Goal: Task Accomplishment & Management: Manage account settings

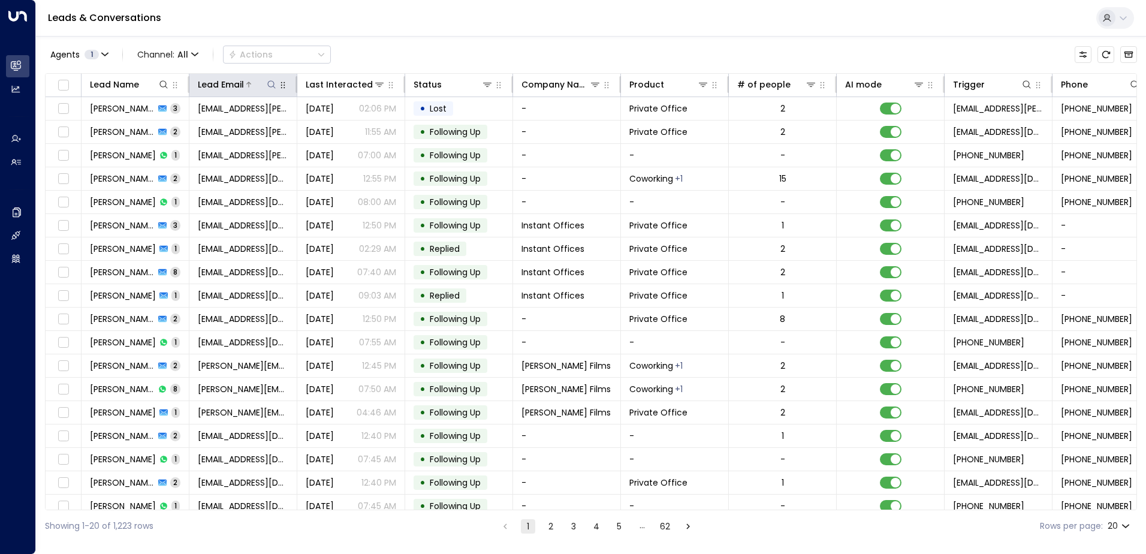
click at [270, 83] on icon at bounding box center [272, 85] width 10 height 10
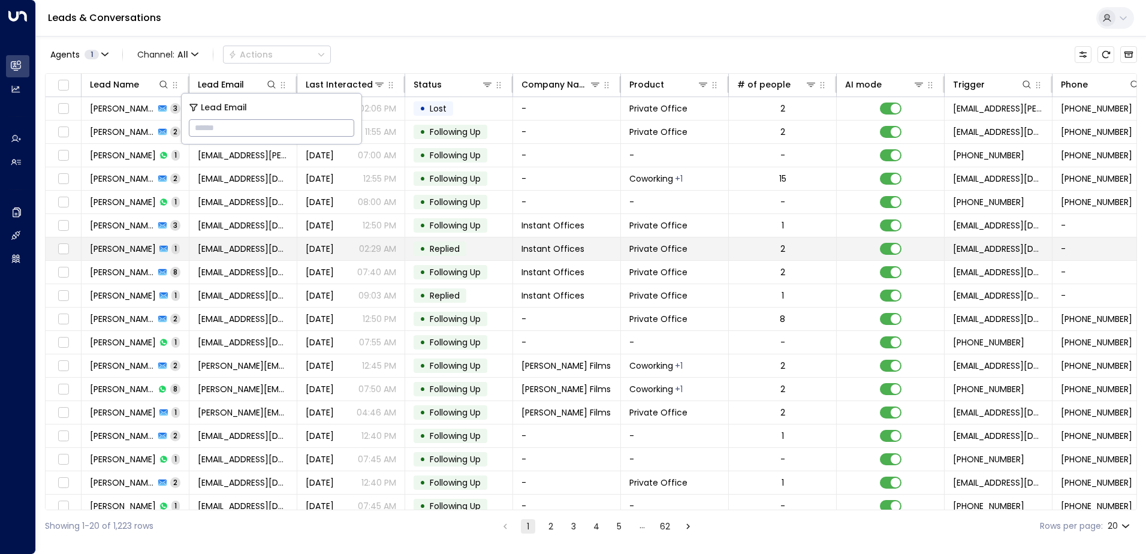
type input "**********"
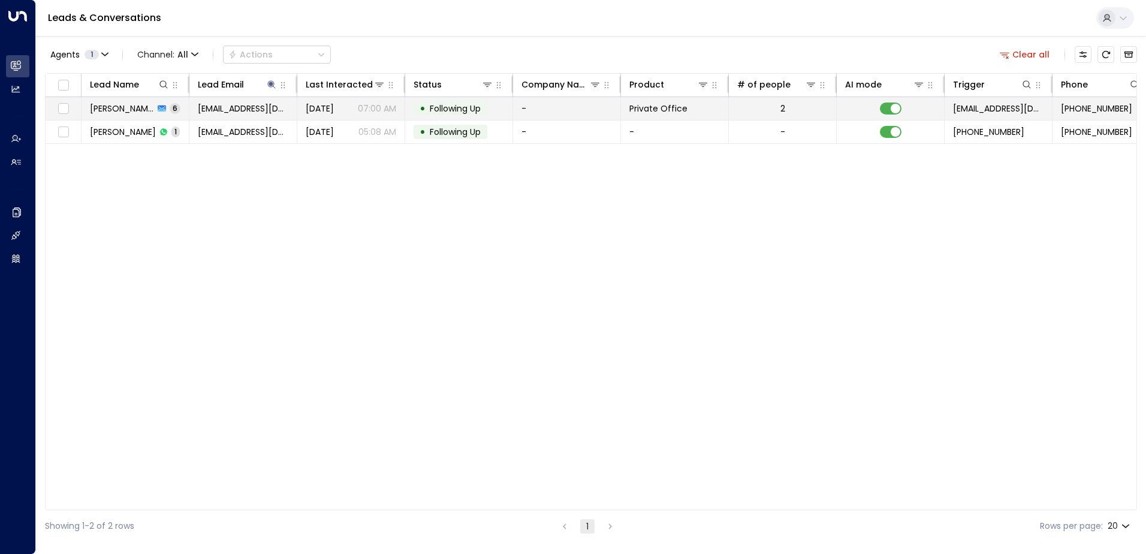
click at [442, 107] on span "Following Up" at bounding box center [455, 108] width 51 height 12
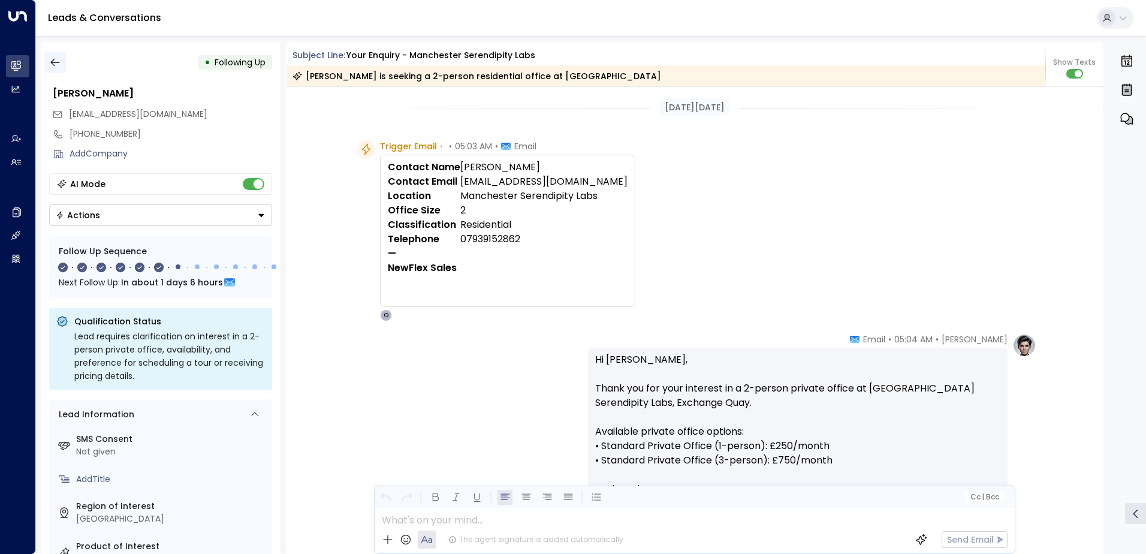
click at [59, 59] on icon "button" at bounding box center [55, 62] width 12 height 12
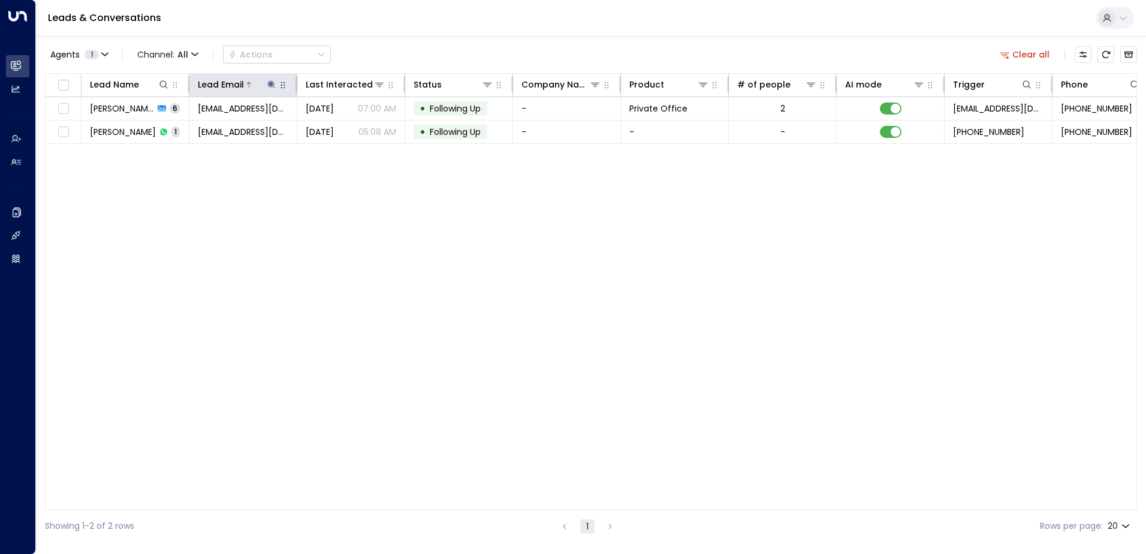
click at [272, 80] on icon at bounding box center [272, 85] width 10 height 10
click at [348, 123] on icon "button" at bounding box center [347, 128] width 10 height 10
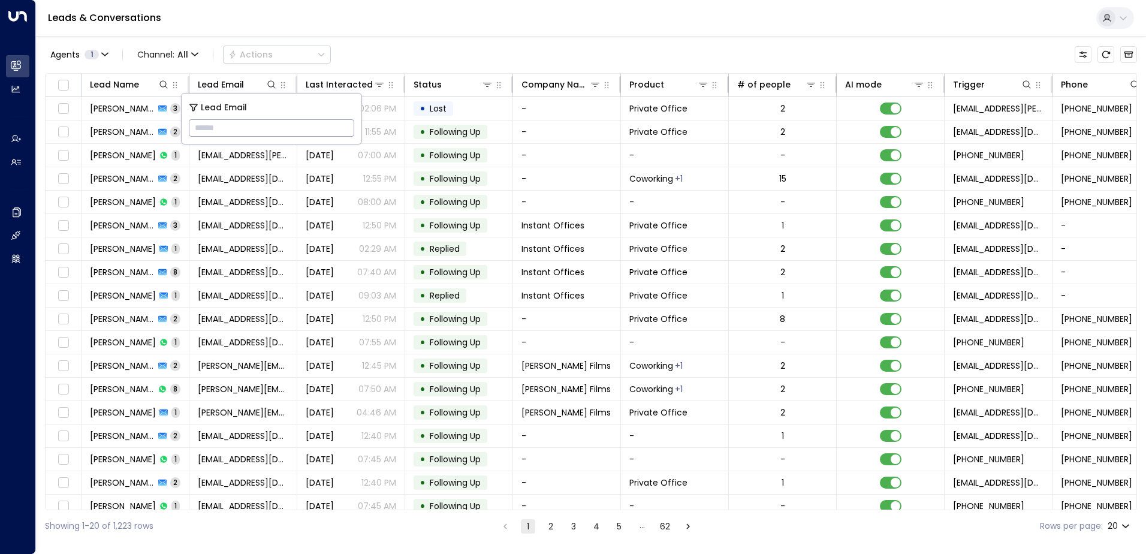
type input "**********"
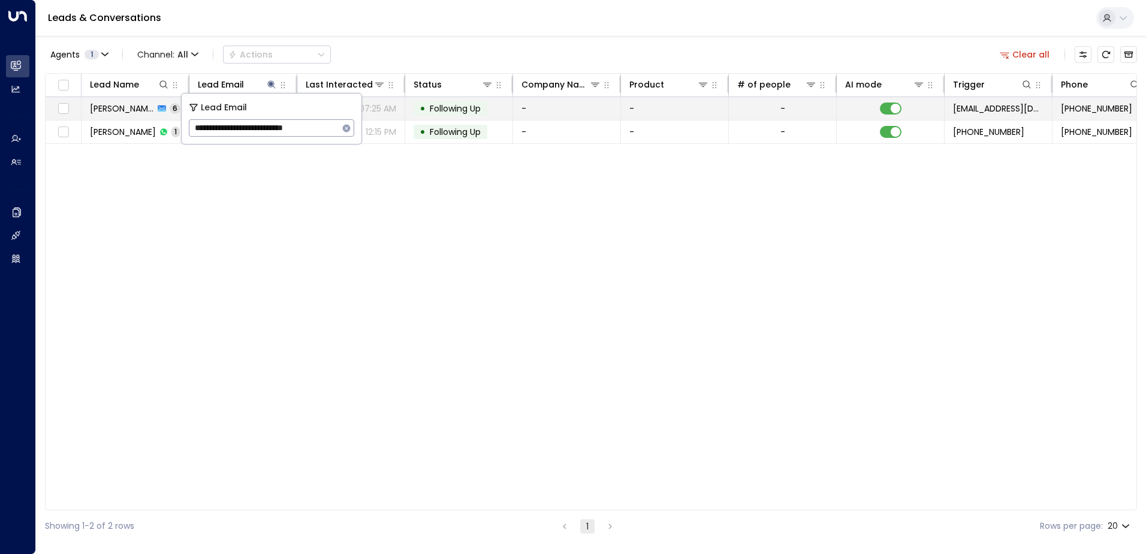
click at [457, 110] on span "Following Up" at bounding box center [455, 108] width 51 height 12
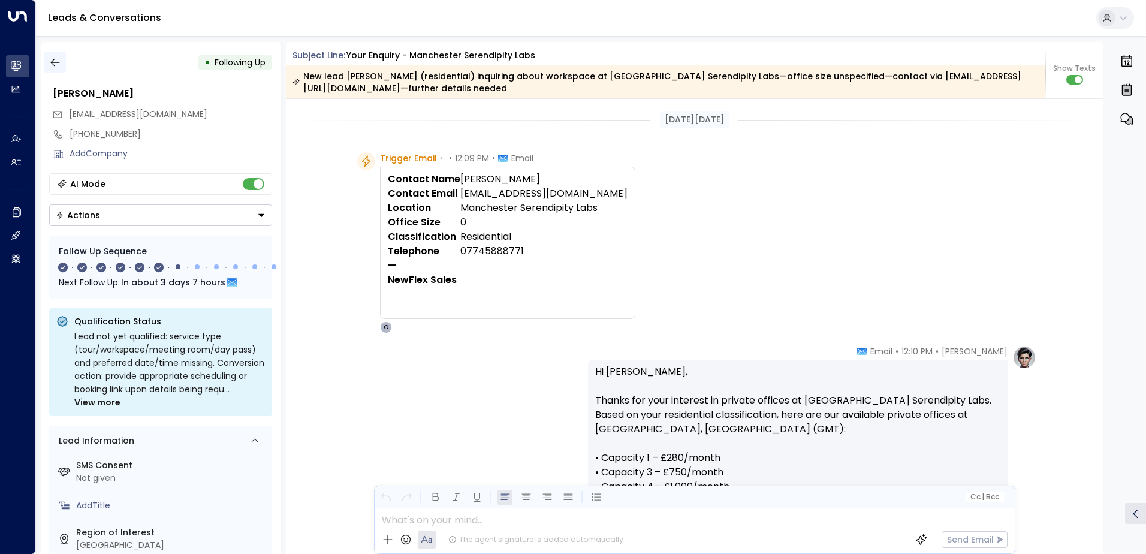
click at [59, 65] on icon "button" at bounding box center [55, 62] width 12 height 12
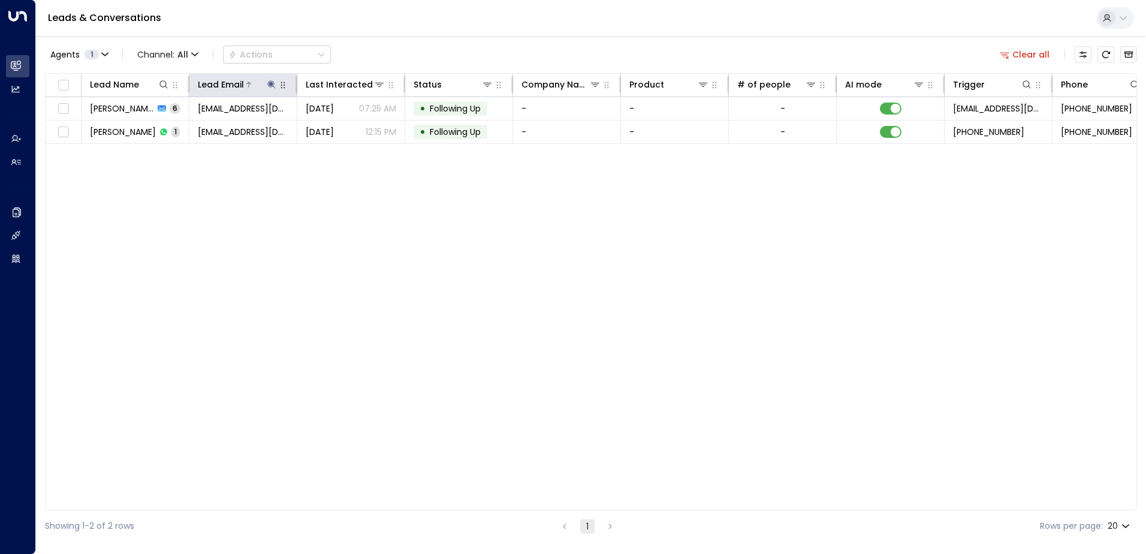
click at [269, 80] on icon at bounding box center [272, 85] width 10 height 10
click at [344, 128] on icon "button" at bounding box center [347, 128] width 8 height 8
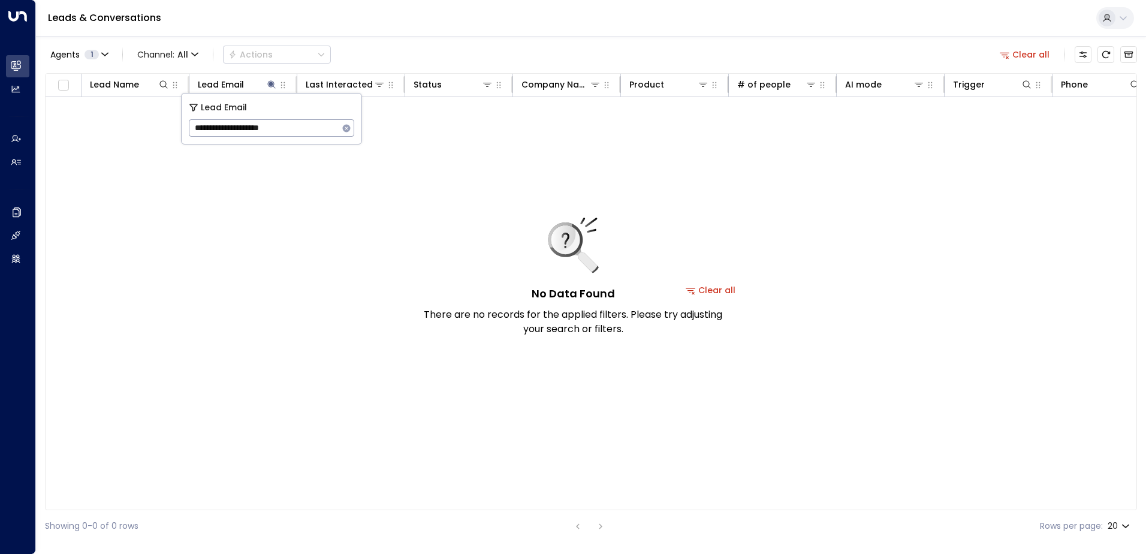
type input "**********"
click at [352, 126] on button "button" at bounding box center [347, 128] width 16 height 16
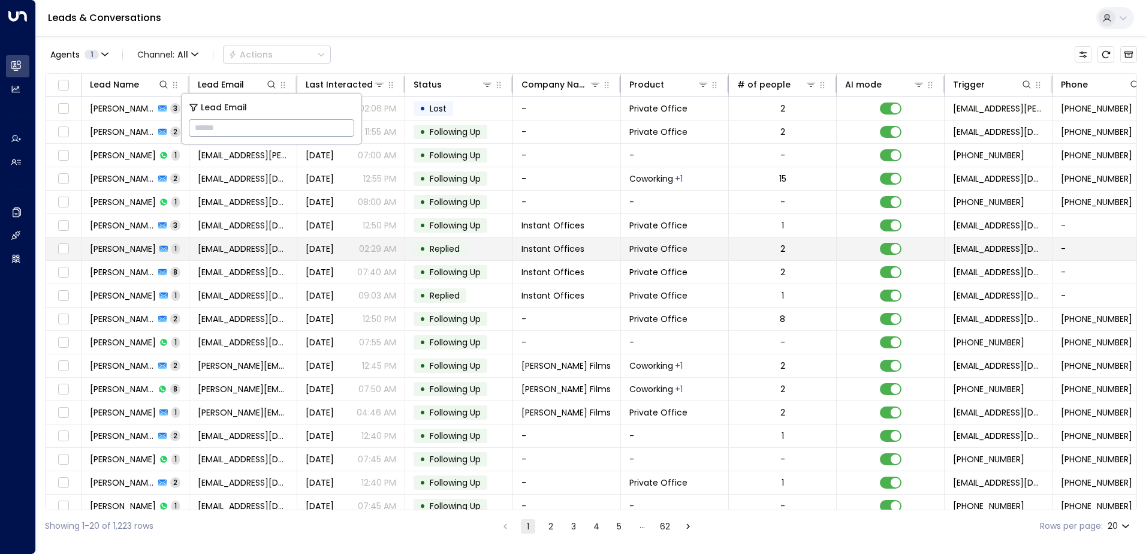
type input "**********"
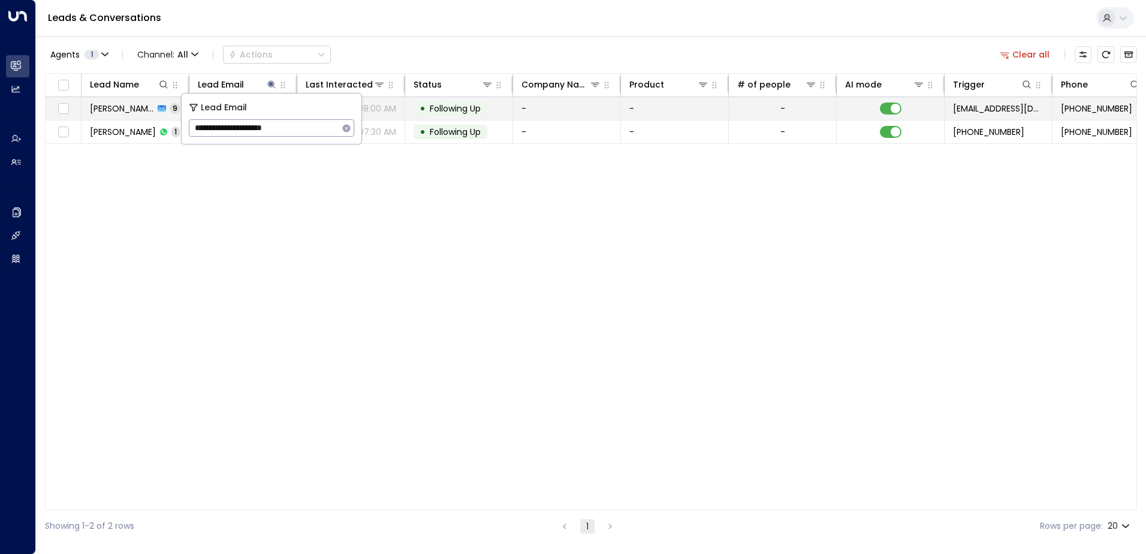
click at [452, 107] on span "Following Up" at bounding box center [455, 108] width 51 height 12
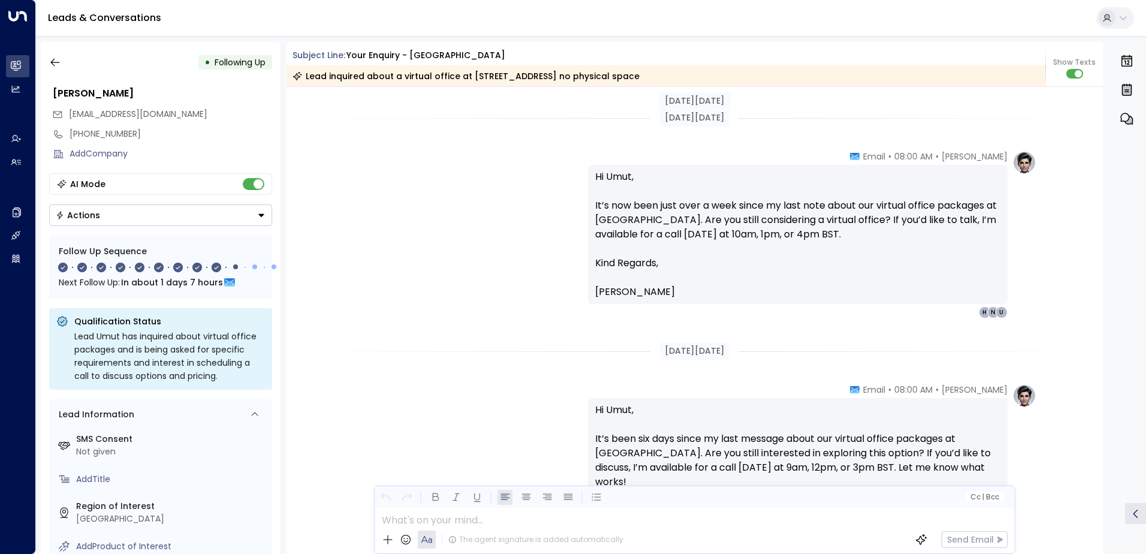
scroll to position [2097, 0]
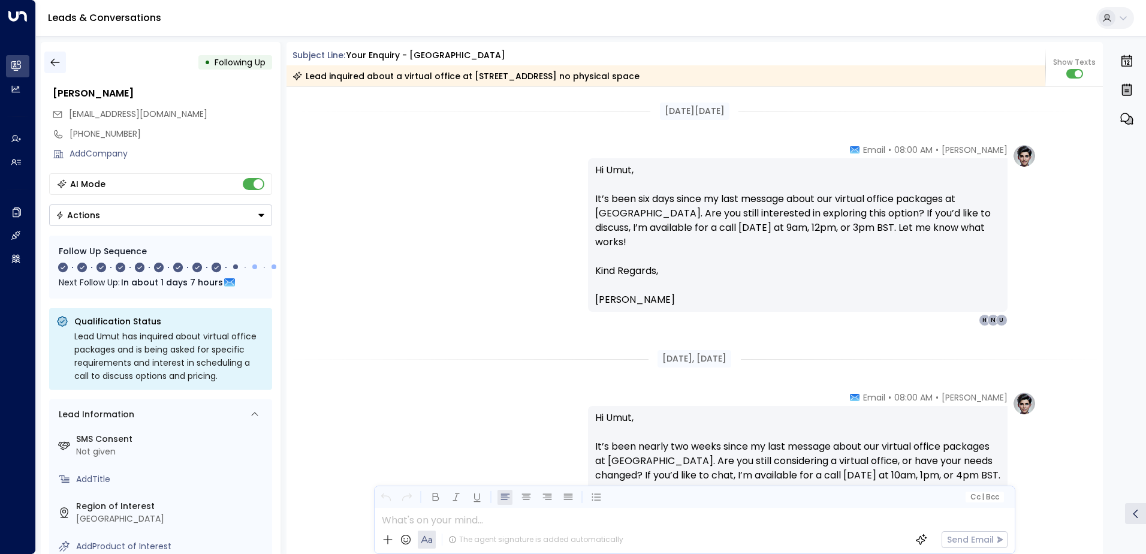
click at [54, 63] on icon "button" at bounding box center [55, 62] width 12 height 12
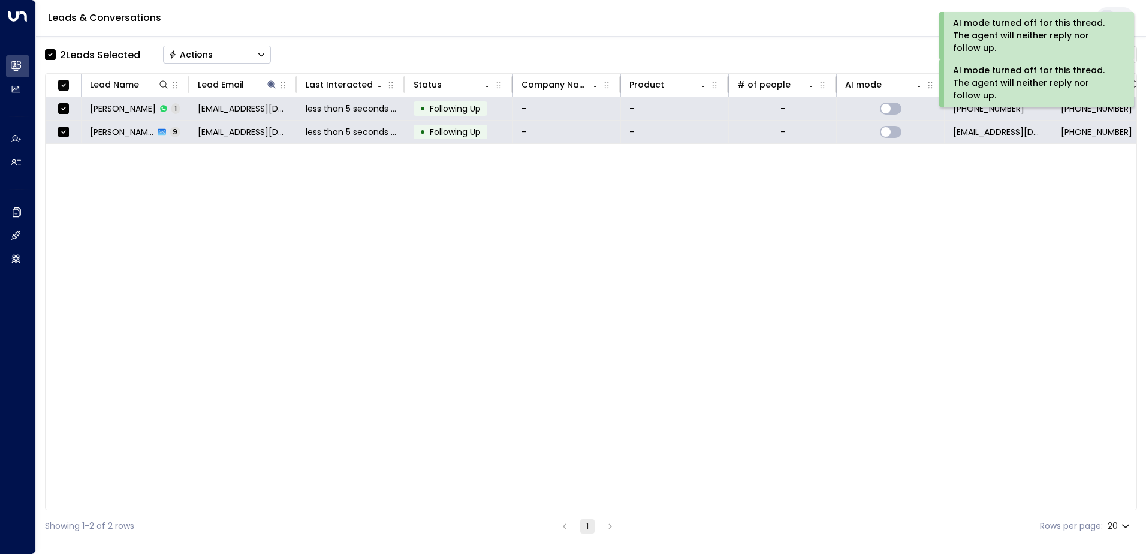
click at [192, 54] on div "Actions" at bounding box center [190, 54] width 44 height 11
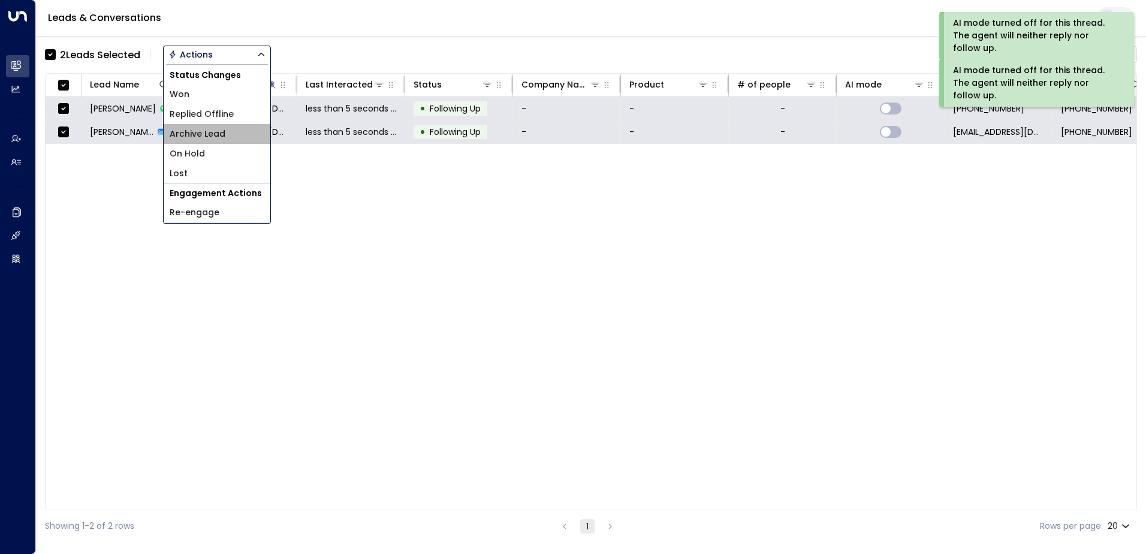
click at [212, 132] on span "Archive Lead" at bounding box center [198, 134] width 56 height 13
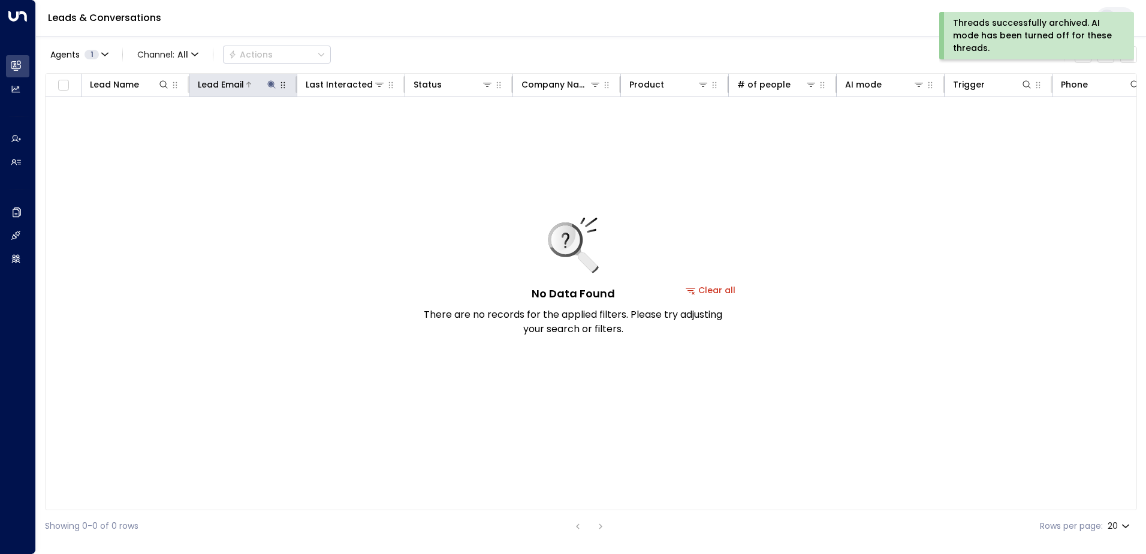
click at [268, 83] on icon at bounding box center [271, 84] width 8 height 8
click at [343, 126] on icon "button" at bounding box center [347, 128] width 10 height 10
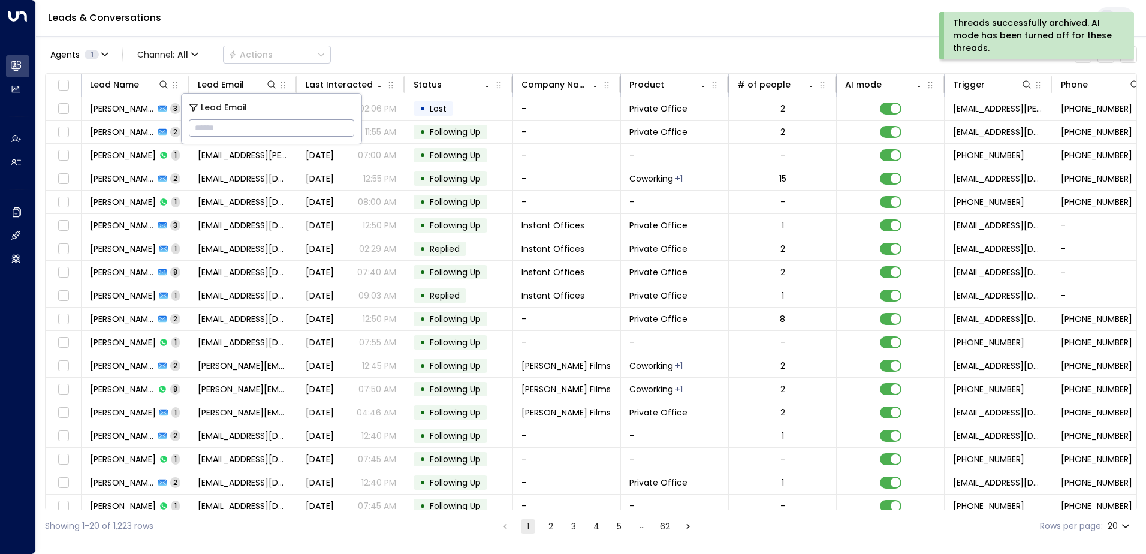
type input "**********"
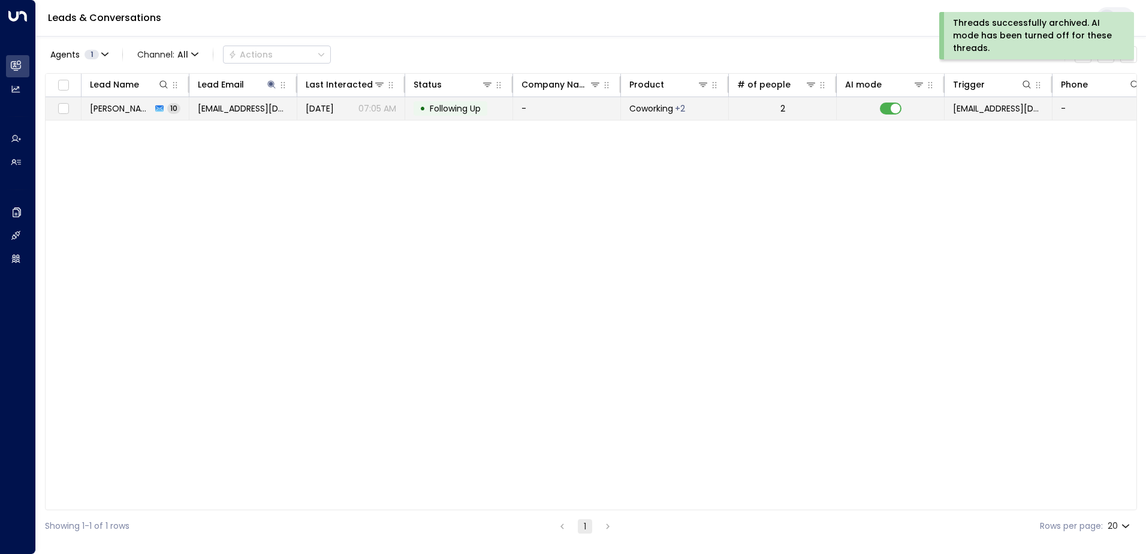
click at [452, 104] on span "Following Up" at bounding box center [455, 108] width 51 height 12
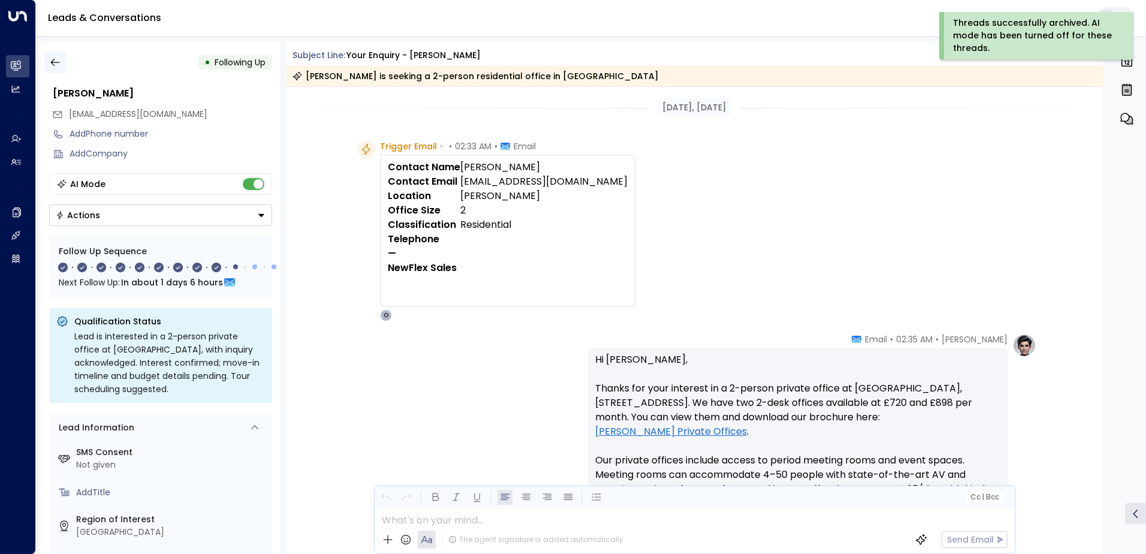
click at [53, 62] on icon "button" at bounding box center [55, 62] width 12 height 12
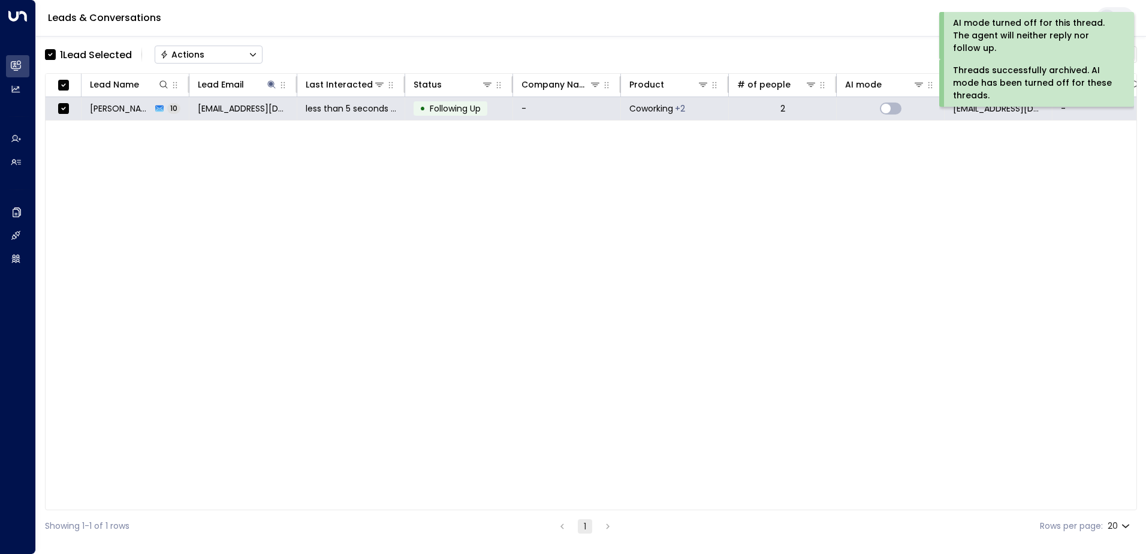
click at [177, 52] on div "Actions" at bounding box center [182, 54] width 44 height 11
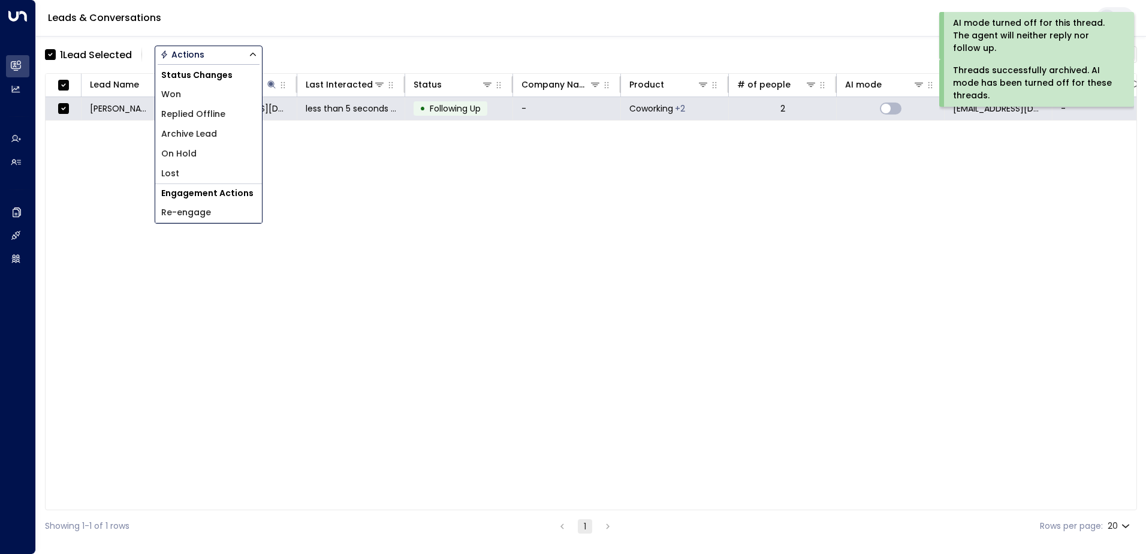
click at [188, 134] on span "Archive Lead" at bounding box center [189, 134] width 56 height 13
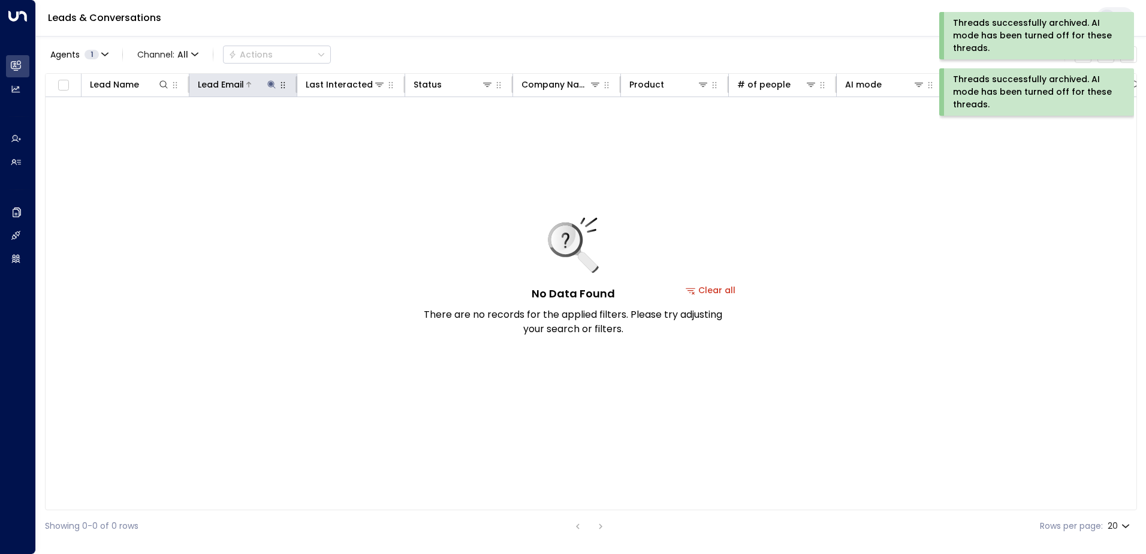
click at [271, 82] on icon at bounding box center [271, 84] width 8 height 8
click at [345, 125] on icon "button" at bounding box center [347, 128] width 8 height 8
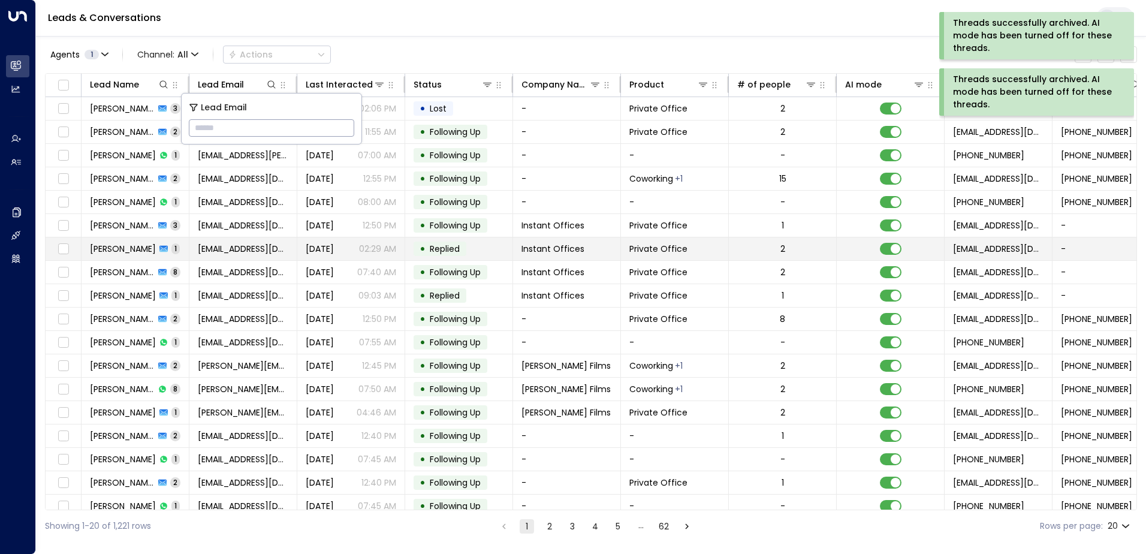
type input "**********"
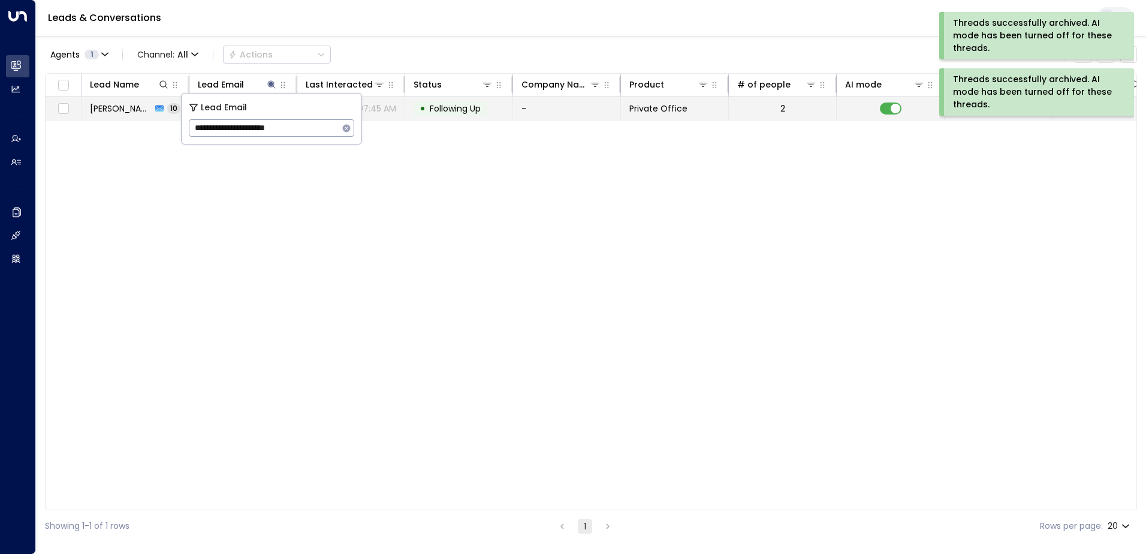
click at [451, 104] on span "Following Up" at bounding box center [455, 108] width 51 height 12
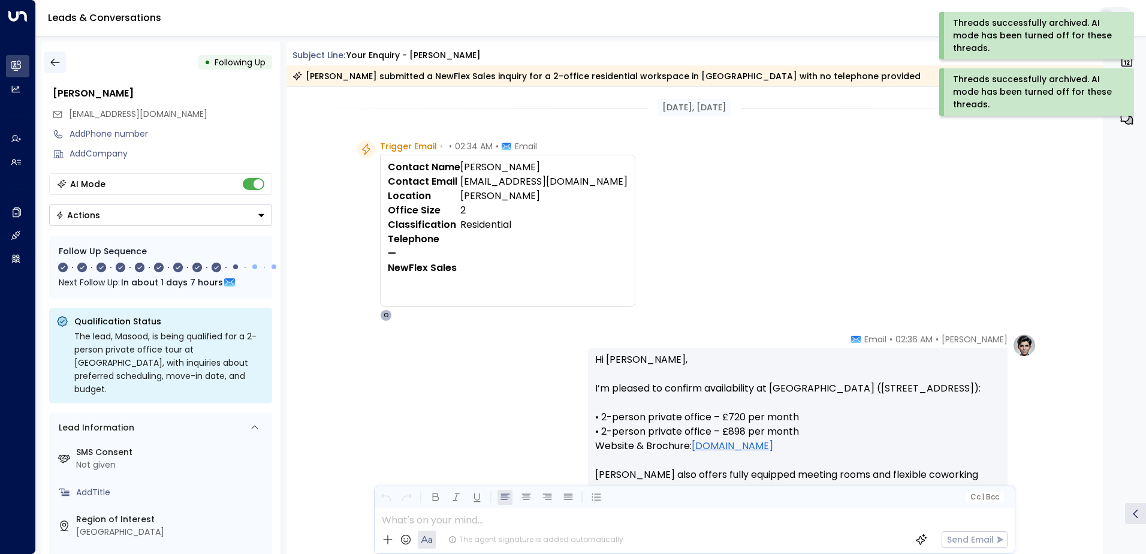
click at [50, 64] on icon "button" at bounding box center [55, 62] width 12 height 12
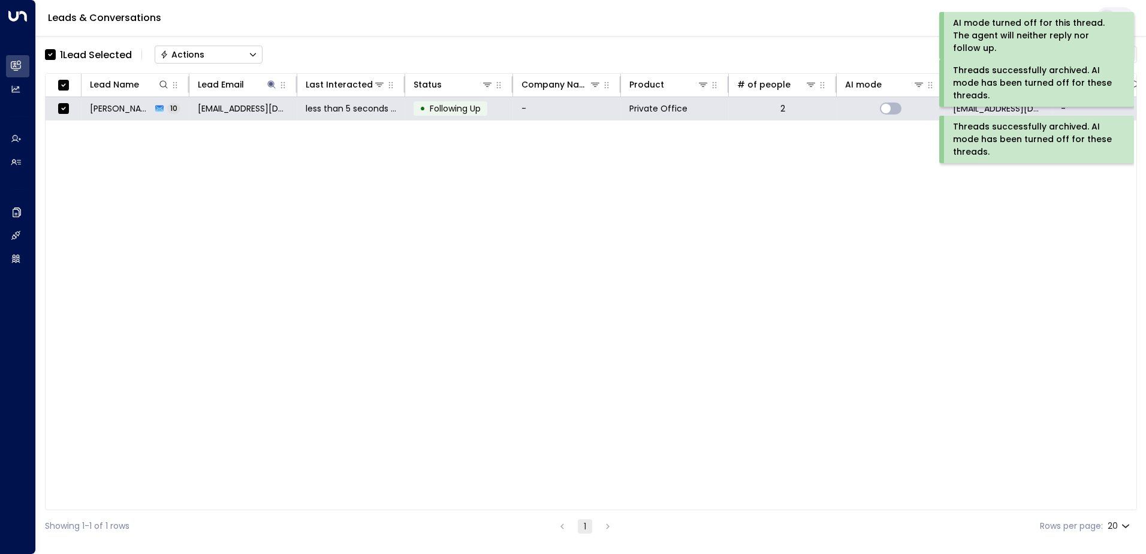
click at [182, 55] on div "Actions" at bounding box center [182, 54] width 44 height 11
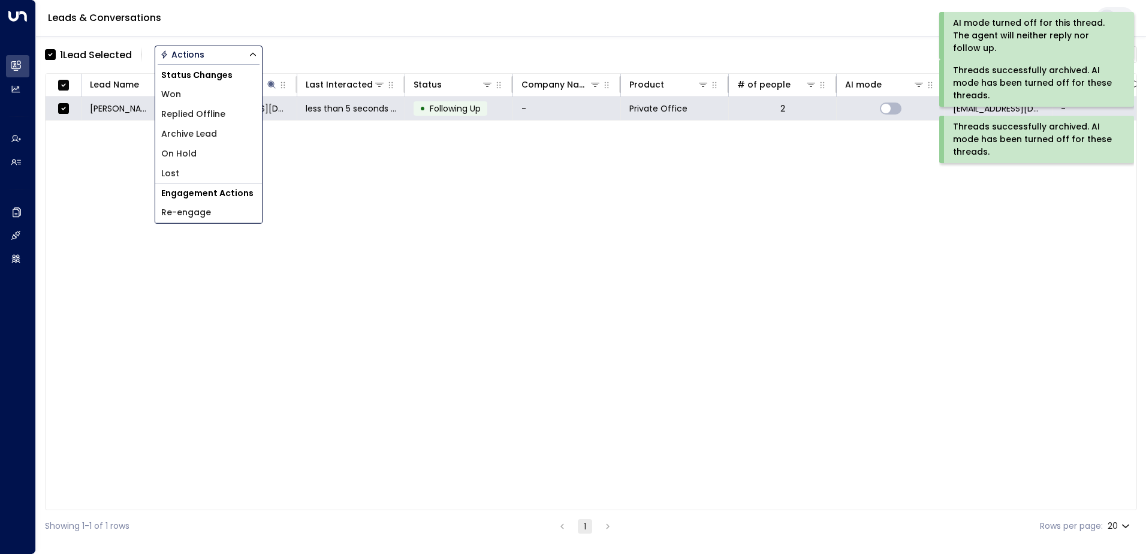
click at [216, 131] on span "Archive Lead" at bounding box center [189, 134] width 56 height 13
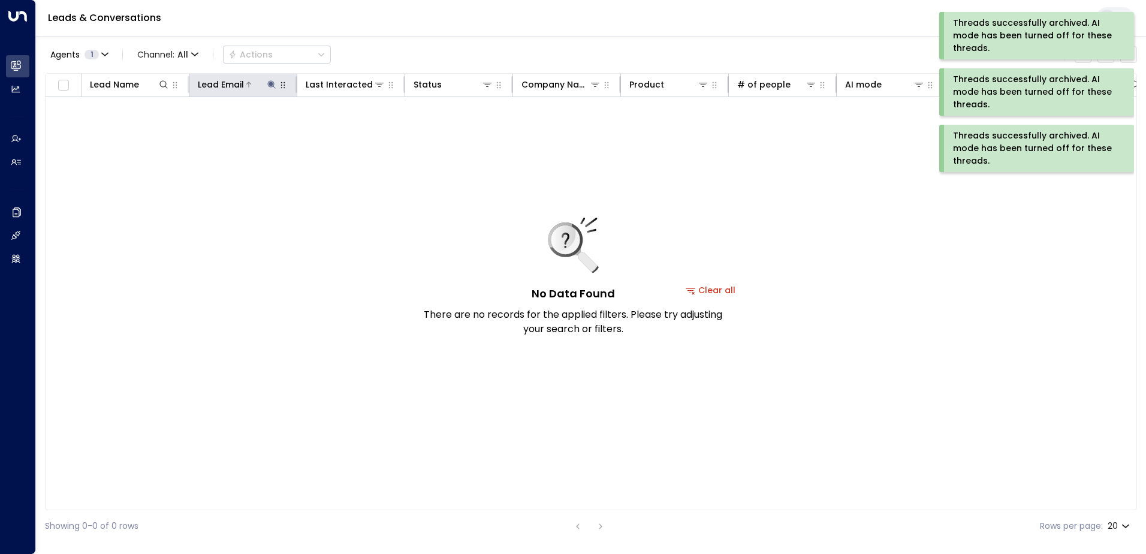
click at [272, 87] on icon at bounding box center [272, 85] width 10 height 10
click at [345, 129] on icon "button" at bounding box center [347, 128] width 8 height 8
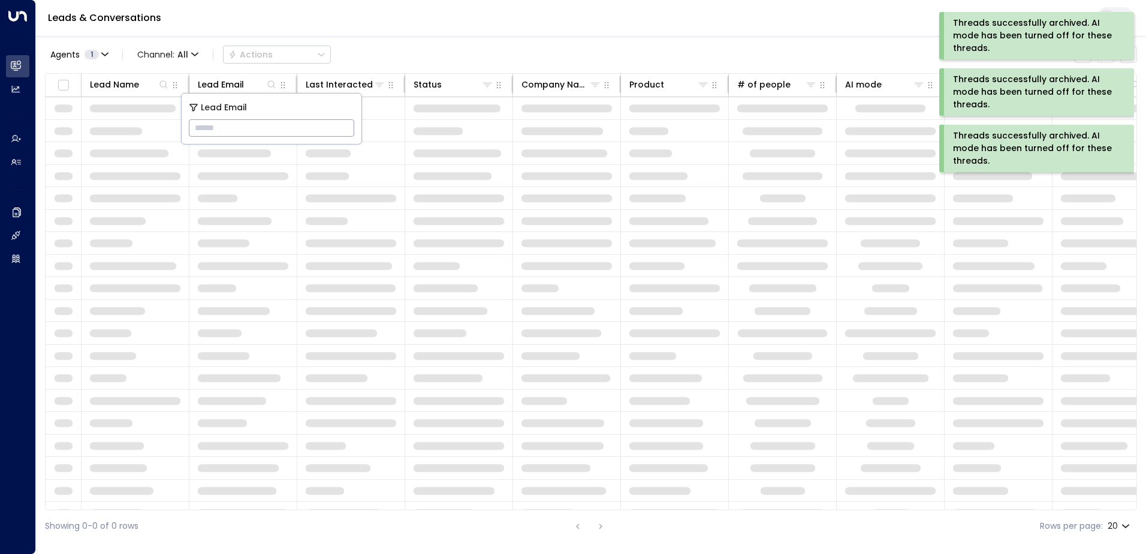
type input "**********"
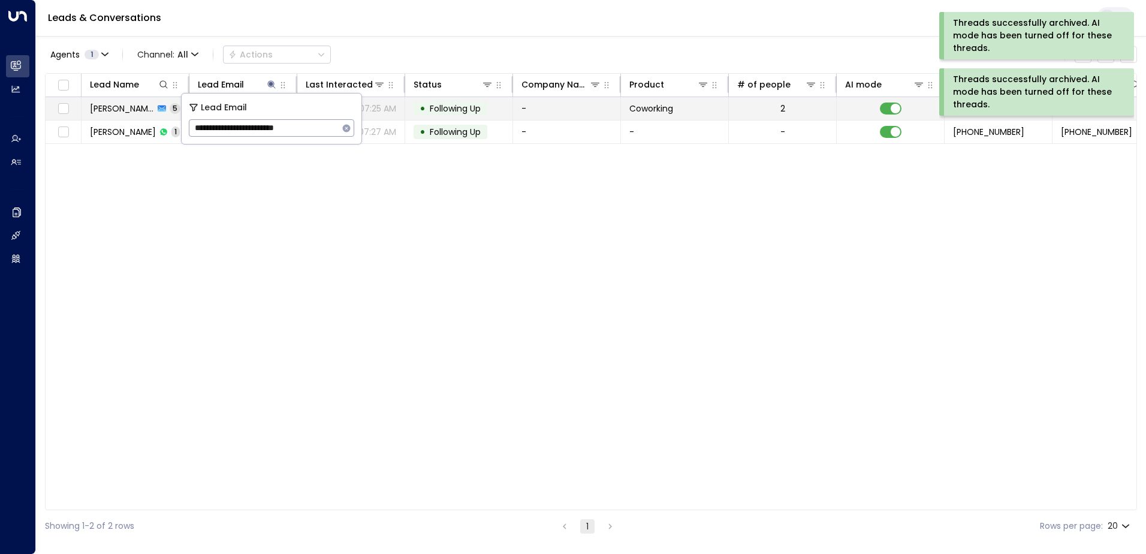
click at [454, 104] on span "Following Up" at bounding box center [455, 108] width 51 height 12
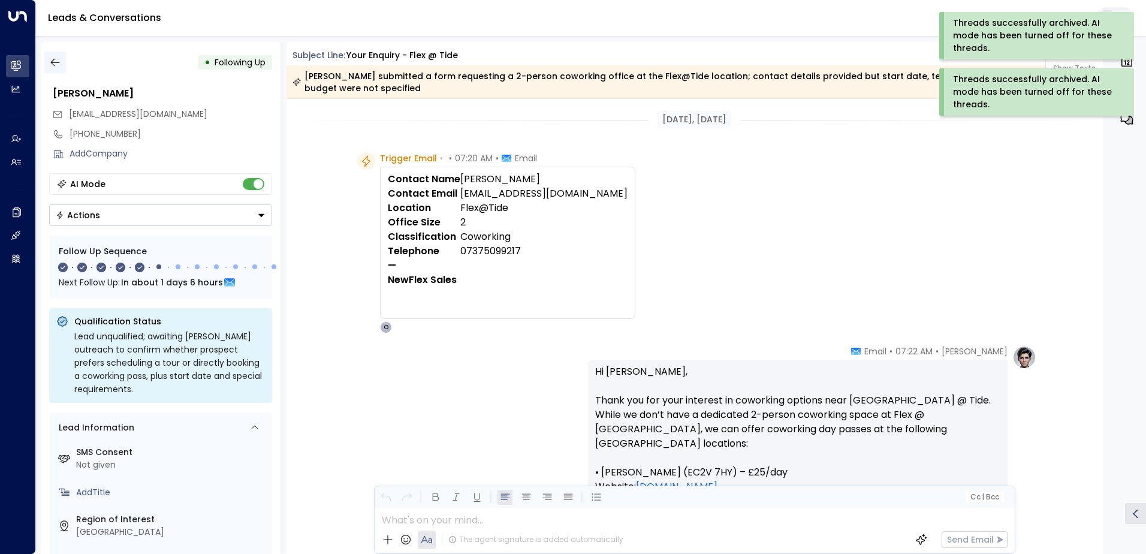
click at [62, 62] on button "button" at bounding box center [55, 63] width 22 height 22
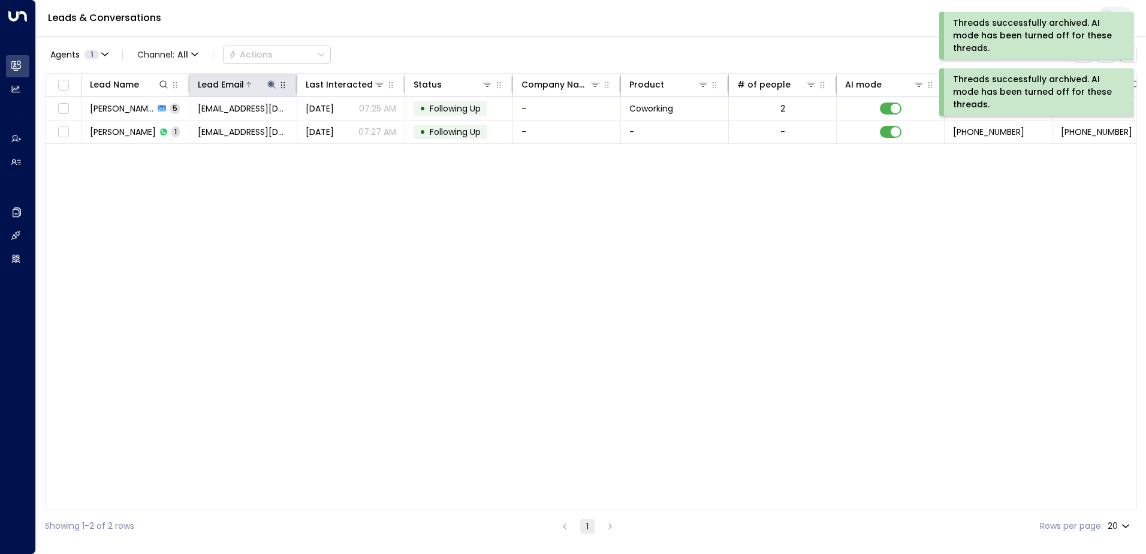
click at [273, 81] on icon at bounding box center [271, 84] width 8 height 8
click at [345, 127] on icon "button" at bounding box center [347, 128] width 10 height 10
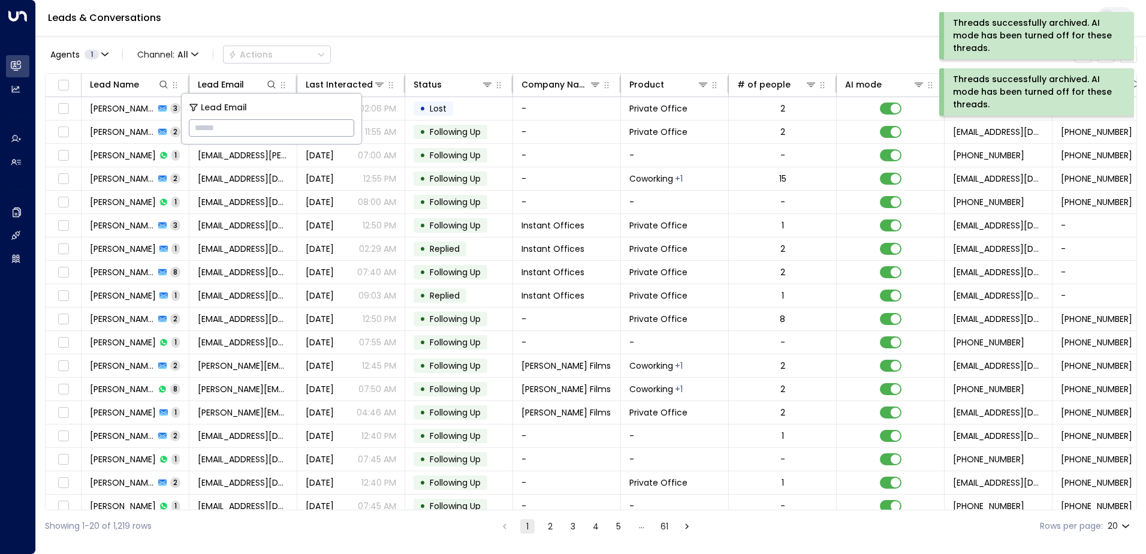
type input "**********"
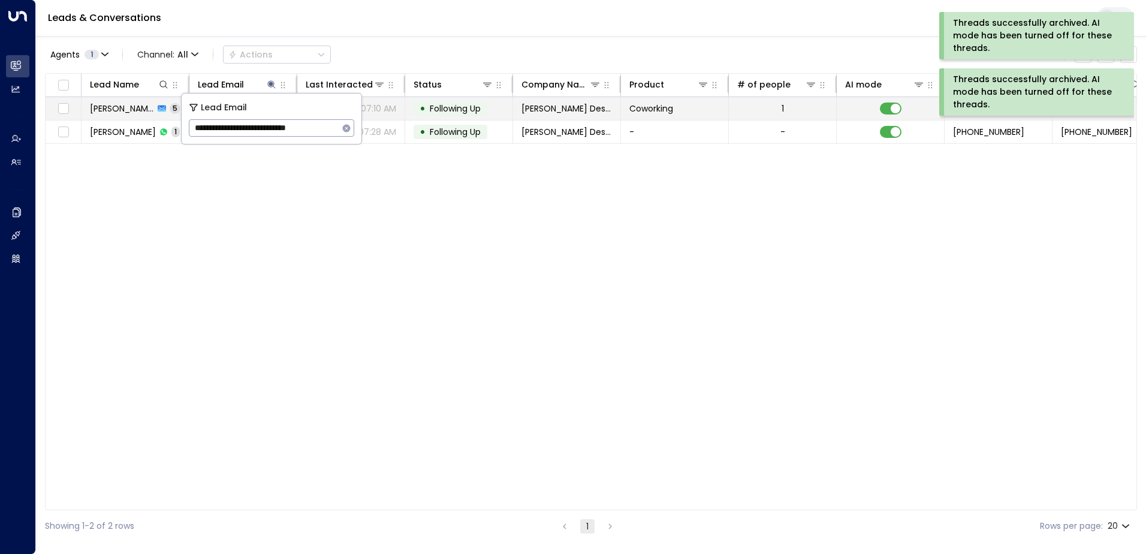
click at [463, 111] on span "Following Up" at bounding box center [455, 108] width 51 height 12
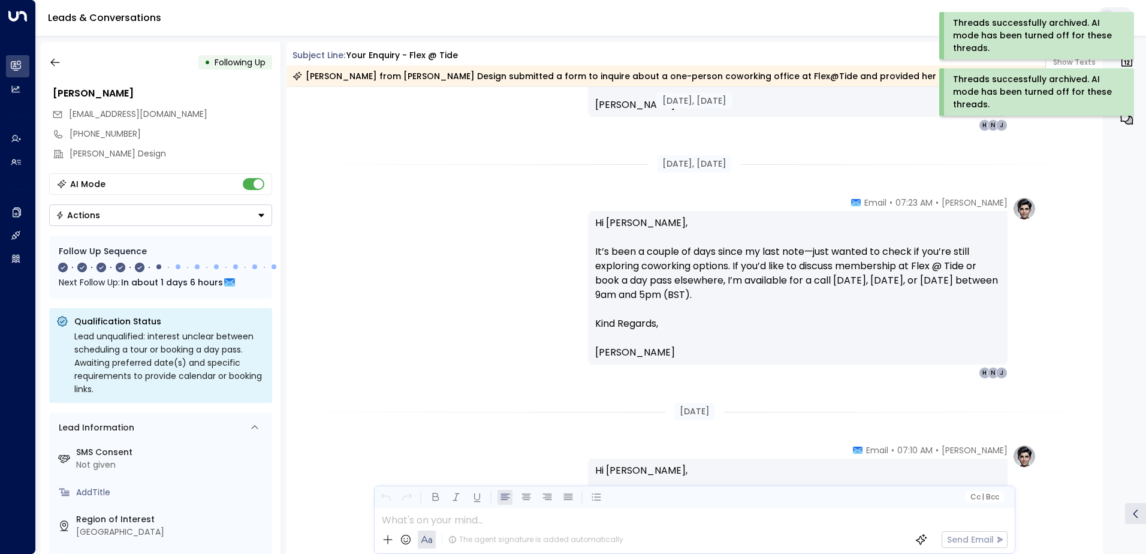
scroll to position [1391, 0]
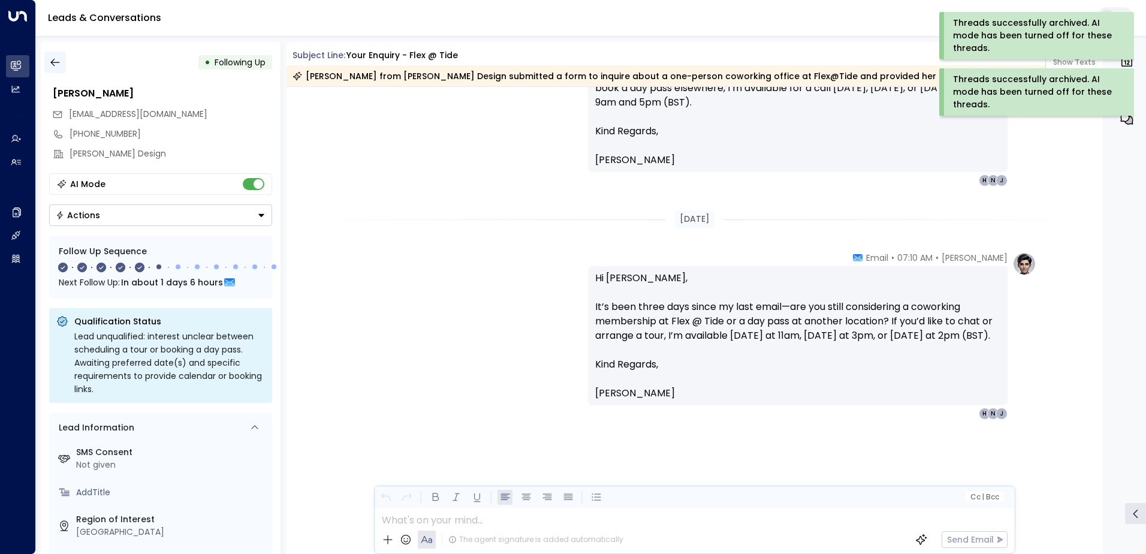
click at [58, 67] on icon "button" at bounding box center [55, 62] width 12 height 12
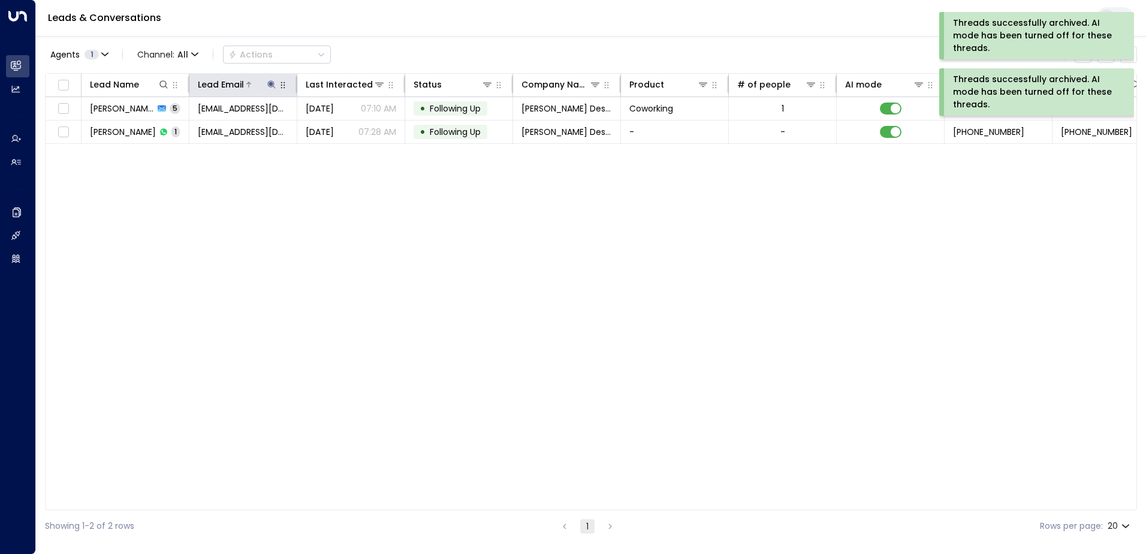
click at [271, 82] on icon at bounding box center [271, 84] width 8 height 8
click at [346, 127] on icon "button" at bounding box center [347, 128] width 10 height 10
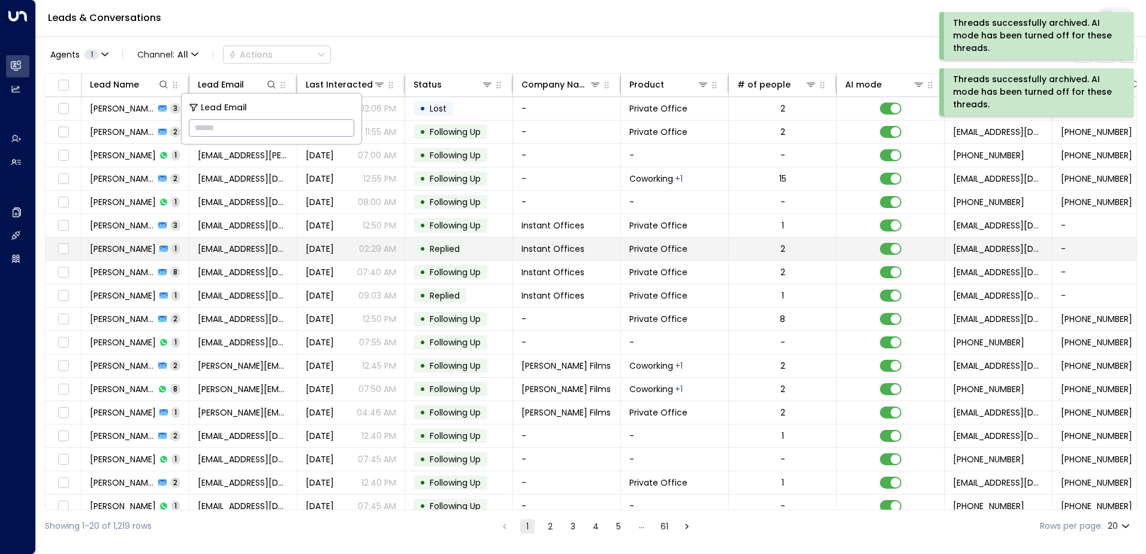
type input "**********"
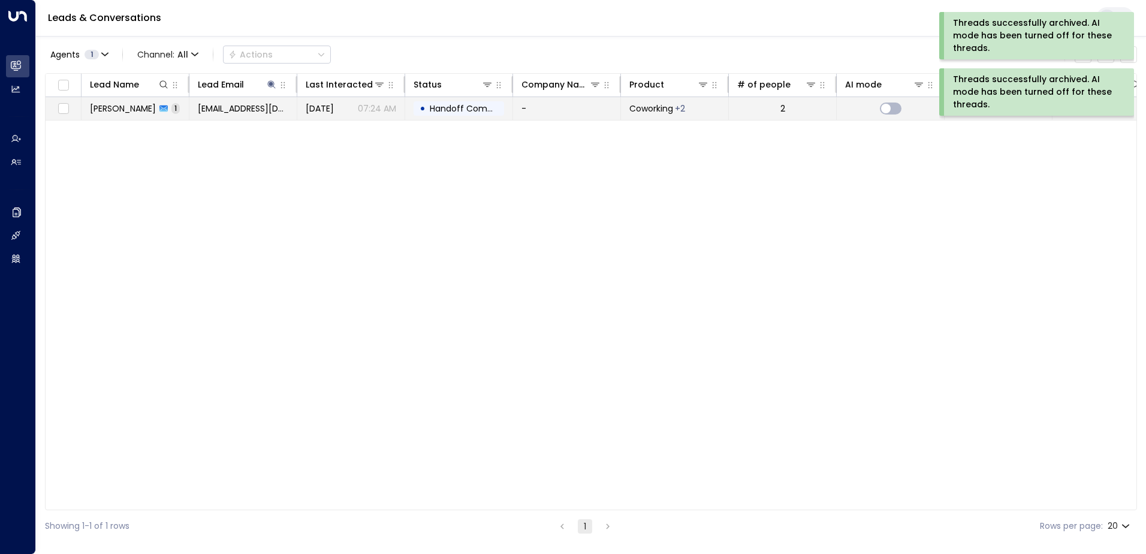
click at [460, 102] on span "Handoff Completed" at bounding box center [472, 108] width 84 height 12
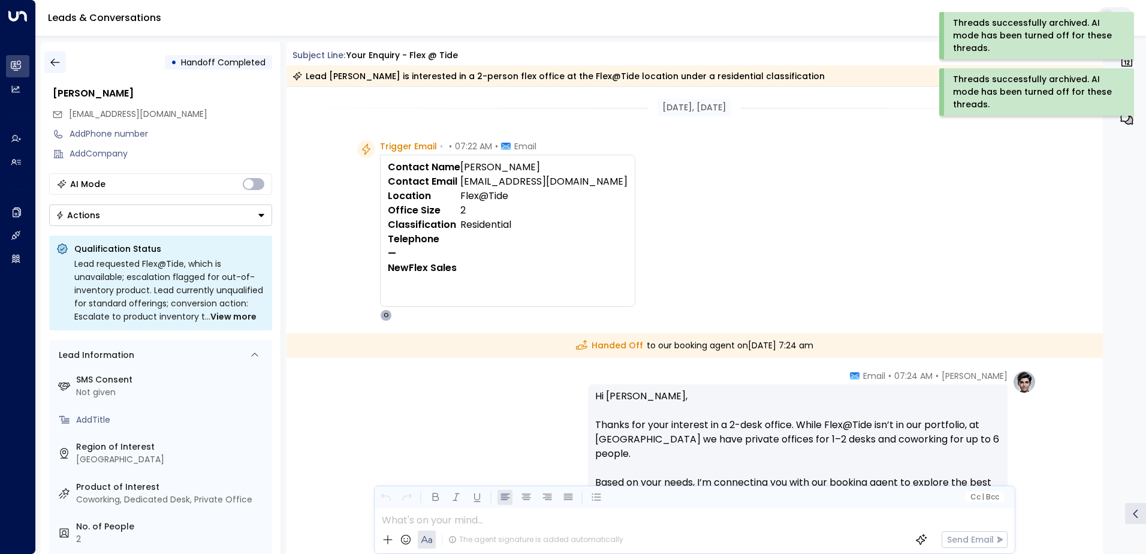
click at [53, 65] on icon "button" at bounding box center [55, 62] width 12 height 12
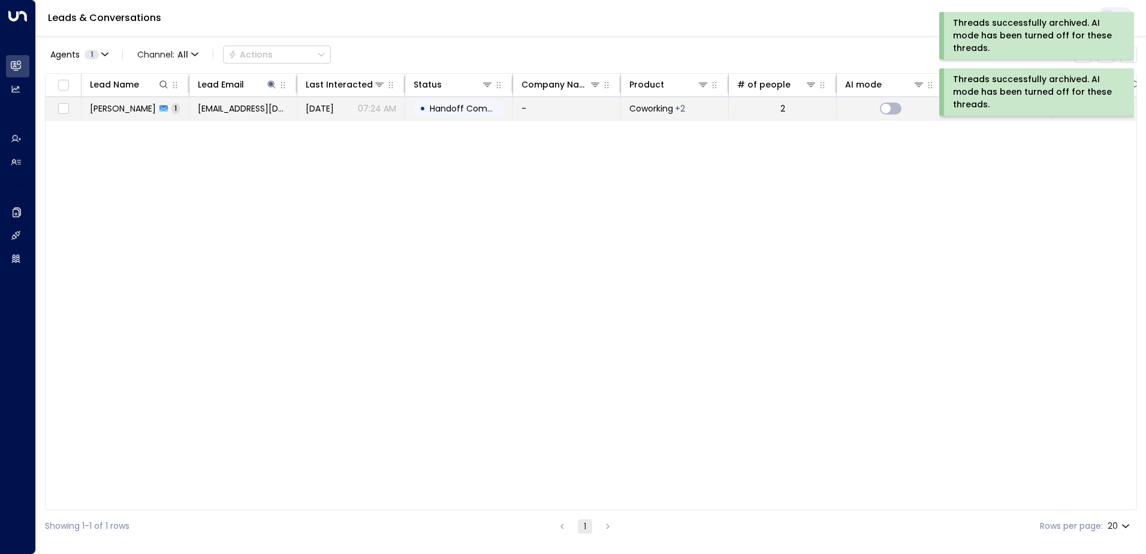
click at [461, 105] on span "Handoff Completed" at bounding box center [472, 108] width 84 height 12
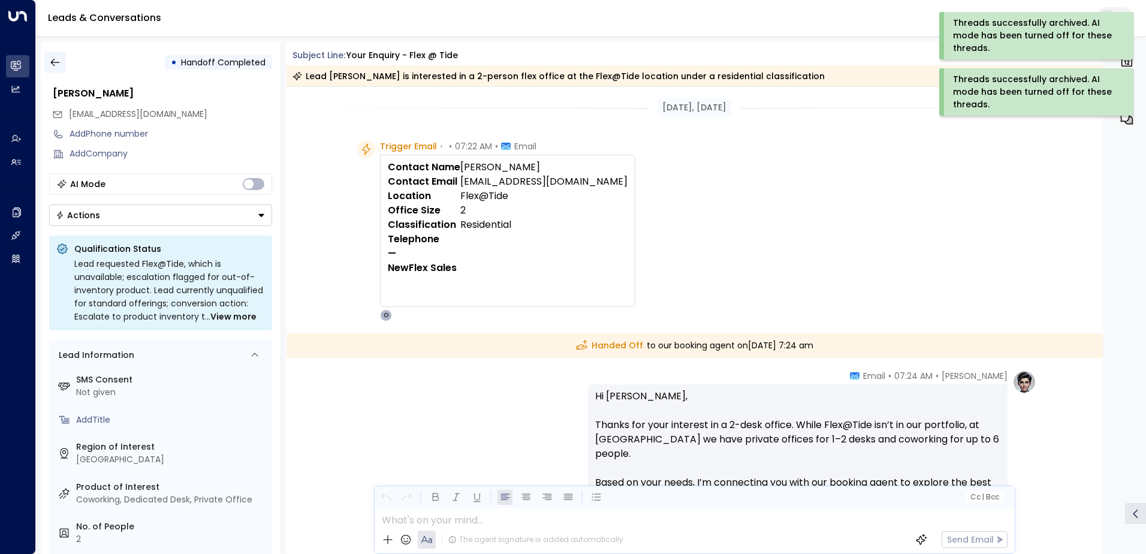
click at [53, 62] on icon "button" at bounding box center [55, 62] width 12 height 12
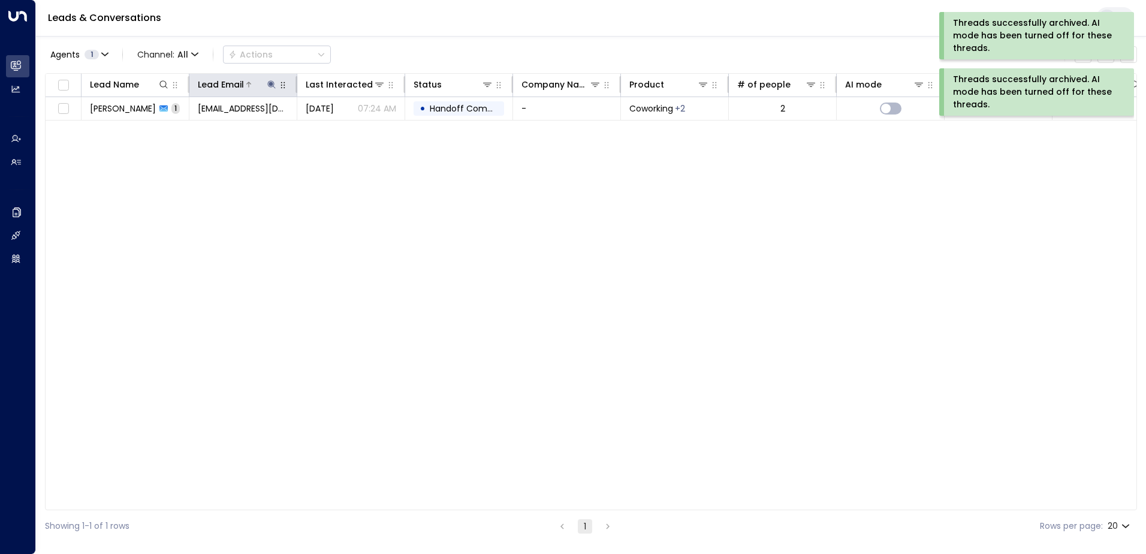
click at [270, 81] on icon at bounding box center [272, 85] width 10 height 10
click at [346, 126] on icon "button" at bounding box center [347, 128] width 8 height 8
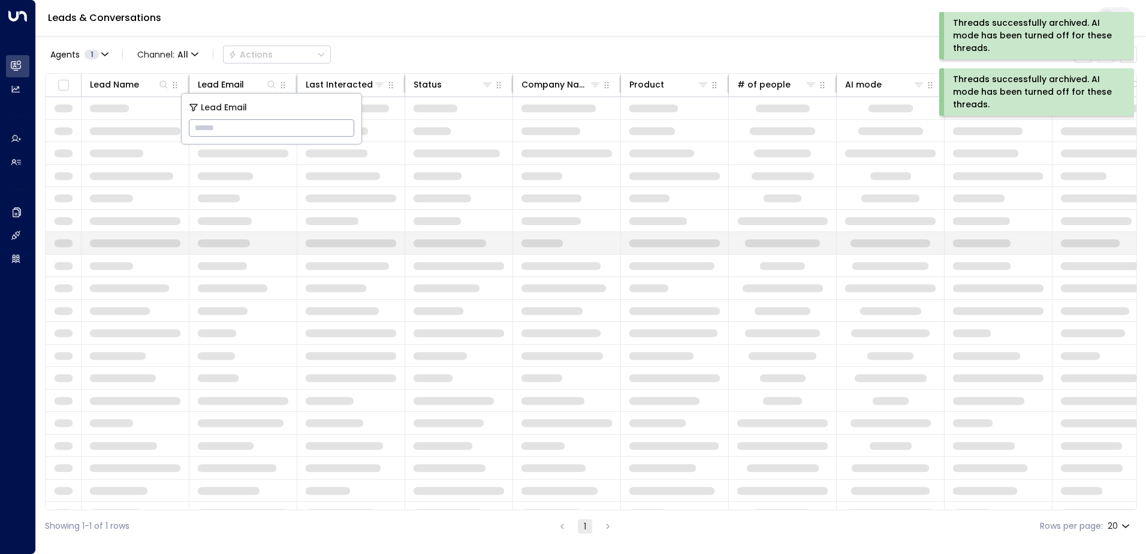
type input "**********"
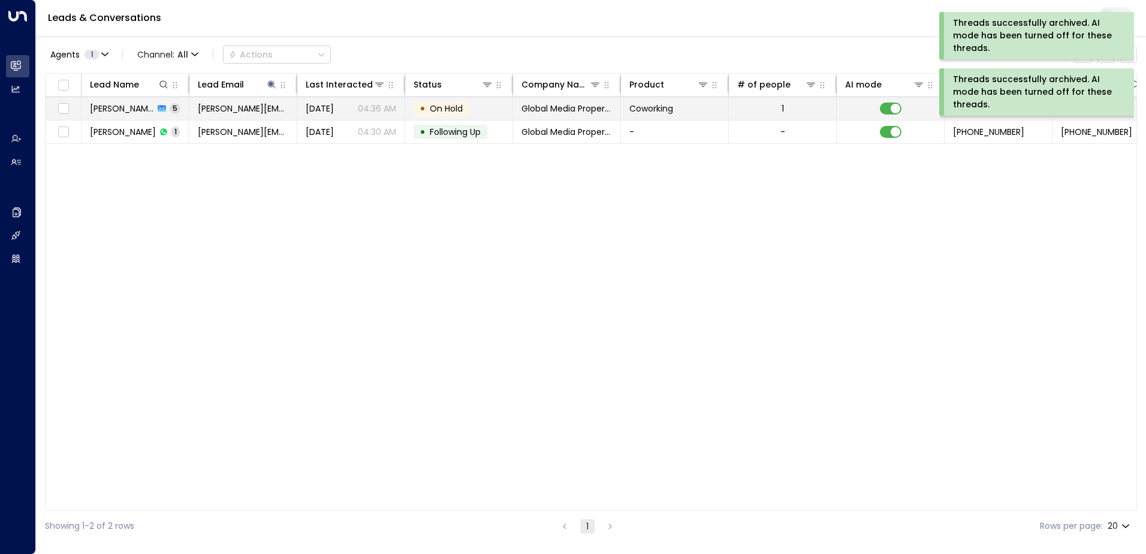
click at [481, 102] on td "• On Hold" at bounding box center [459, 108] width 108 height 23
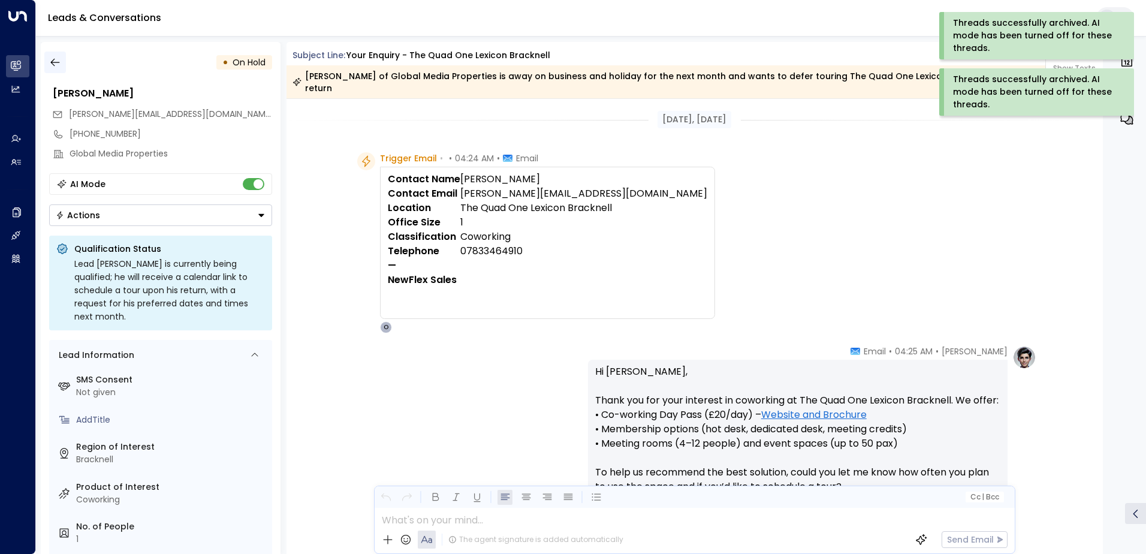
click at [52, 62] on icon "button" at bounding box center [54, 63] width 9 height 8
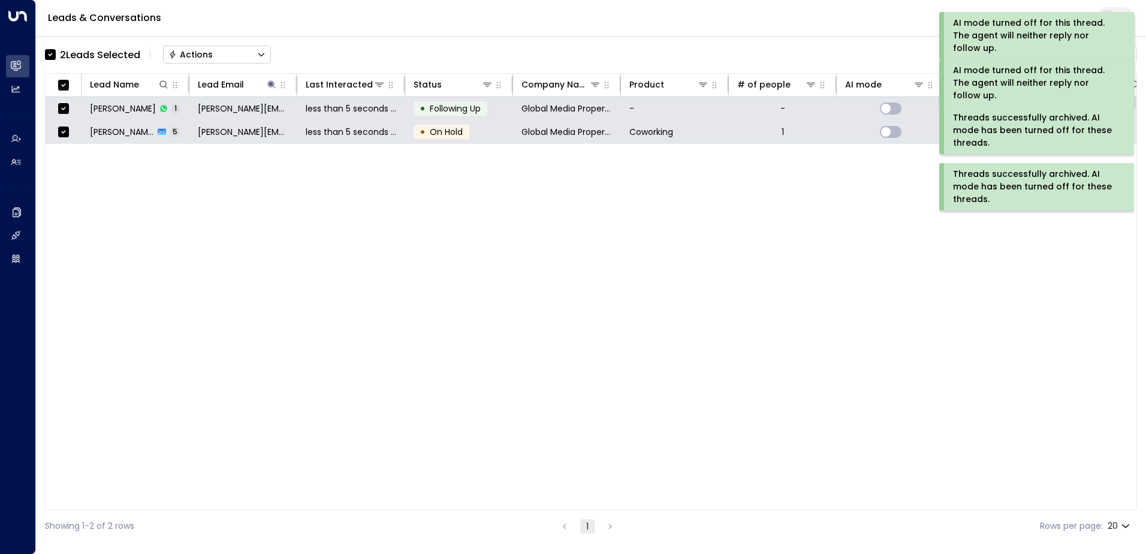
click at [214, 53] on button "Actions" at bounding box center [217, 55] width 108 height 18
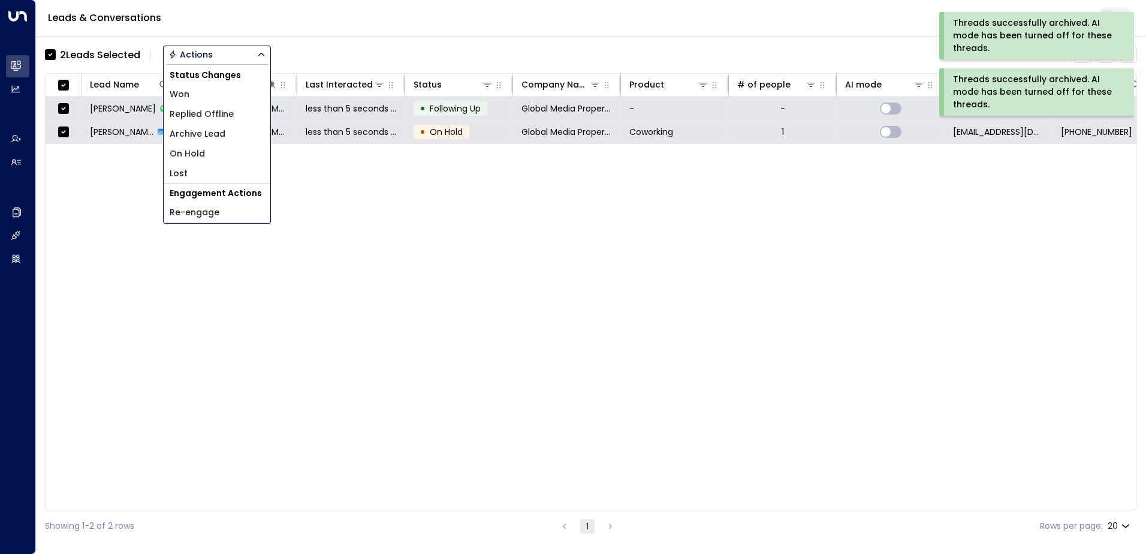
click at [206, 130] on span "Archive Lead" at bounding box center [198, 134] width 56 height 13
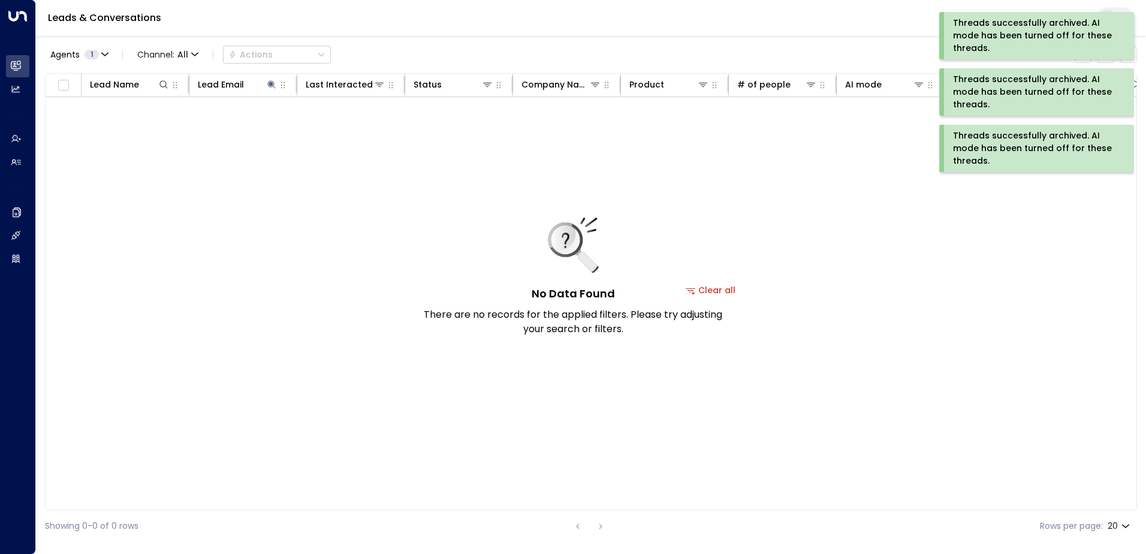
click at [978, 152] on div "Threads successfully archived. AI mode has been turned off for these threads." at bounding box center [1035, 148] width 165 height 38
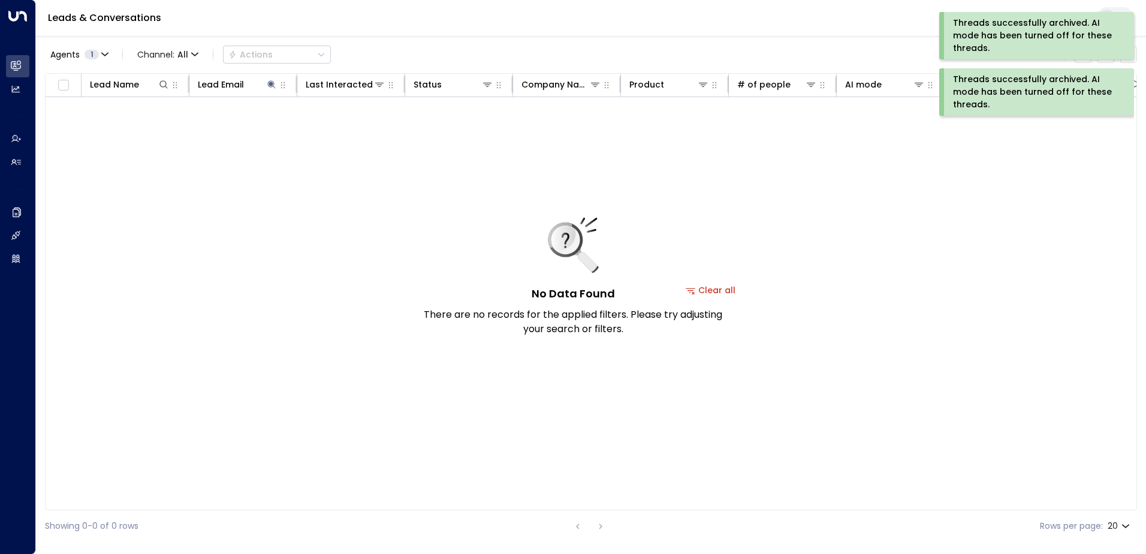
click at [983, 95] on div "Threads successfully archived. AI mode has been turned off for these threads." at bounding box center [1035, 92] width 165 height 38
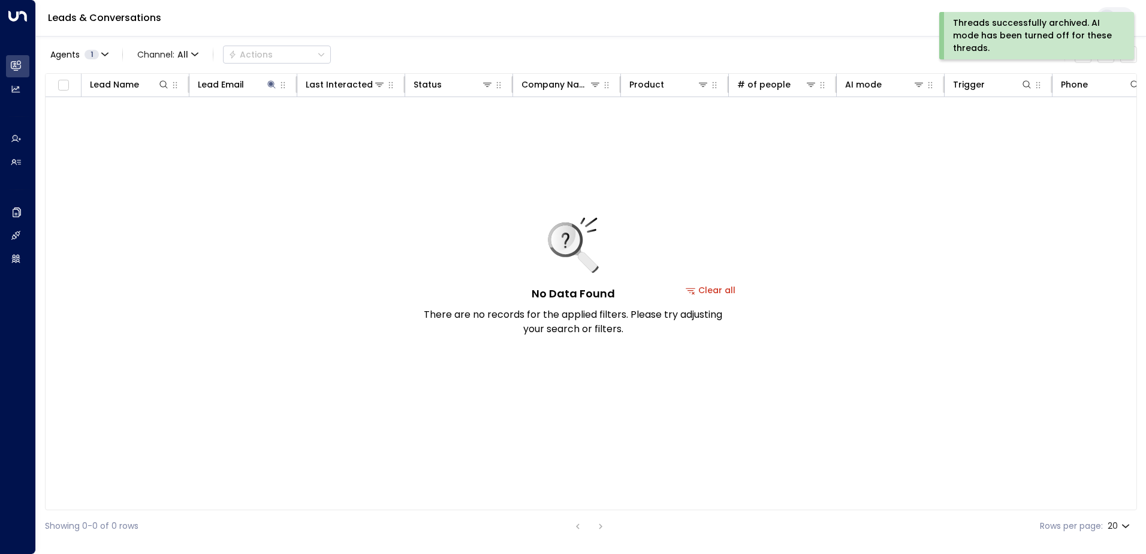
click at [994, 39] on div "Threads successfully archived. AI mode has been turned off for these threads." at bounding box center [1035, 36] width 165 height 38
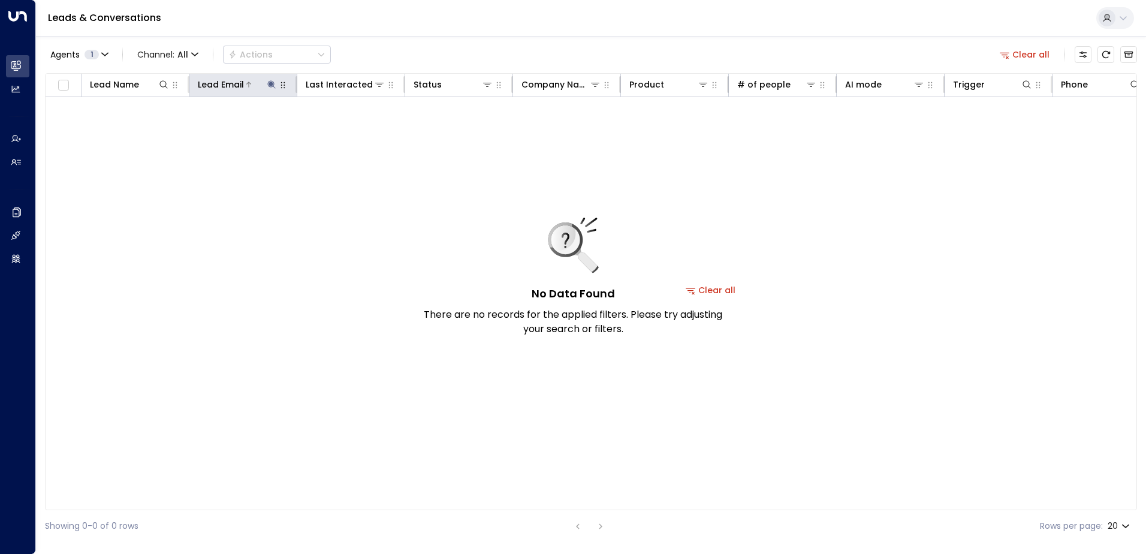
click at [270, 83] on icon at bounding box center [271, 84] width 8 height 8
click at [346, 128] on icon "button" at bounding box center [347, 128] width 10 height 10
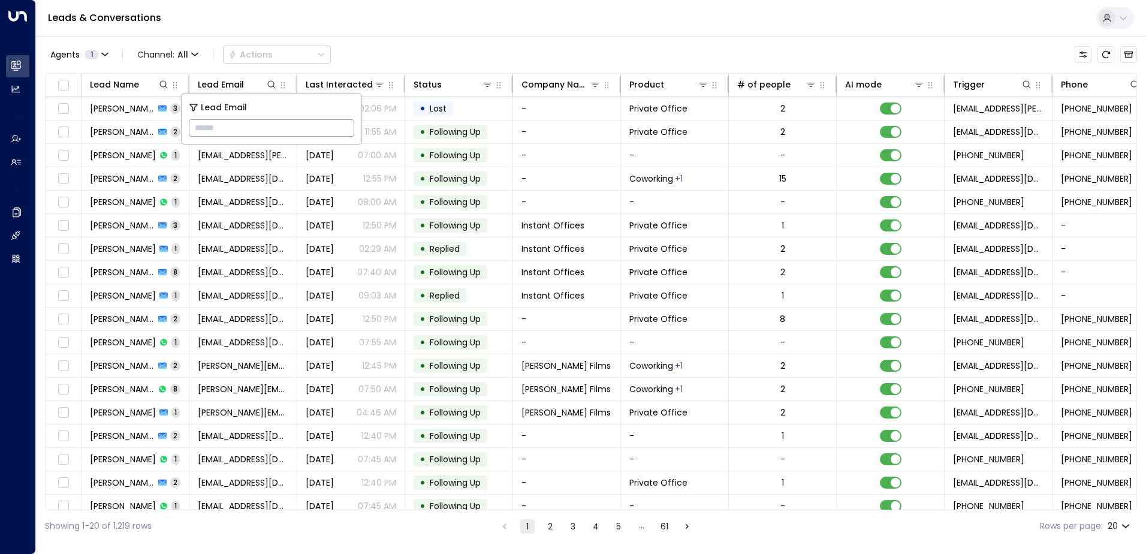
type input "**********"
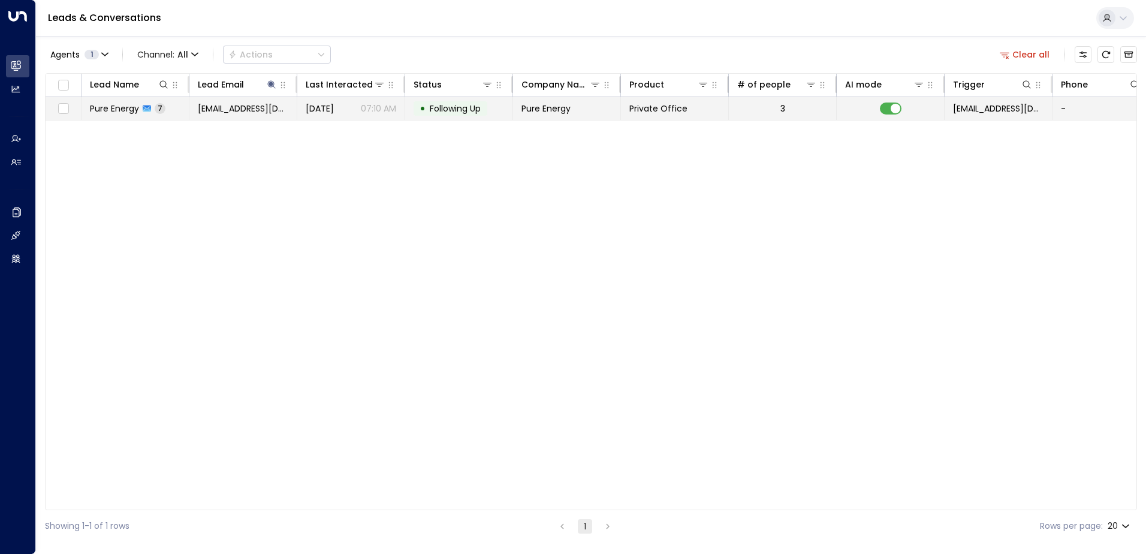
click at [463, 110] on span "Following Up" at bounding box center [455, 108] width 51 height 12
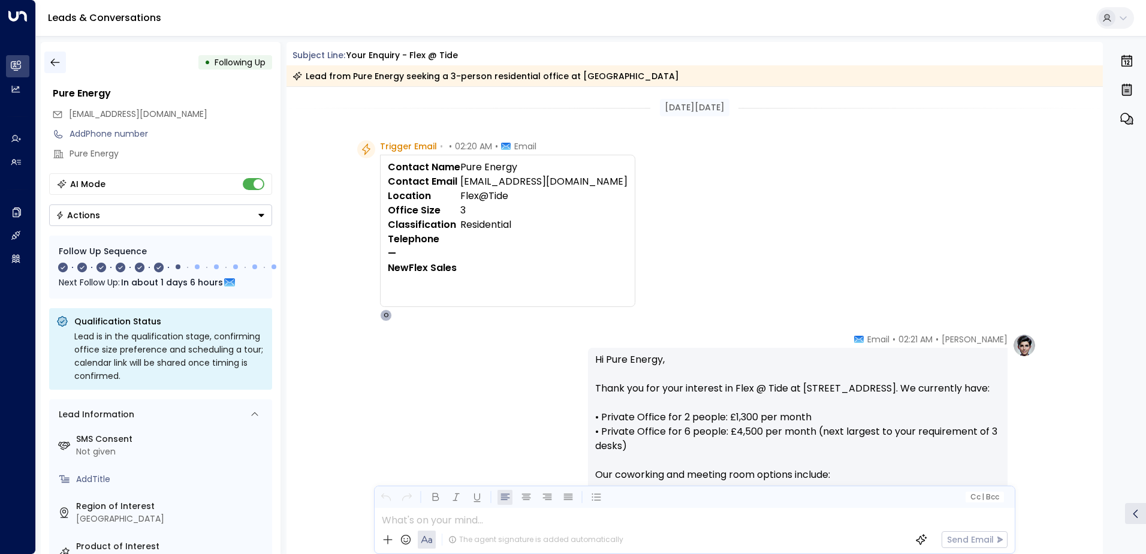
click at [56, 63] on icon "button" at bounding box center [55, 62] width 12 height 12
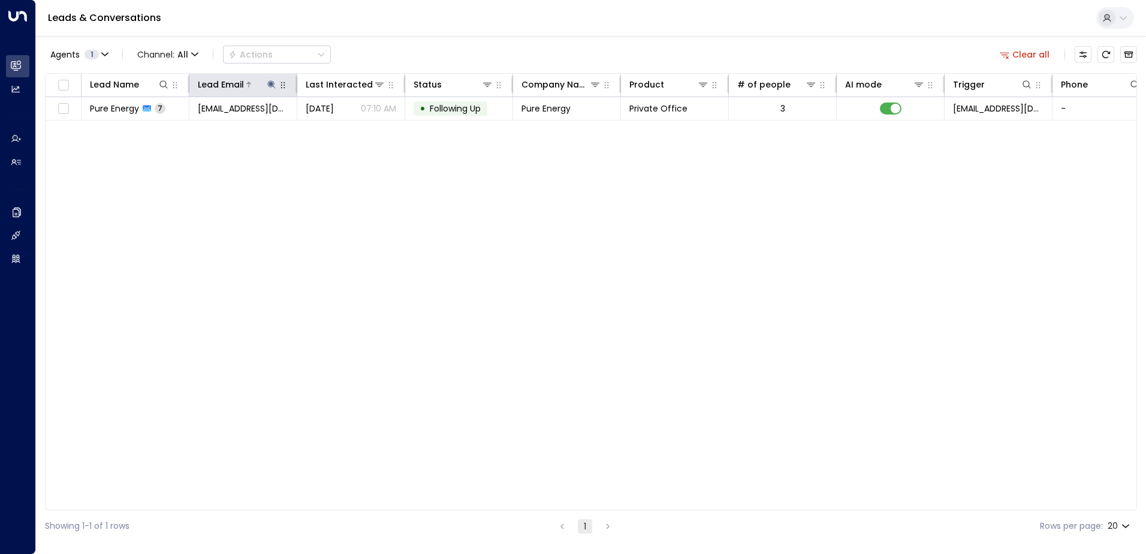
click at [270, 82] on icon at bounding box center [272, 85] width 10 height 10
click at [345, 126] on icon "button" at bounding box center [347, 128] width 8 height 8
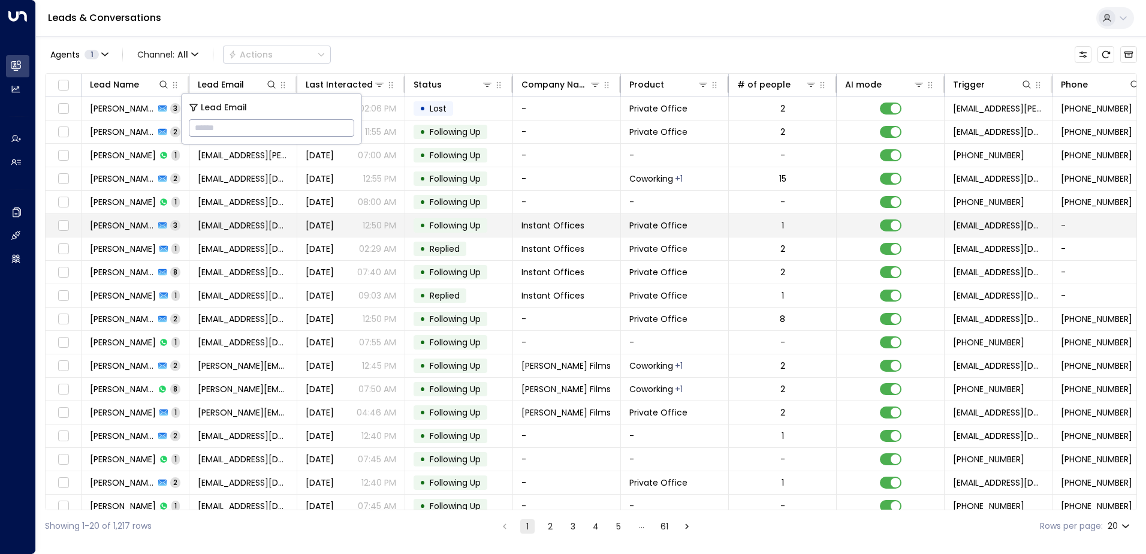
type input "**********"
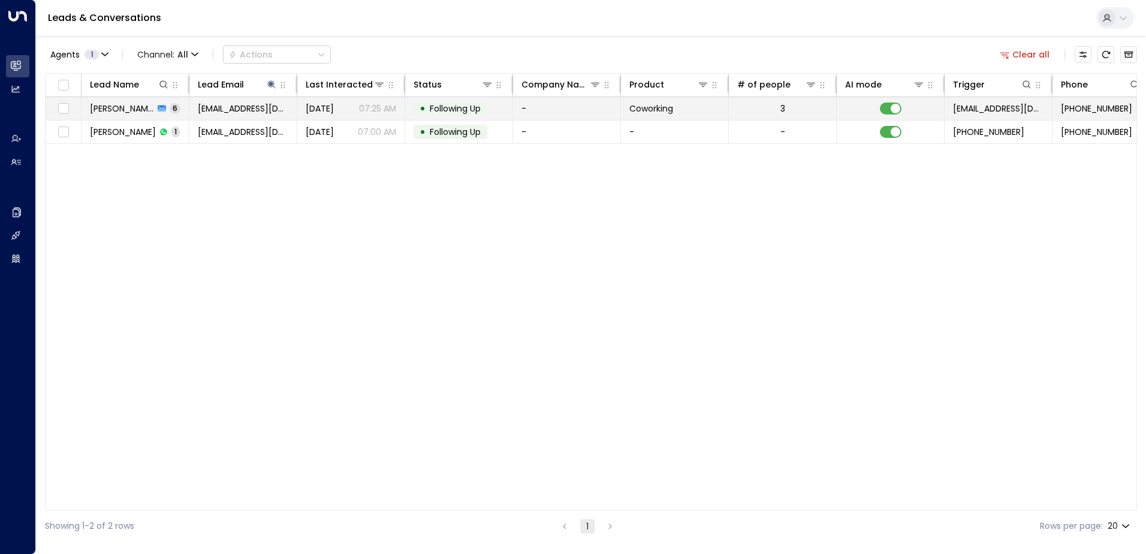
click at [467, 106] on span "Following Up" at bounding box center [455, 108] width 51 height 12
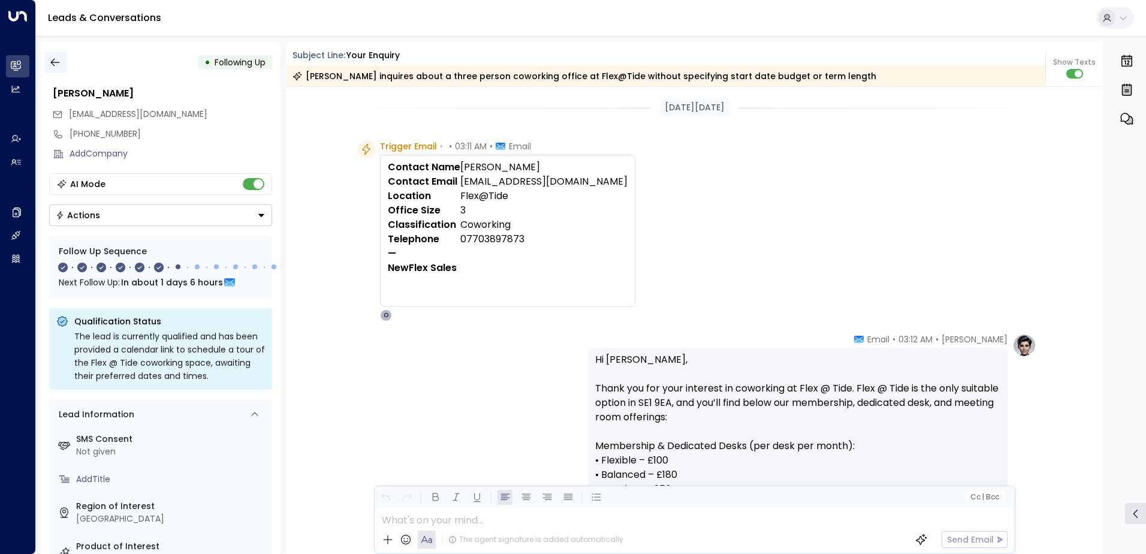
click at [50, 65] on icon "button" at bounding box center [55, 62] width 12 height 12
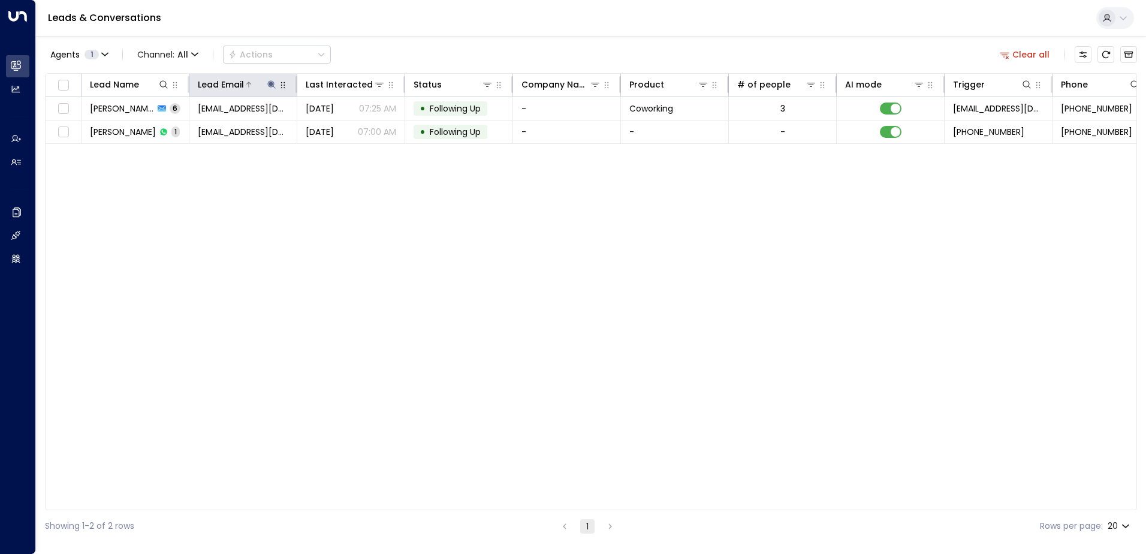
click at [271, 81] on icon at bounding box center [272, 85] width 10 height 10
click at [348, 125] on icon "button" at bounding box center [347, 128] width 8 height 8
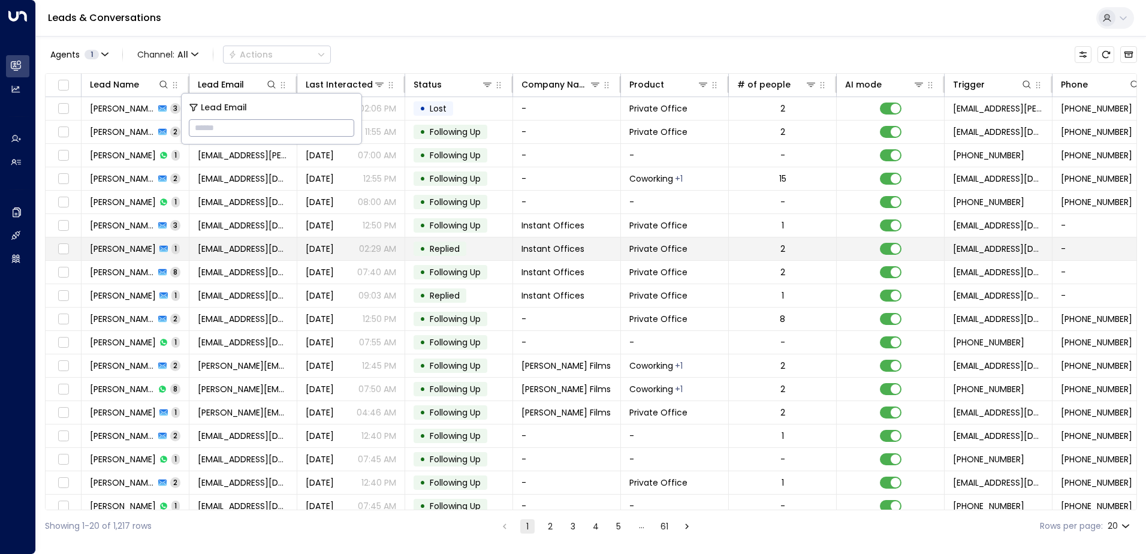
type input "**********"
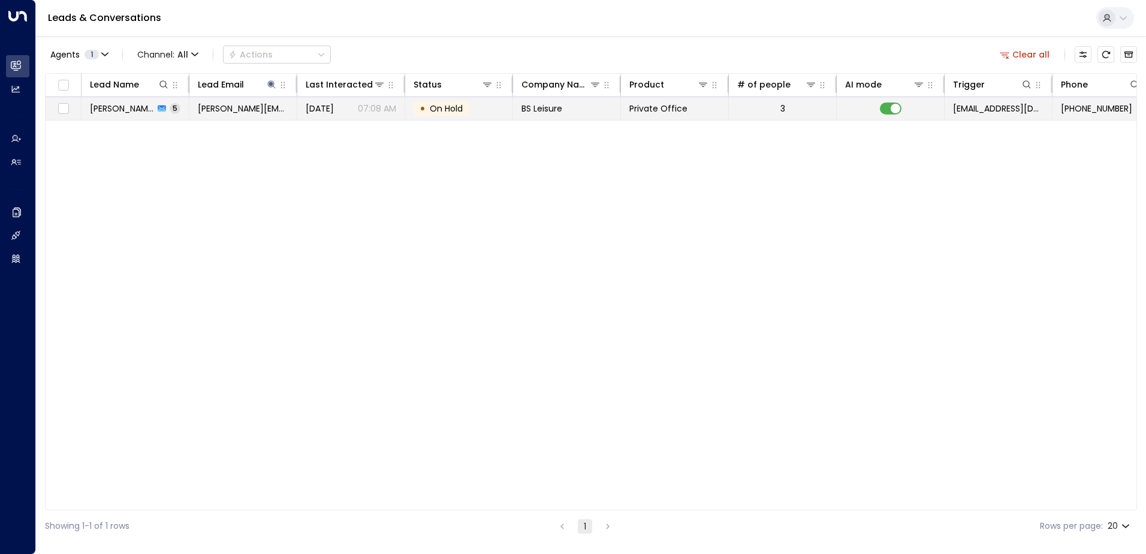
click at [531, 107] on span "BS Leisure" at bounding box center [541, 108] width 41 height 12
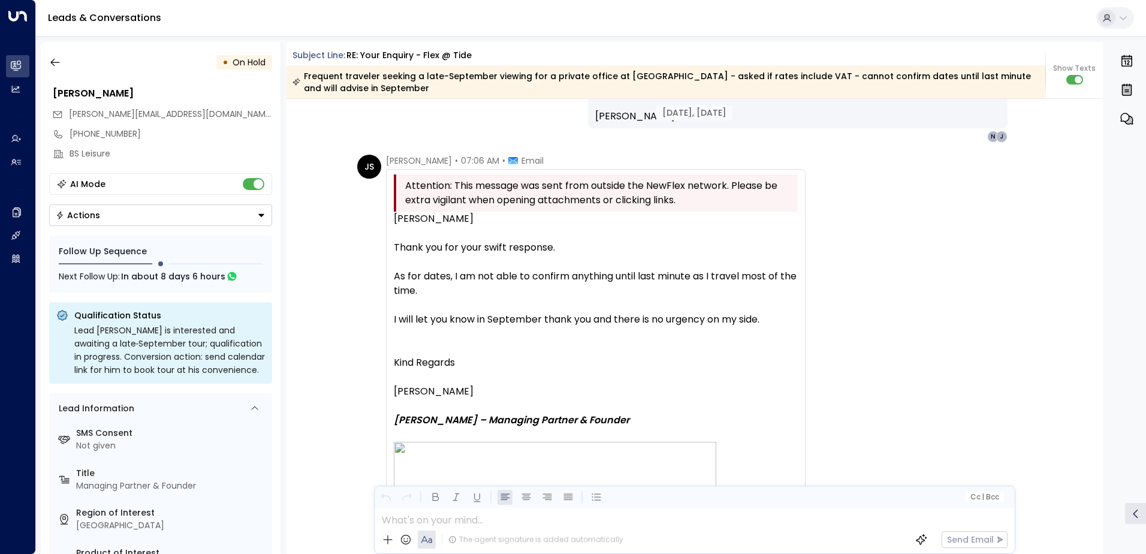
scroll to position [1822, 0]
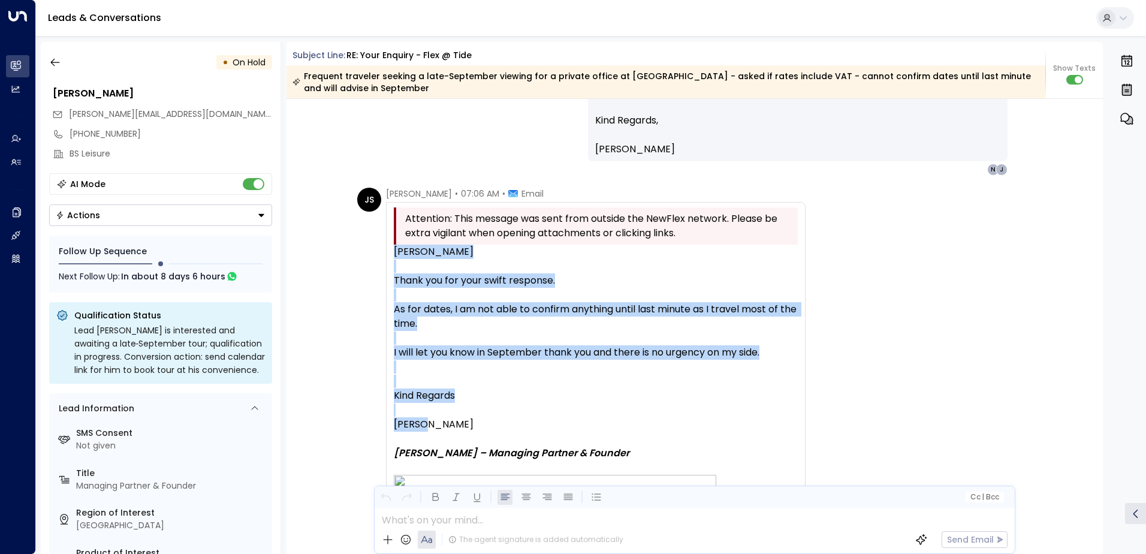
drag, startPoint x: 391, startPoint y: 250, endPoint x: 495, endPoint y: 421, distance: 199.3
click at [495, 421] on div "[PERSON_NAME] Thank you for your swift response. As for dates, I am not able to…" at bounding box center [596, 443] width 404 height 399
drag, startPoint x: 495, startPoint y: 421, endPoint x: 500, endPoint y: 307, distance: 114.0
copy div "[PERSON_NAME] Thank you for your swift response. As for dates, I am not able to…"
click at [47, 61] on button "button" at bounding box center [55, 63] width 22 height 22
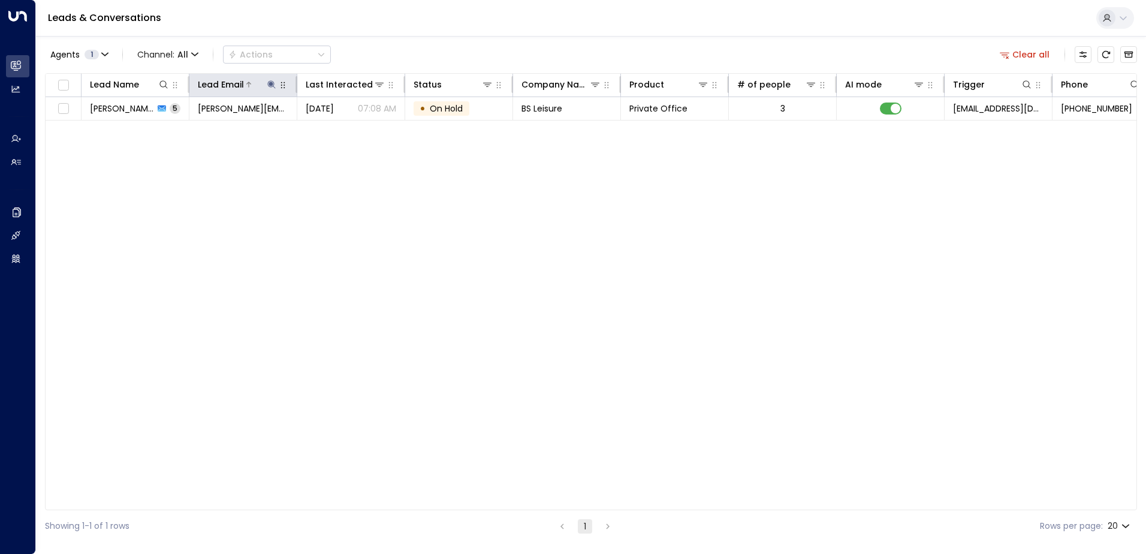
click at [270, 83] on icon at bounding box center [271, 84] width 8 height 8
click at [346, 127] on icon "button" at bounding box center [347, 128] width 10 height 10
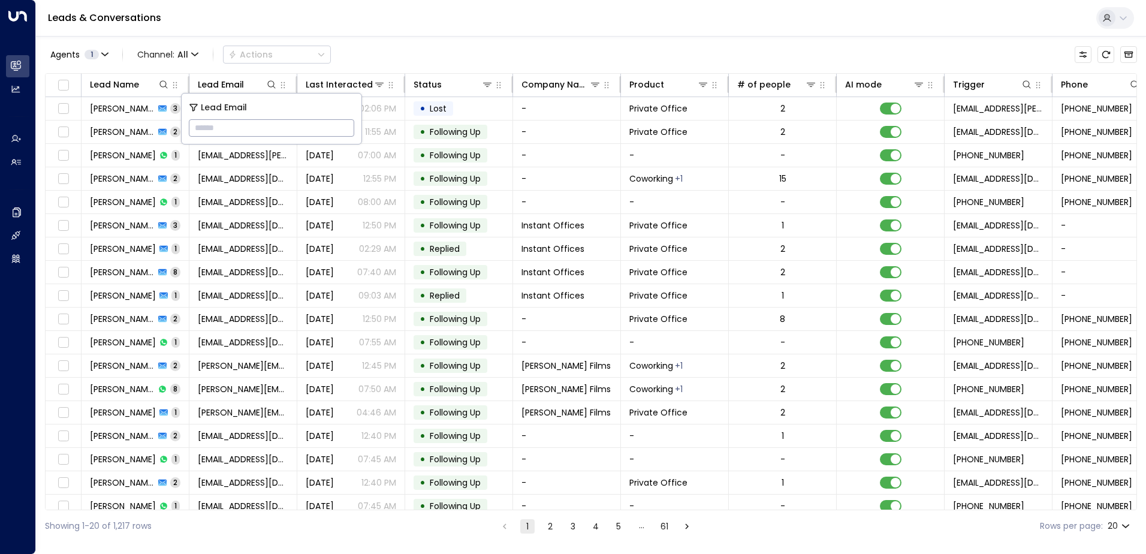
paste input "**********"
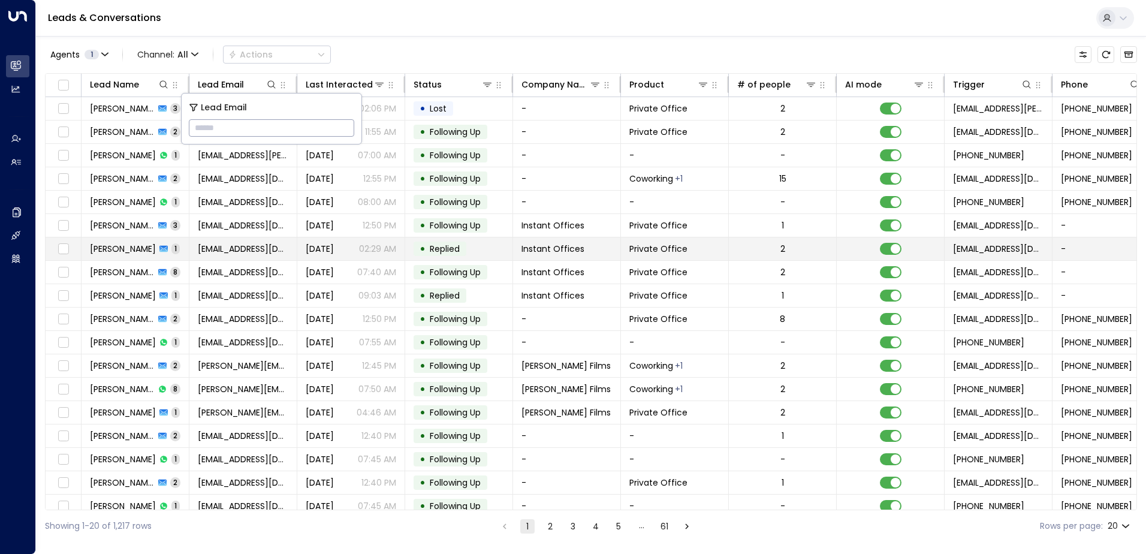
type input "**********"
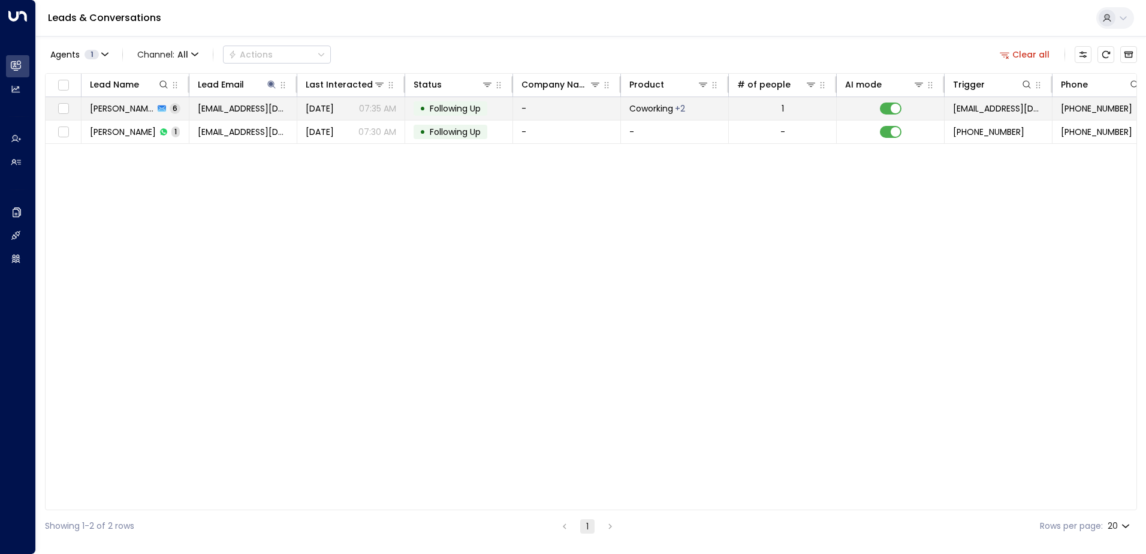
click at [473, 111] on span "Following Up" at bounding box center [455, 108] width 51 height 12
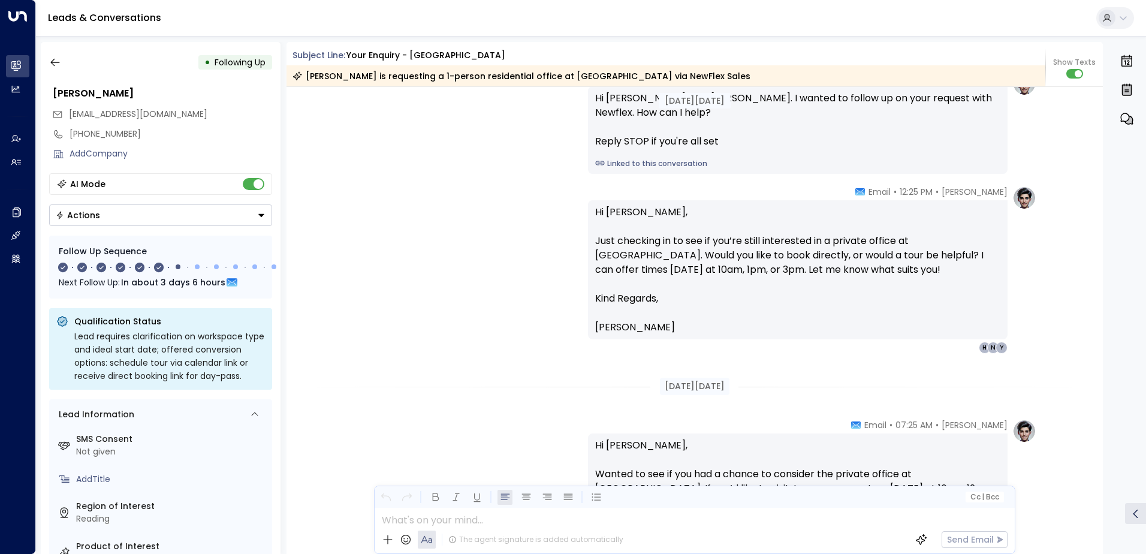
scroll to position [779, 0]
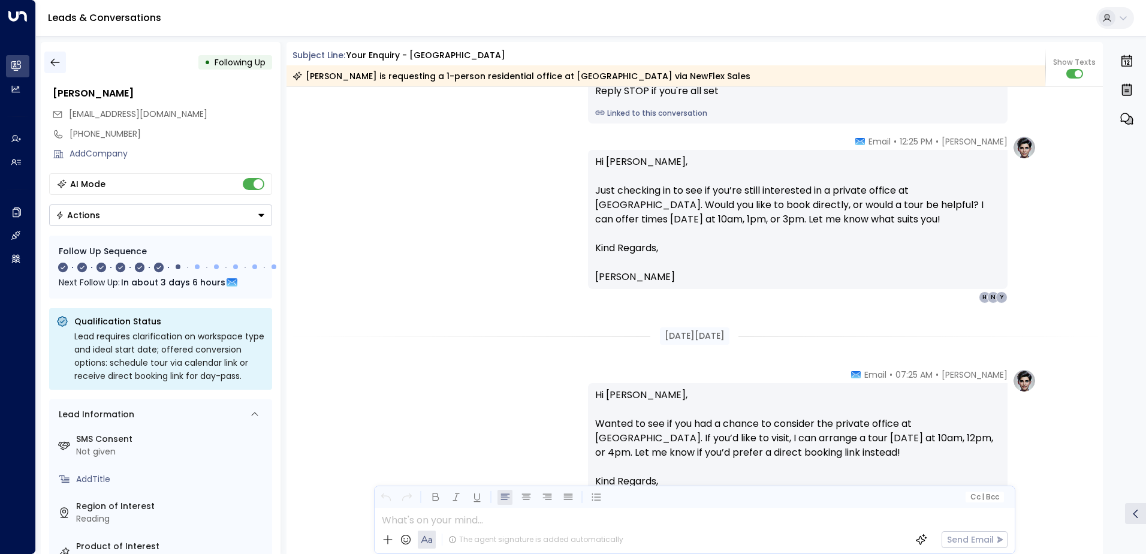
click at [59, 60] on icon "button" at bounding box center [55, 62] width 12 height 12
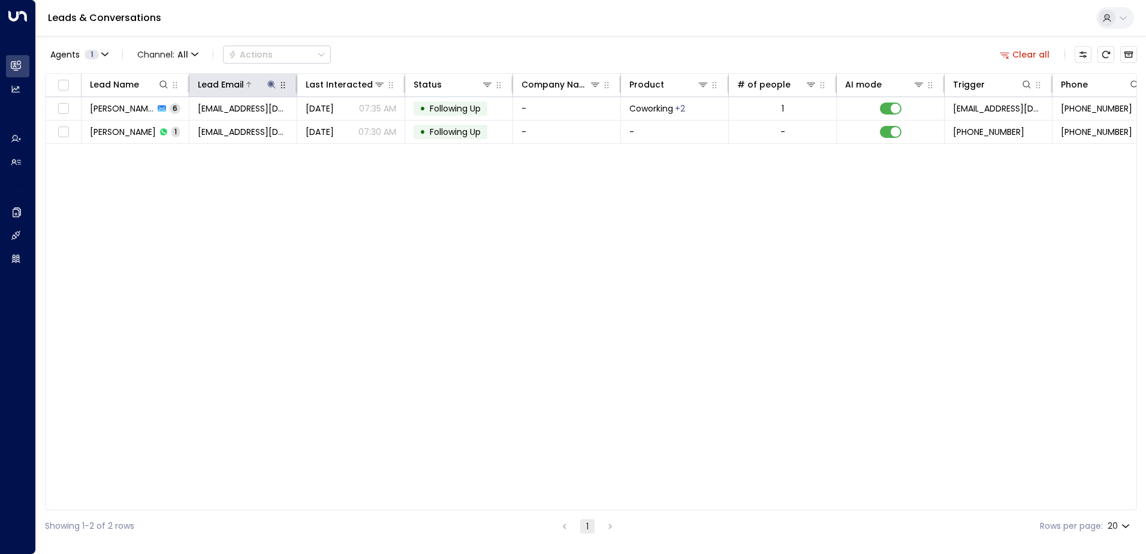
click at [267, 84] on icon at bounding box center [272, 85] width 10 height 10
click at [347, 124] on icon "button" at bounding box center [347, 128] width 10 height 10
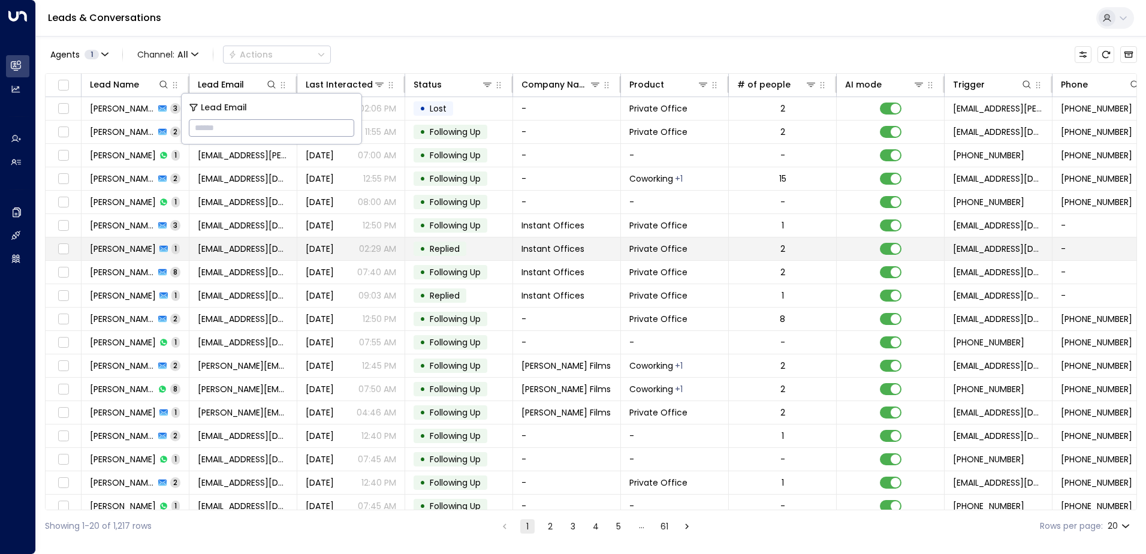
type input "**********"
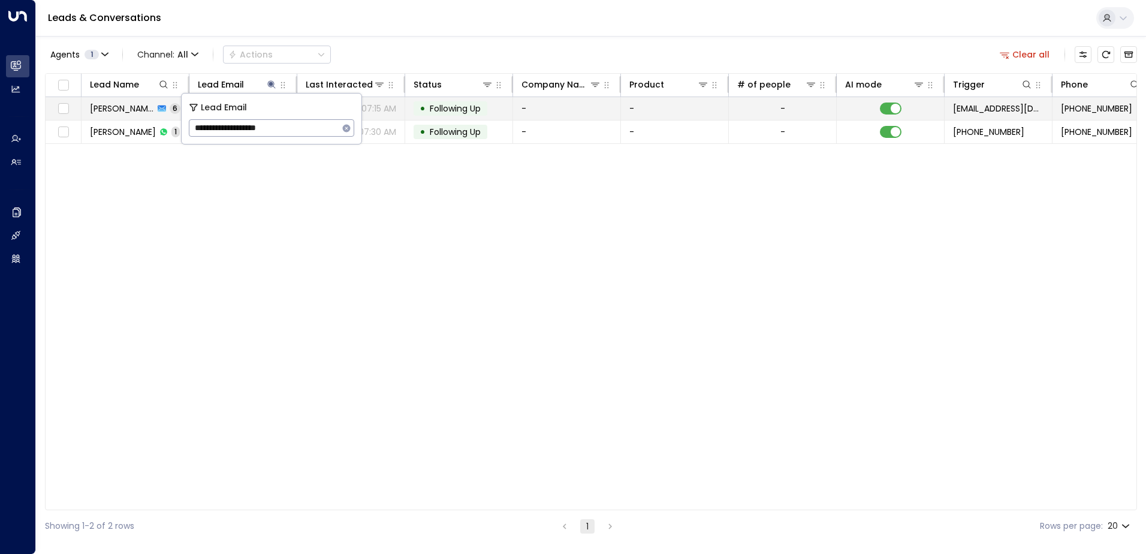
click at [451, 108] on span "Following Up" at bounding box center [455, 108] width 51 height 12
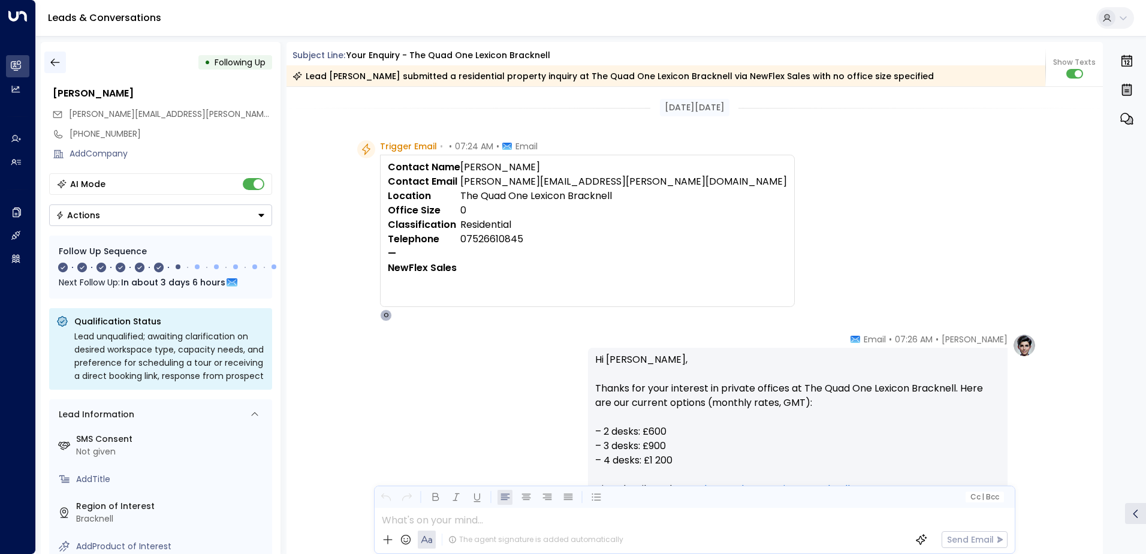
click at [61, 64] on icon "button" at bounding box center [55, 62] width 12 height 12
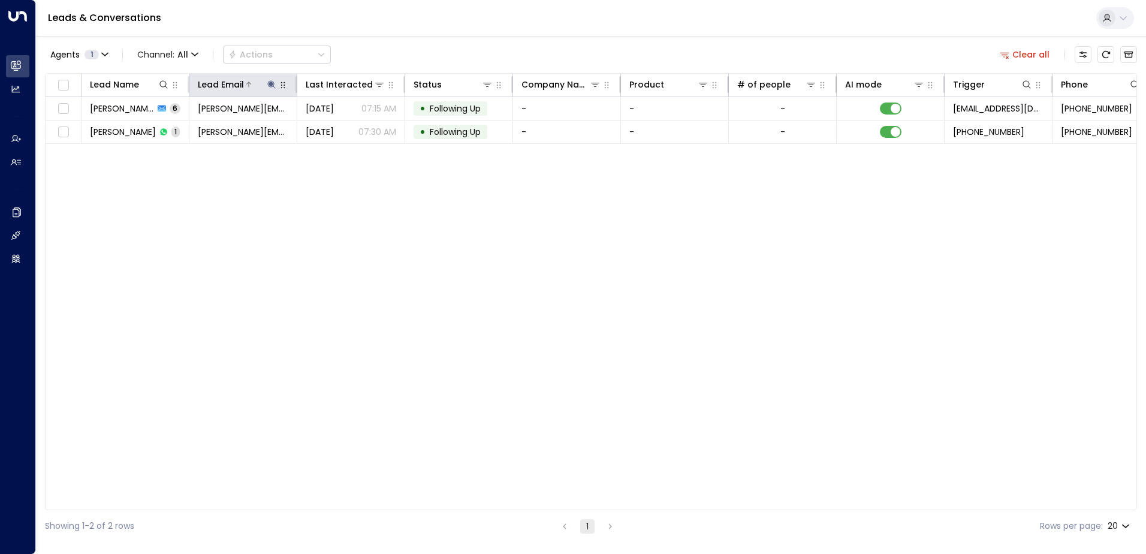
click at [269, 81] on icon at bounding box center [271, 84] width 8 height 8
click at [345, 127] on icon "button" at bounding box center [347, 128] width 10 height 10
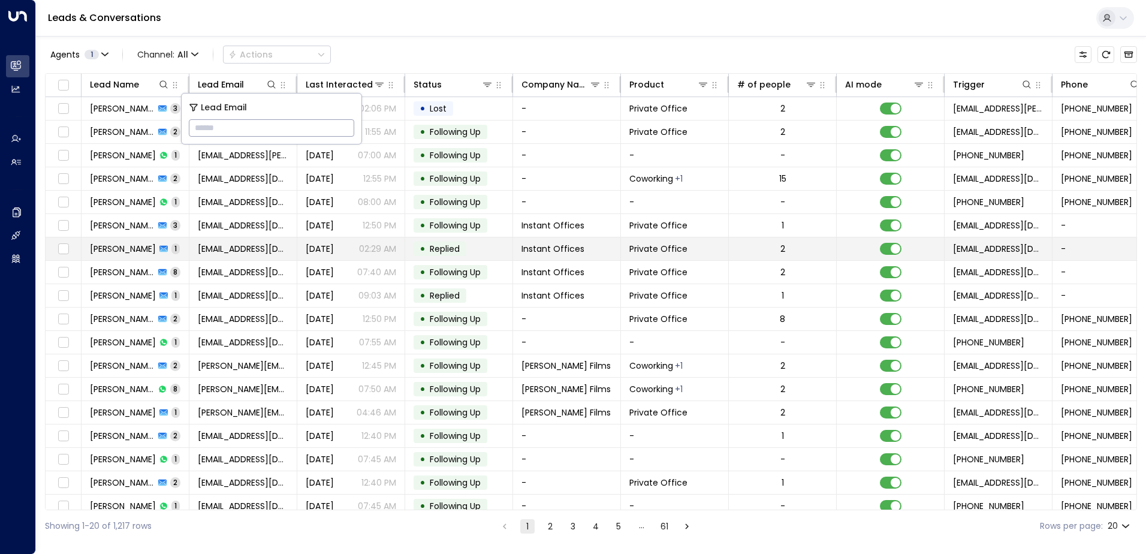
type input "**********"
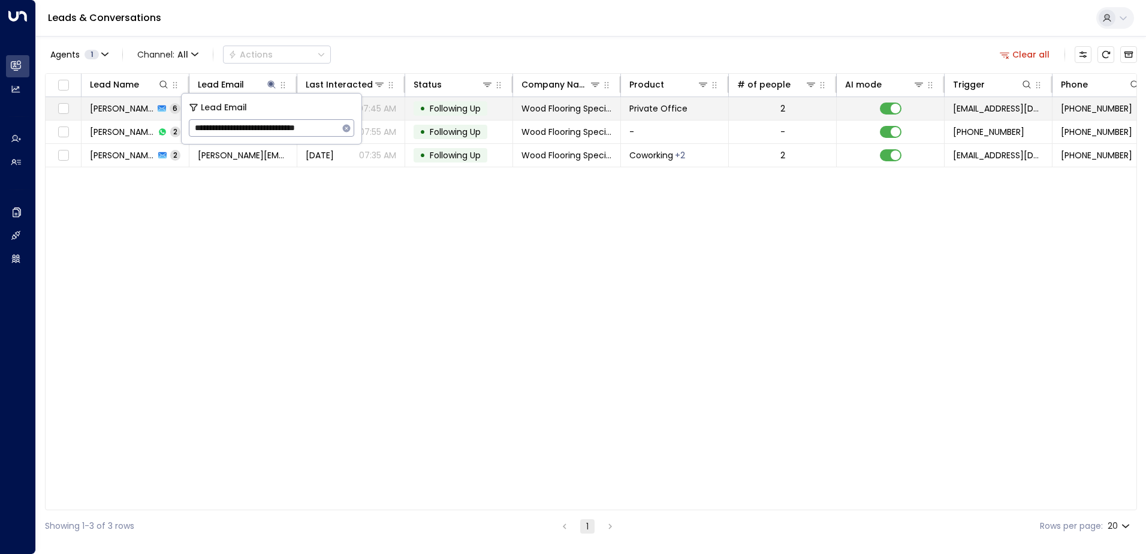
click at [452, 105] on span "Following Up" at bounding box center [455, 108] width 51 height 12
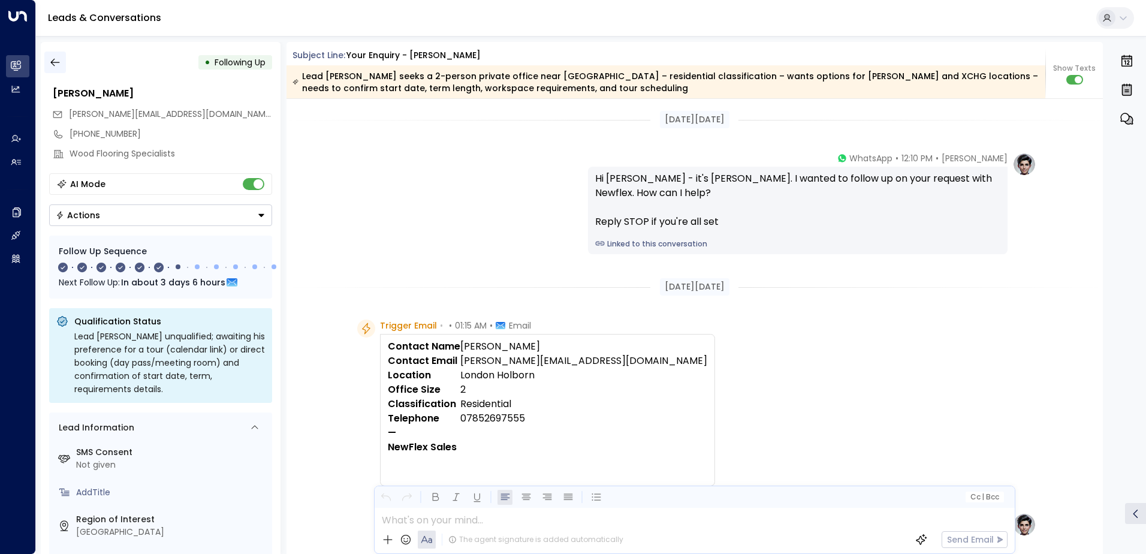
click at [47, 68] on button "button" at bounding box center [55, 63] width 22 height 22
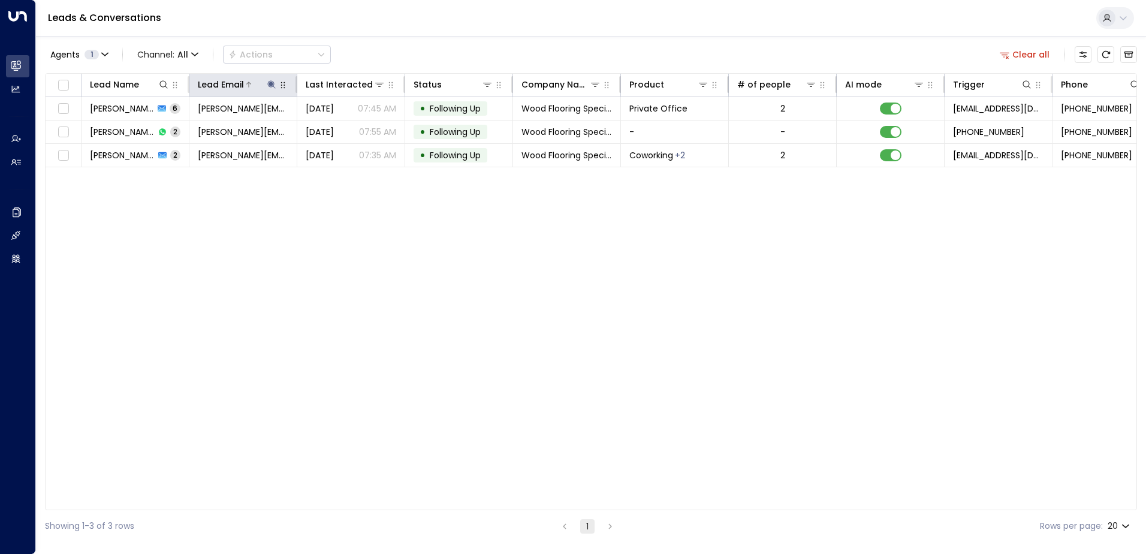
click at [267, 86] on icon at bounding box center [272, 85] width 10 height 10
click at [347, 124] on icon "button" at bounding box center [347, 128] width 10 height 10
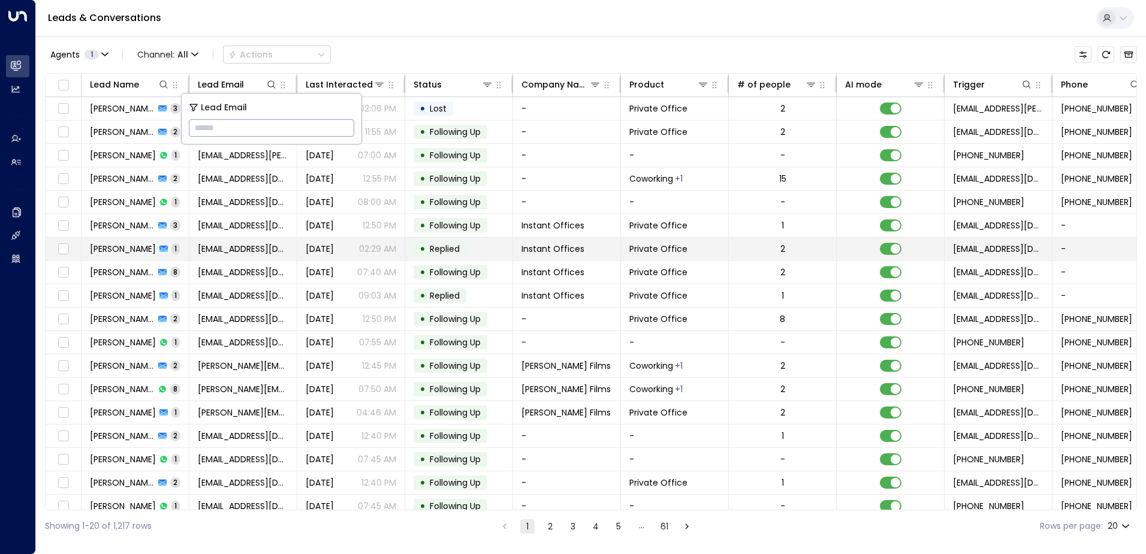
type input "**********"
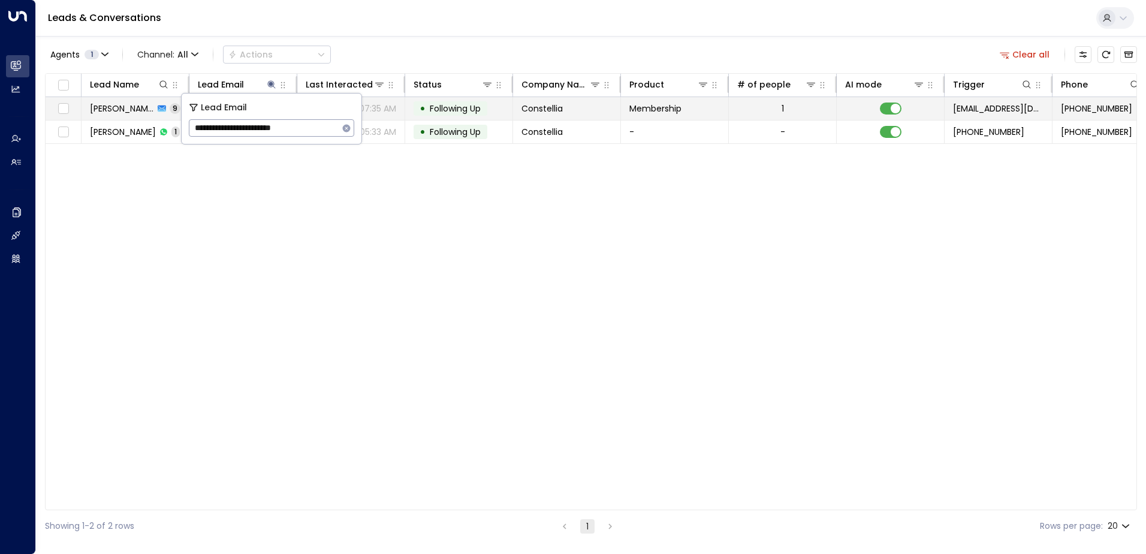
click at [448, 113] on span "Following Up" at bounding box center [455, 108] width 51 height 12
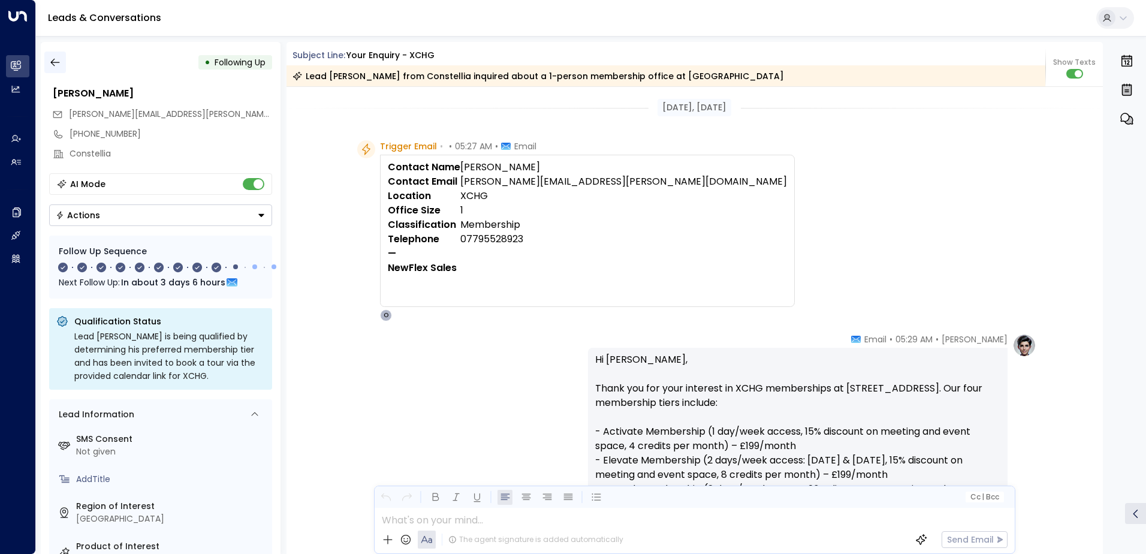
click at [57, 62] on icon "button" at bounding box center [54, 63] width 9 height 8
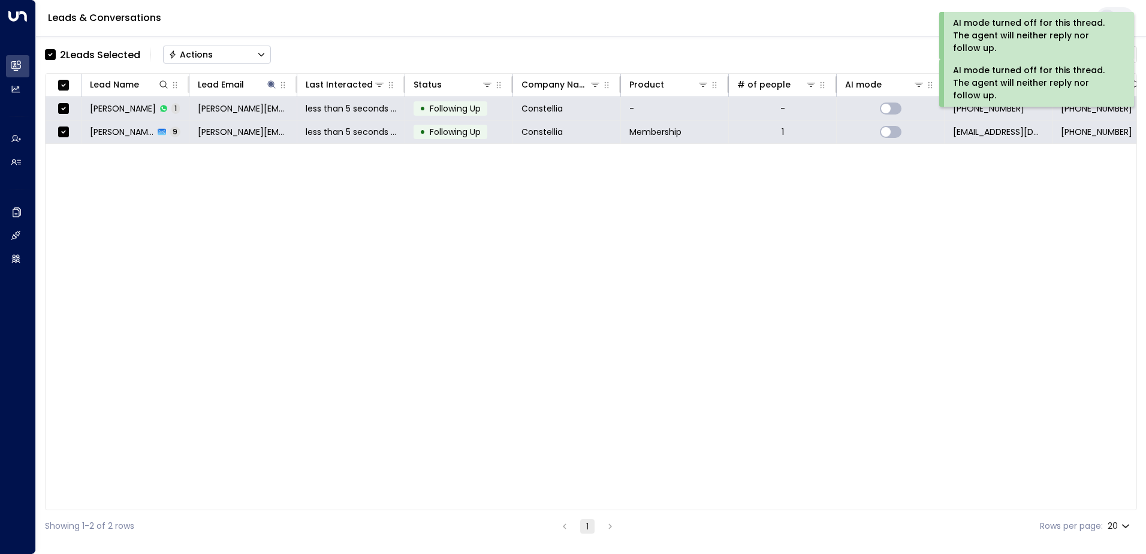
click at [188, 56] on div "Actions" at bounding box center [190, 54] width 44 height 11
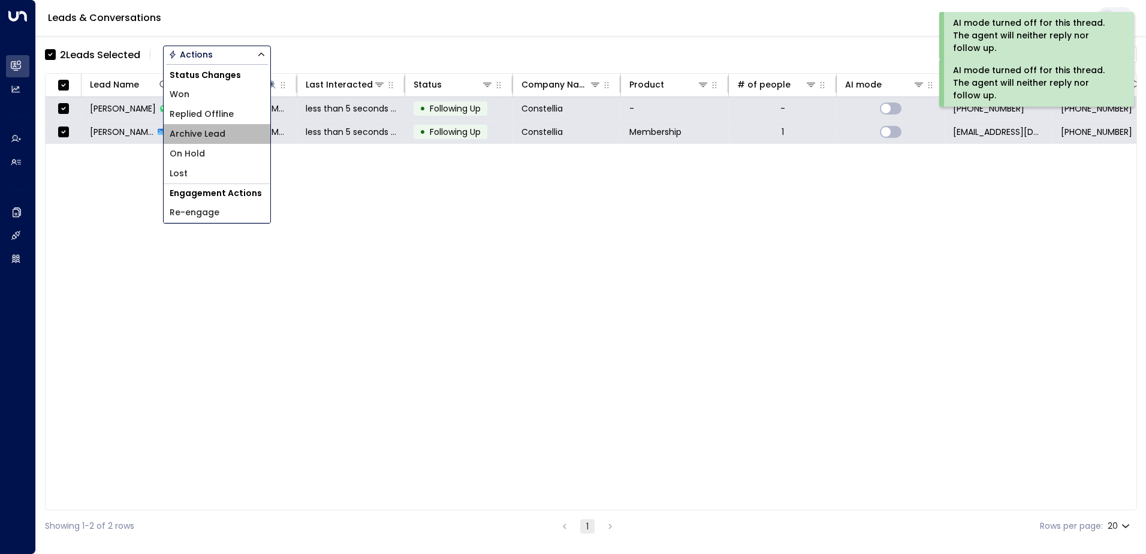
click at [190, 133] on span "Archive Lead" at bounding box center [198, 134] width 56 height 13
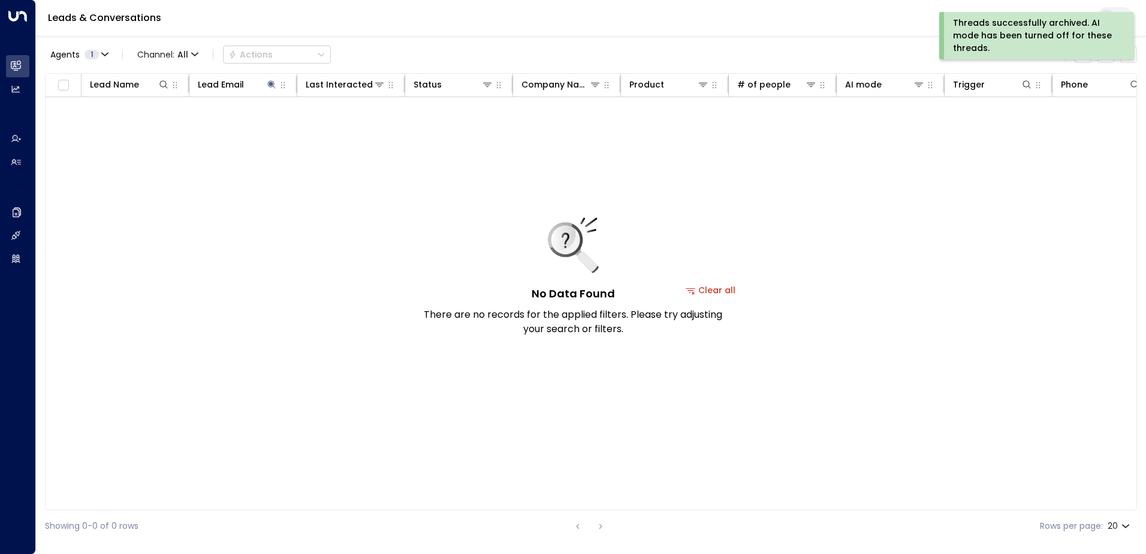
click at [999, 34] on div "Threads successfully archived. AI mode has been turned off for these threads." at bounding box center [1035, 36] width 165 height 38
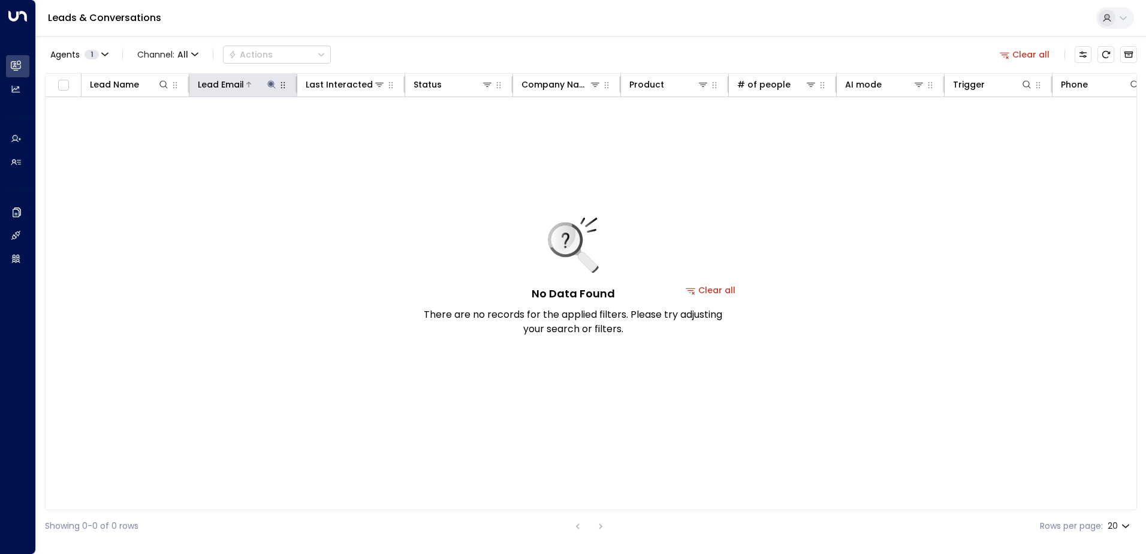
click at [273, 86] on icon at bounding box center [271, 84] width 8 height 8
click at [341, 128] on button "button" at bounding box center [347, 128] width 16 height 16
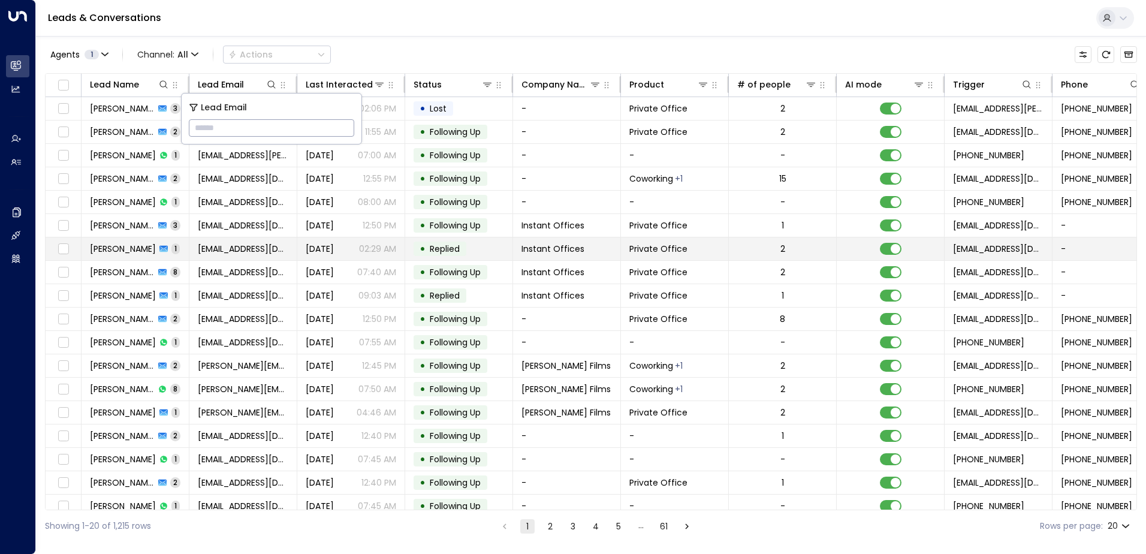
type input "**********"
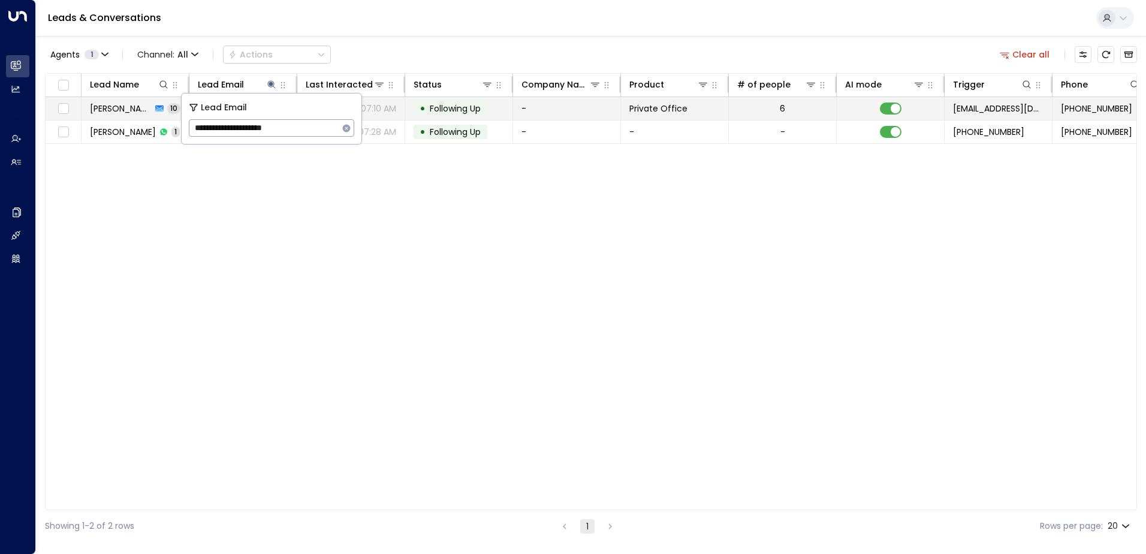
click at [473, 111] on span "Following Up" at bounding box center [455, 108] width 51 height 12
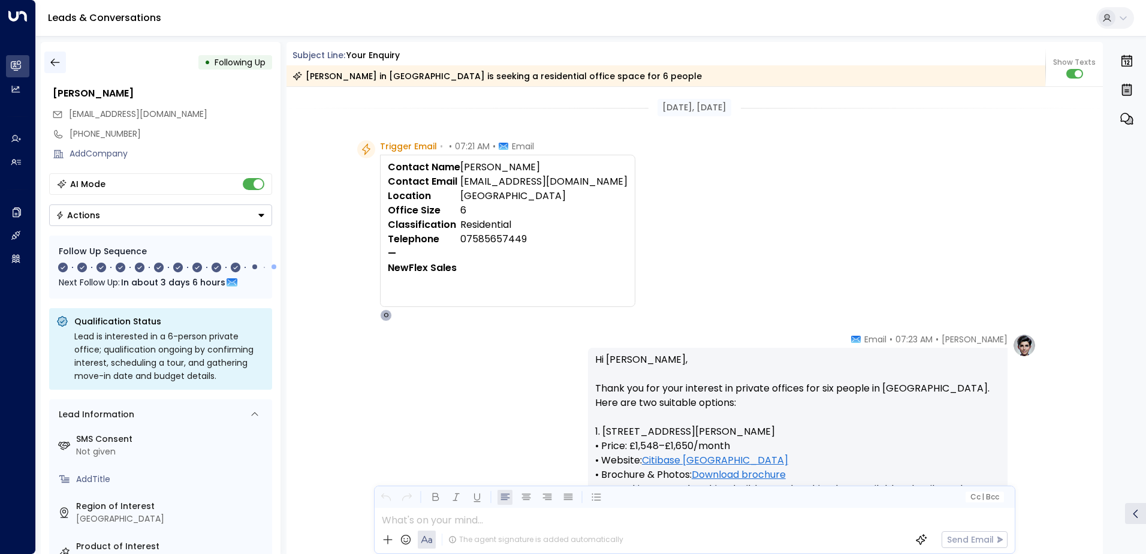
click at [55, 61] on icon "button" at bounding box center [55, 62] width 12 height 12
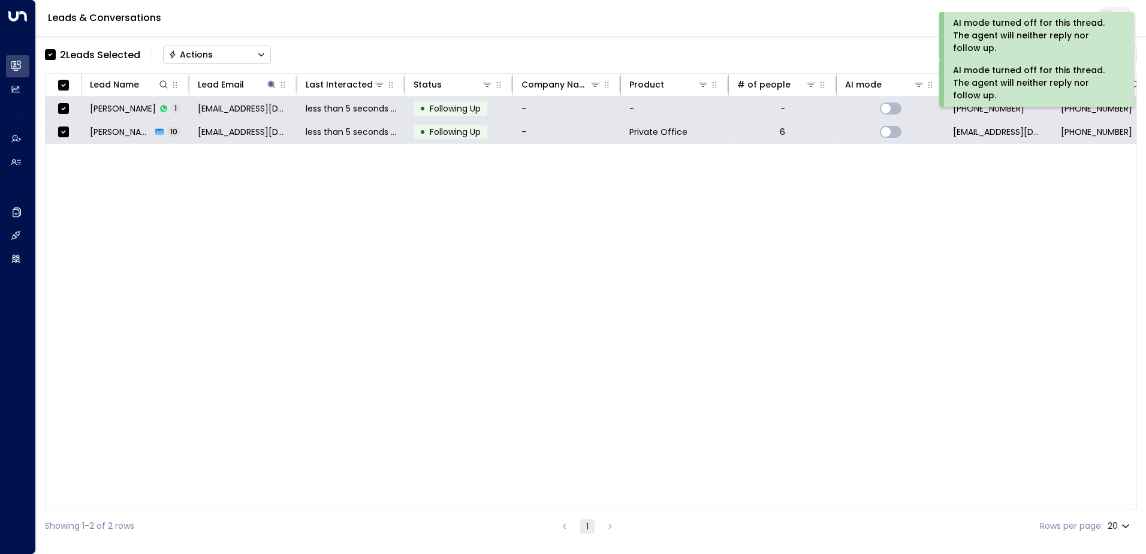
click at [186, 54] on div "Actions" at bounding box center [190, 54] width 44 height 11
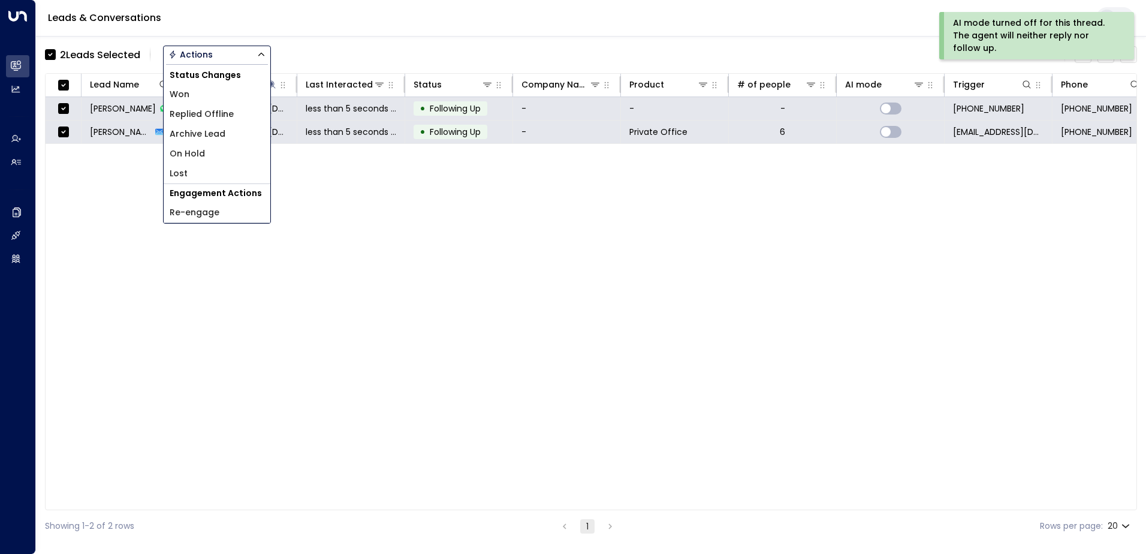
click at [203, 135] on span "Archive Lead" at bounding box center [198, 134] width 56 height 13
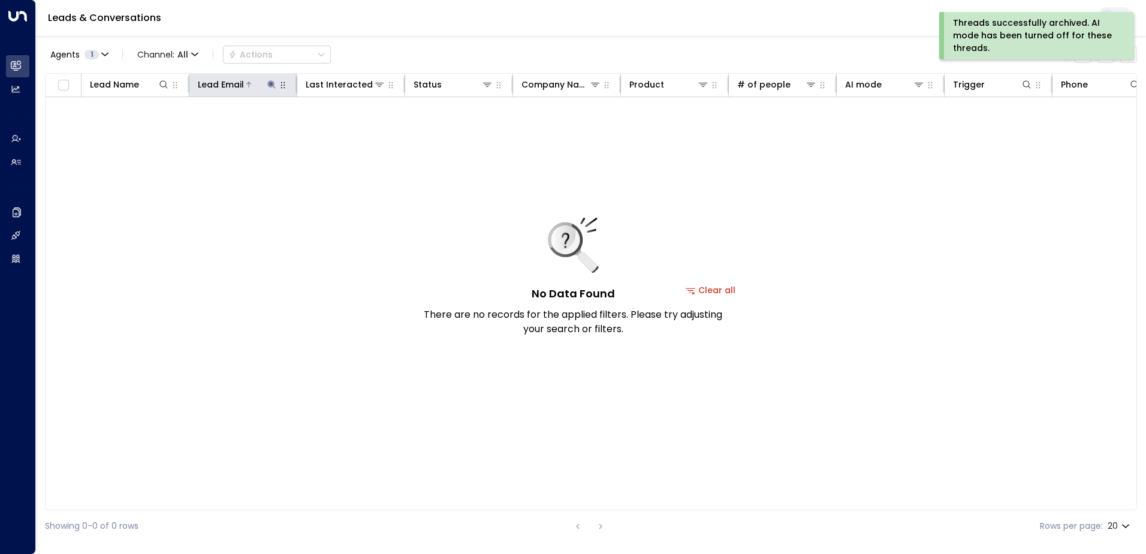
click at [272, 79] on button at bounding box center [271, 84] width 12 height 12
click at [346, 123] on icon "button" at bounding box center [347, 128] width 10 height 10
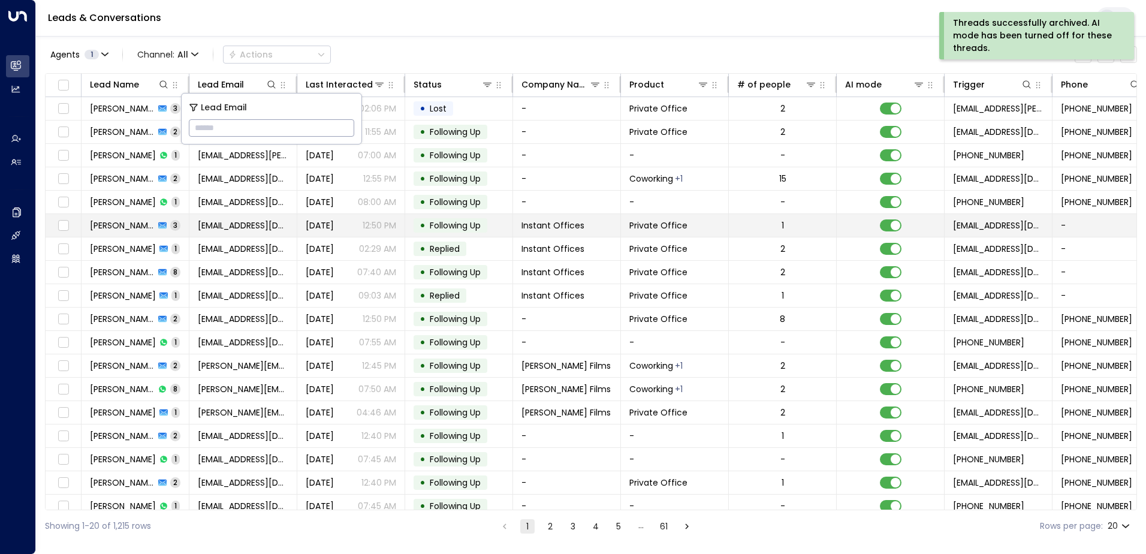
type input "**********"
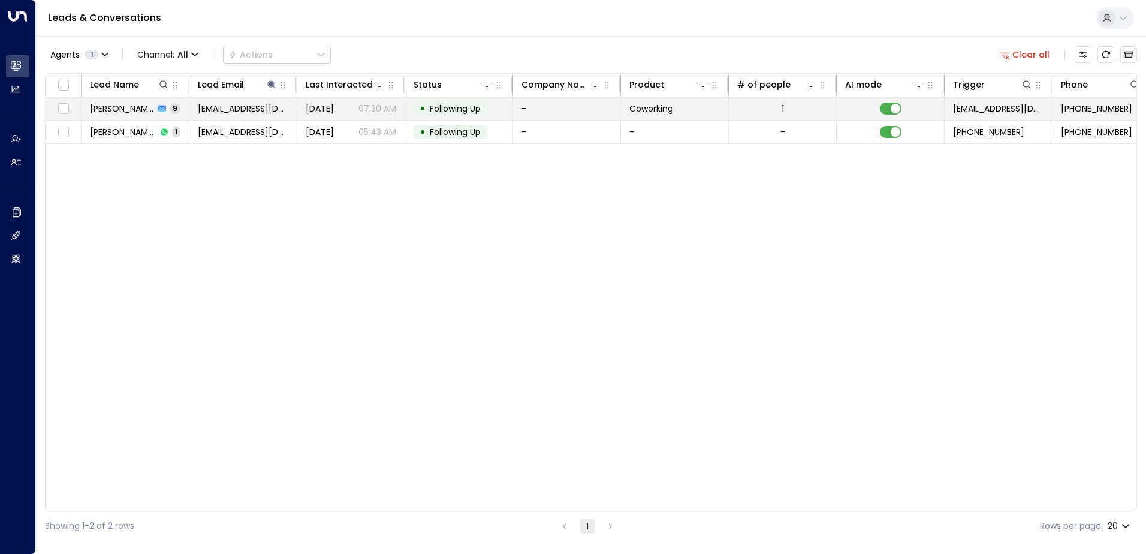
click at [456, 110] on span "Following Up" at bounding box center [455, 108] width 51 height 12
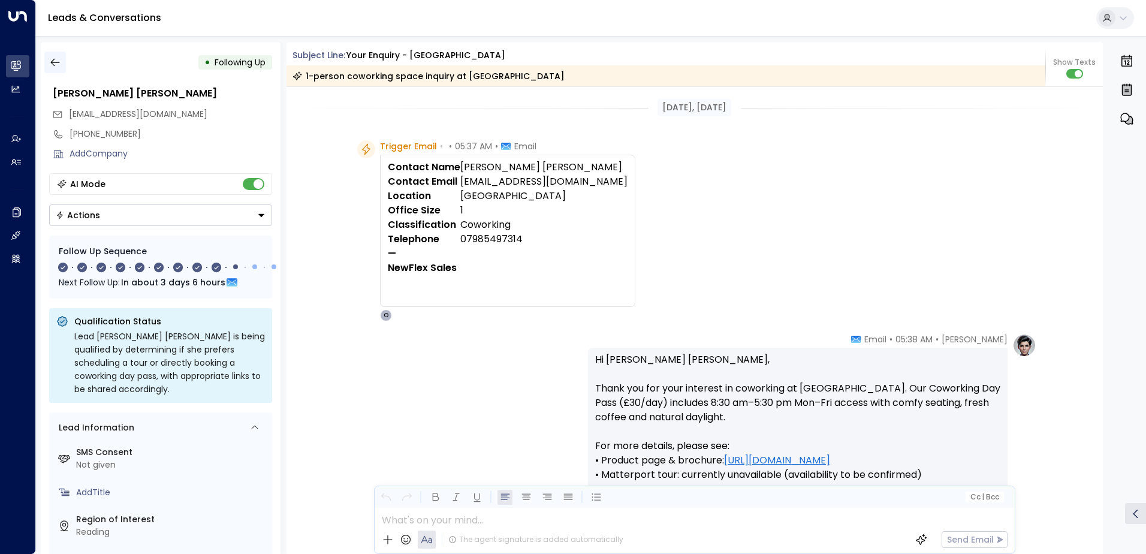
click at [62, 62] on button "button" at bounding box center [55, 63] width 22 height 22
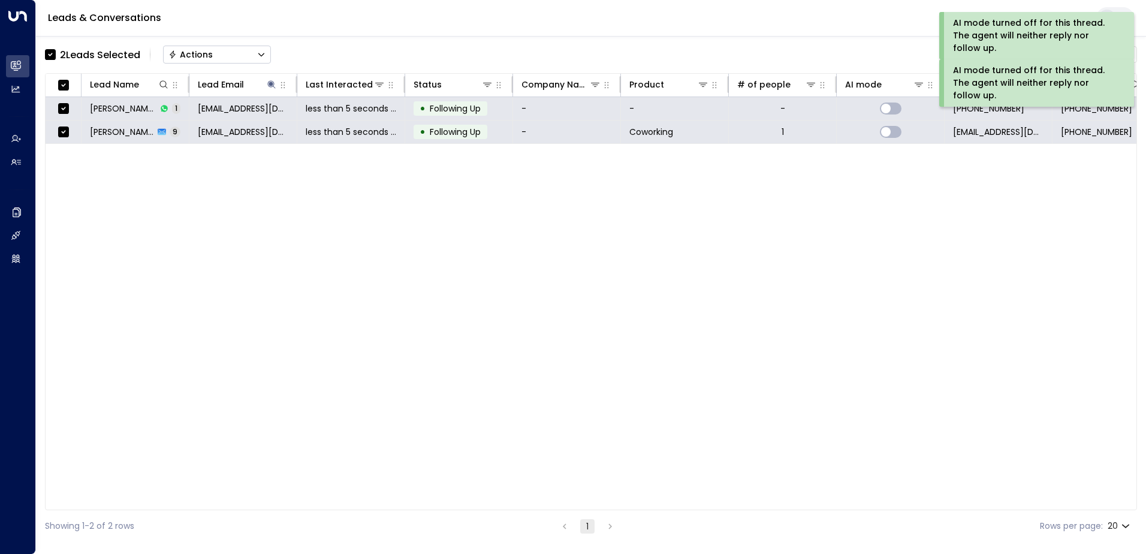
click at [213, 52] on button "Actions" at bounding box center [217, 55] width 108 height 18
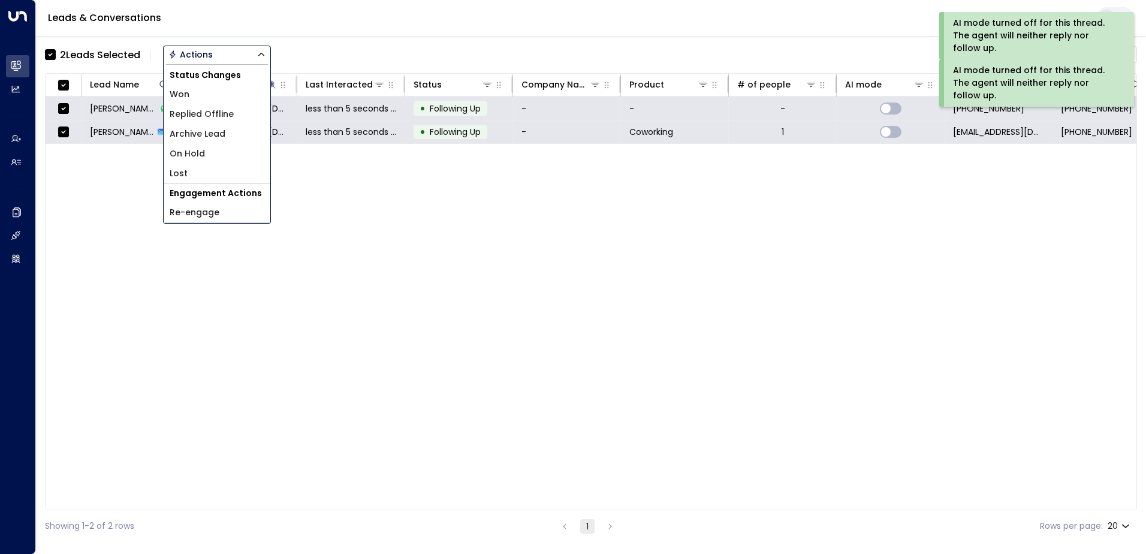
click at [212, 132] on span "Archive Lead" at bounding box center [198, 134] width 56 height 13
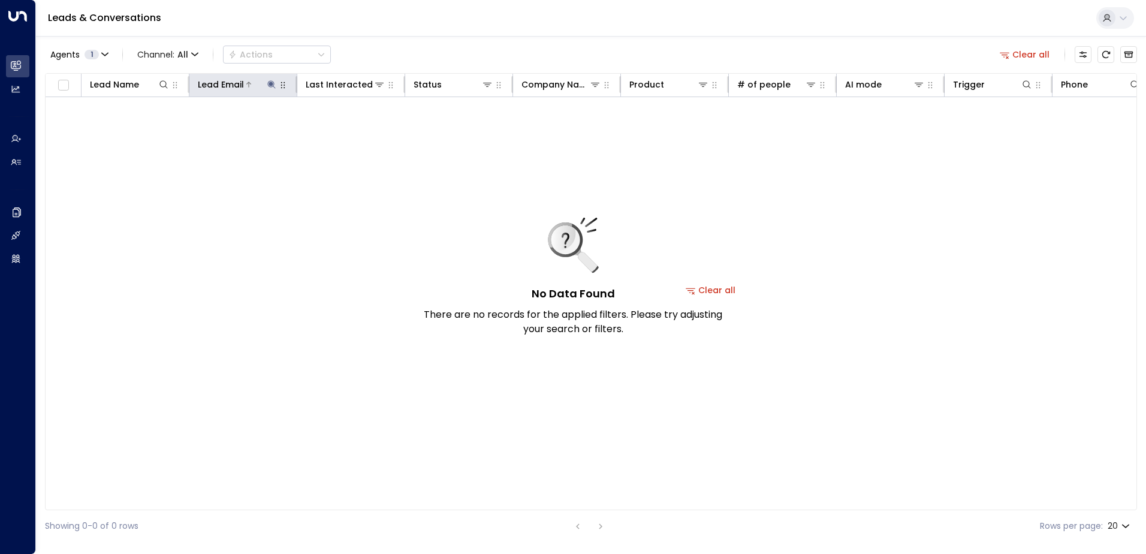
click at [271, 85] on icon at bounding box center [271, 84] width 8 height 8
click at [349, 127] on icon "button" at bounding box center [347, 128] width 8 height 8
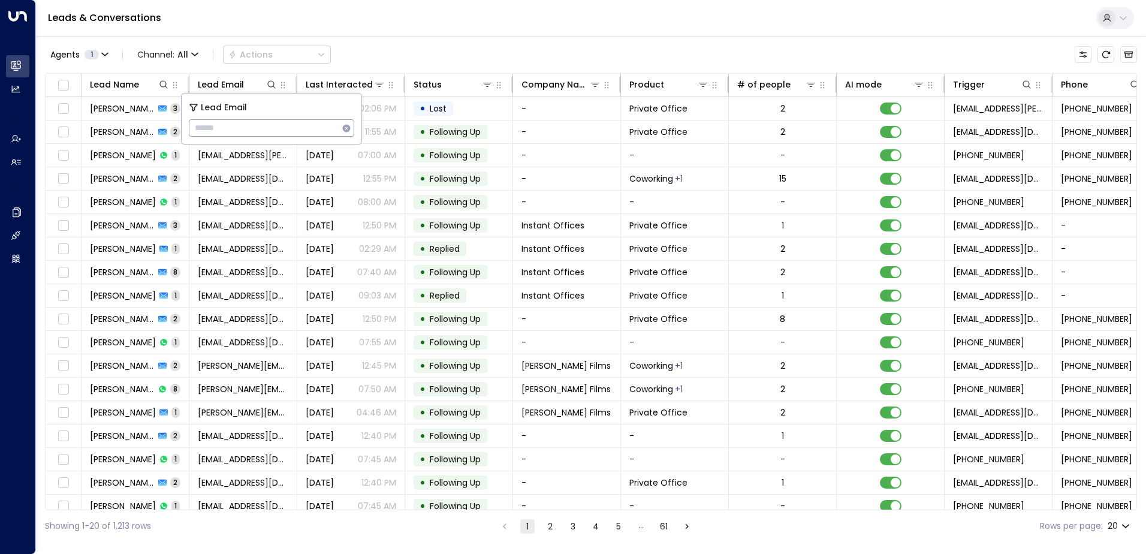
type input "**********"
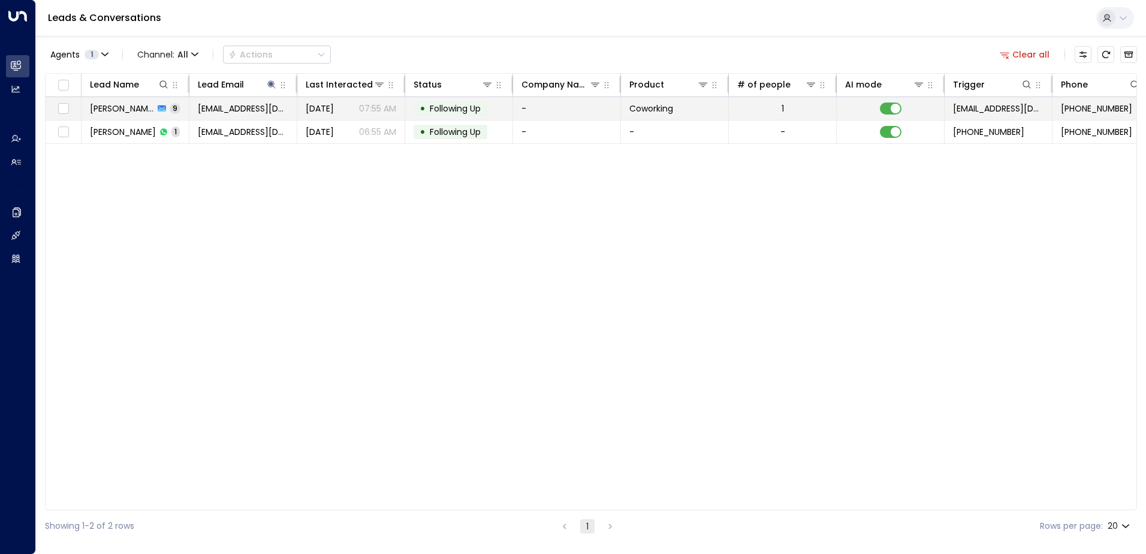
click at [463, 110] on span "Following Up" at bounding box center [455, 108] width 51 height 12
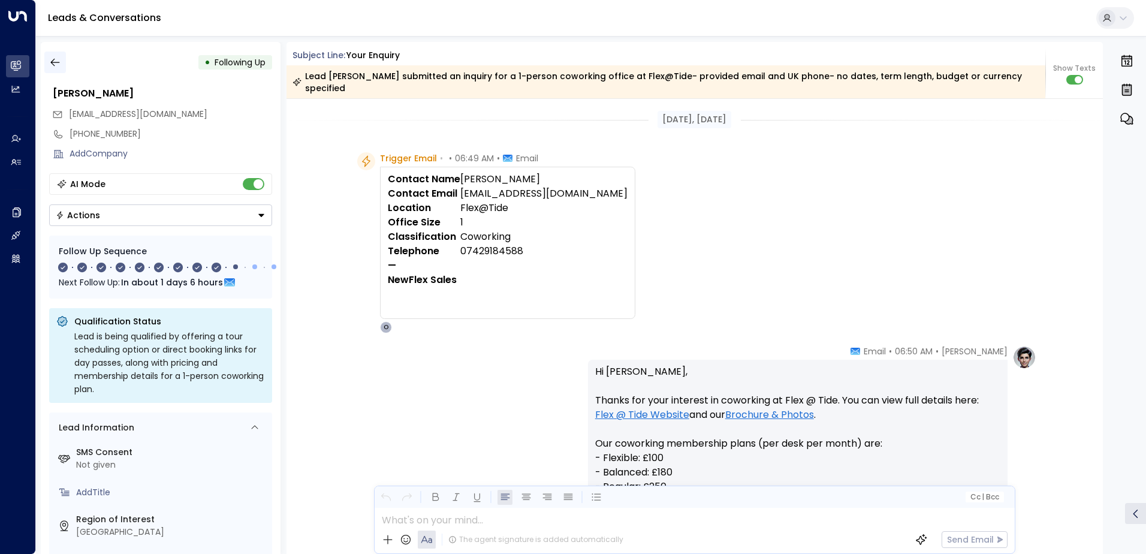
click at [57, 67] on icon "button" at bounding box center [55, 62] width 12 height 12
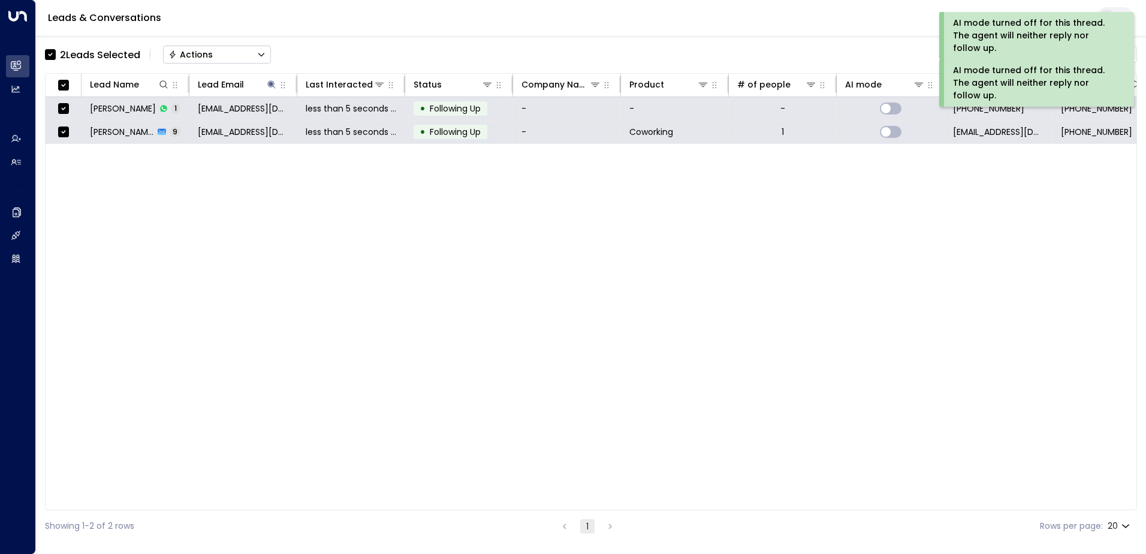
click at [204, 52] on div "Actions" at bounding box center [190, 54] width 44 height 11
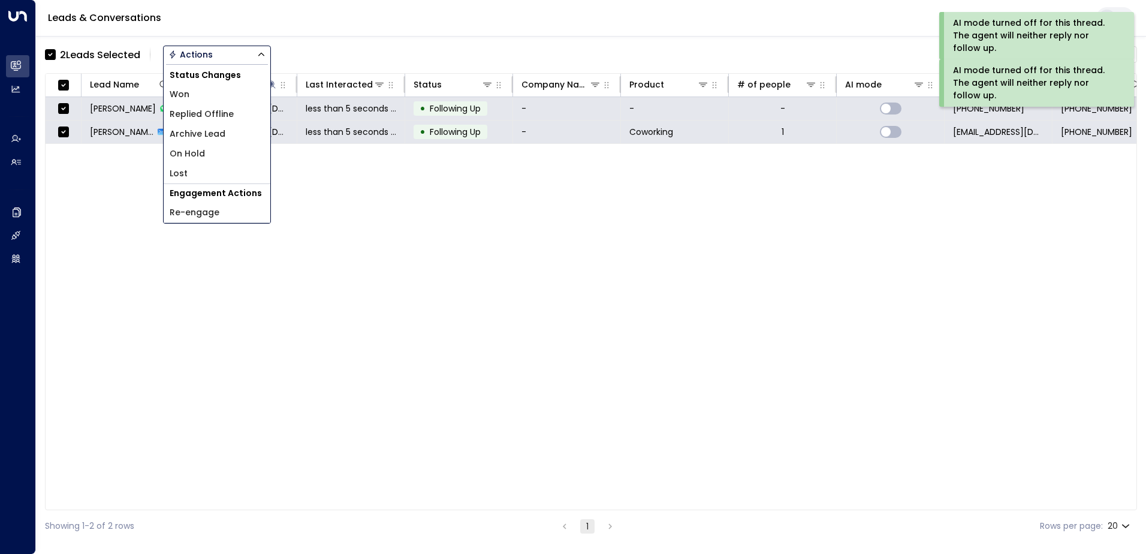
click at [206, 137] on span "Archive Lead" at bounding box center [198, 134] width 56 height 13
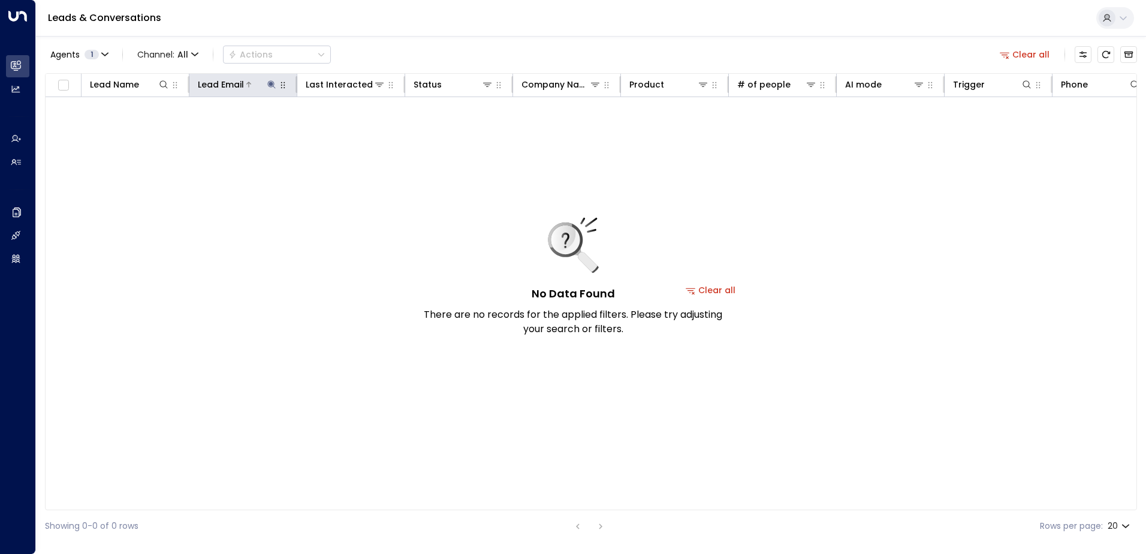
click at [267, 85] on icon at bounding box center [272, 85] width 10 height 10
click at [351, 128] on icon "button" at bounding box center [347, 128] width 10 height 10
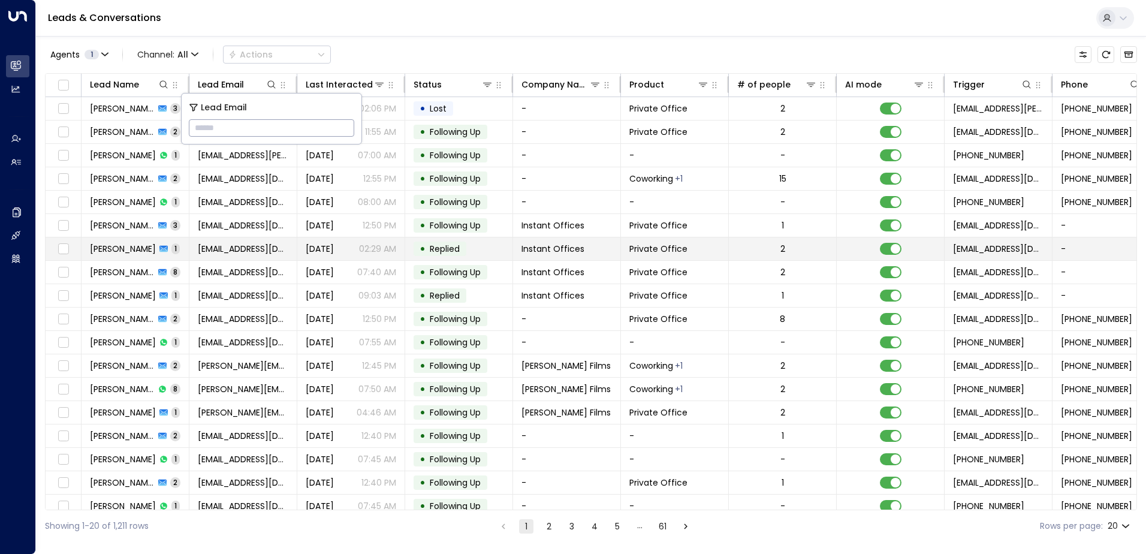
type input "**********"
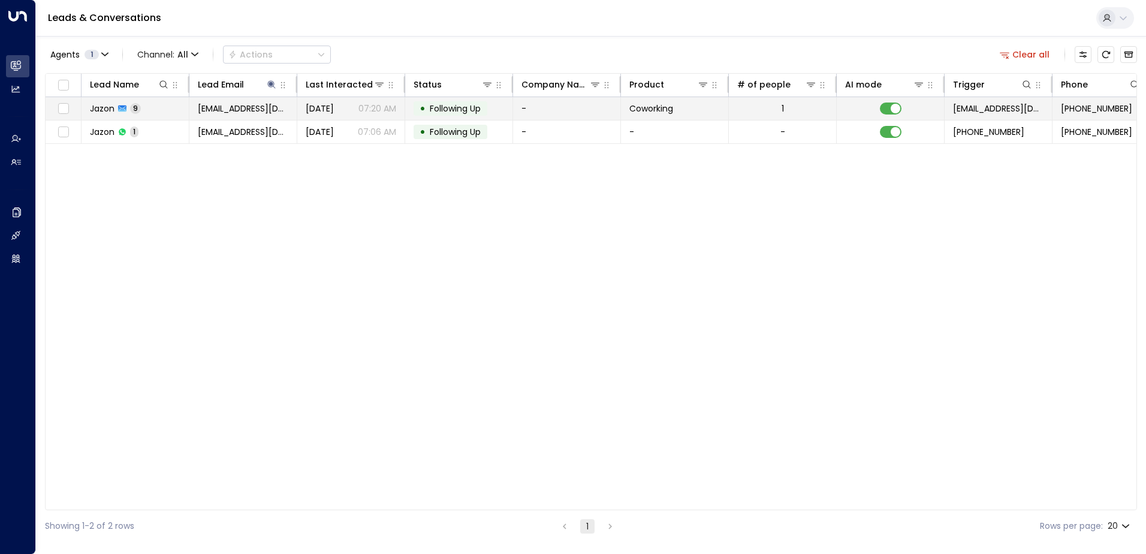
click at [446, 107] on span "Following Up" at bounding box center [455, 108] width 51 height 12
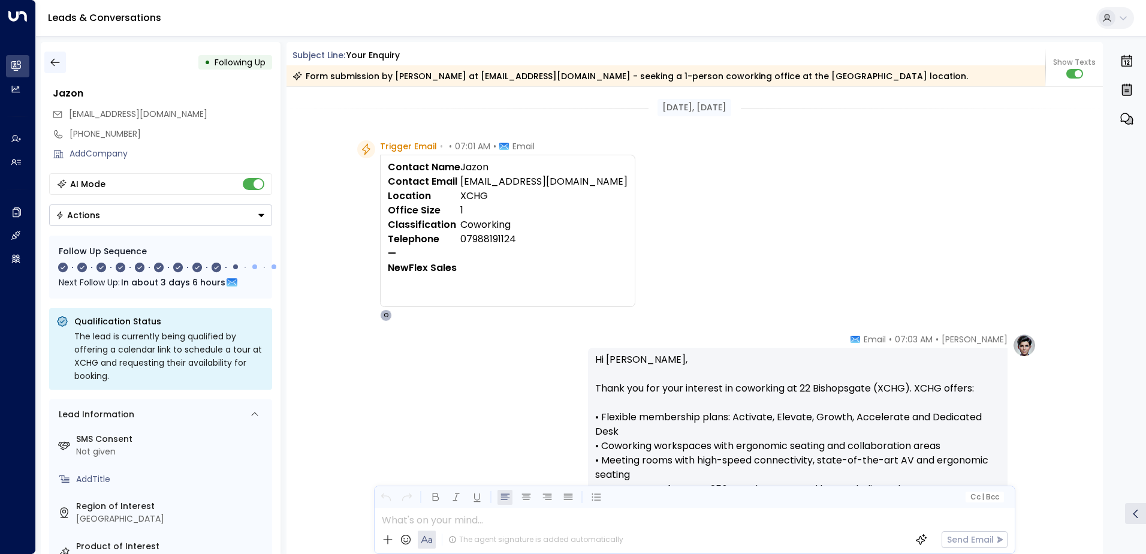
click at [53, 59] on icon "button" at bounding box center [55, 62] width 12 height 12
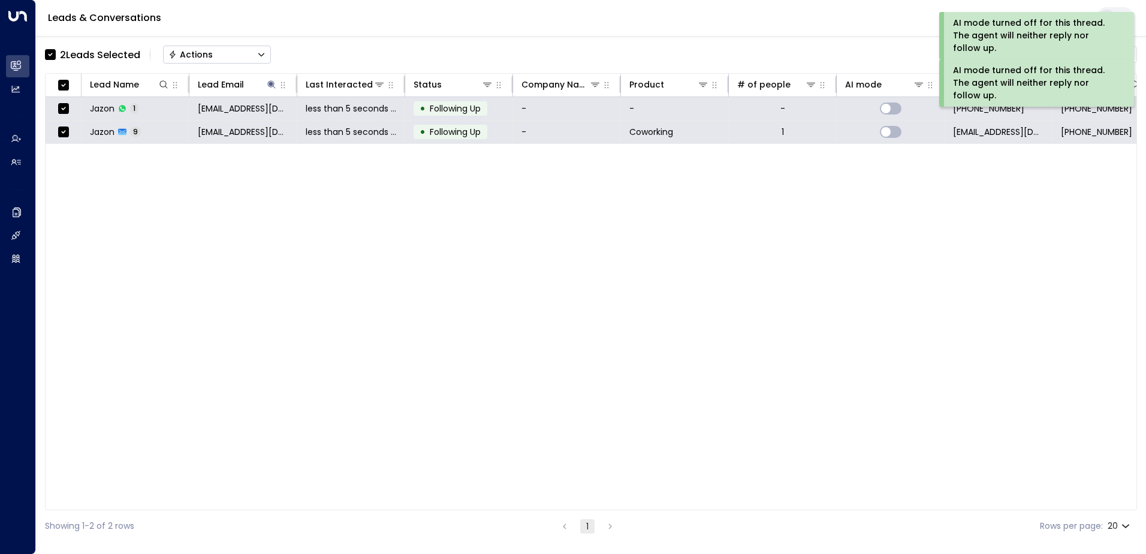
click at [186, 53] on div "Actions" at bounding box center [190, 54] width 44 height 11
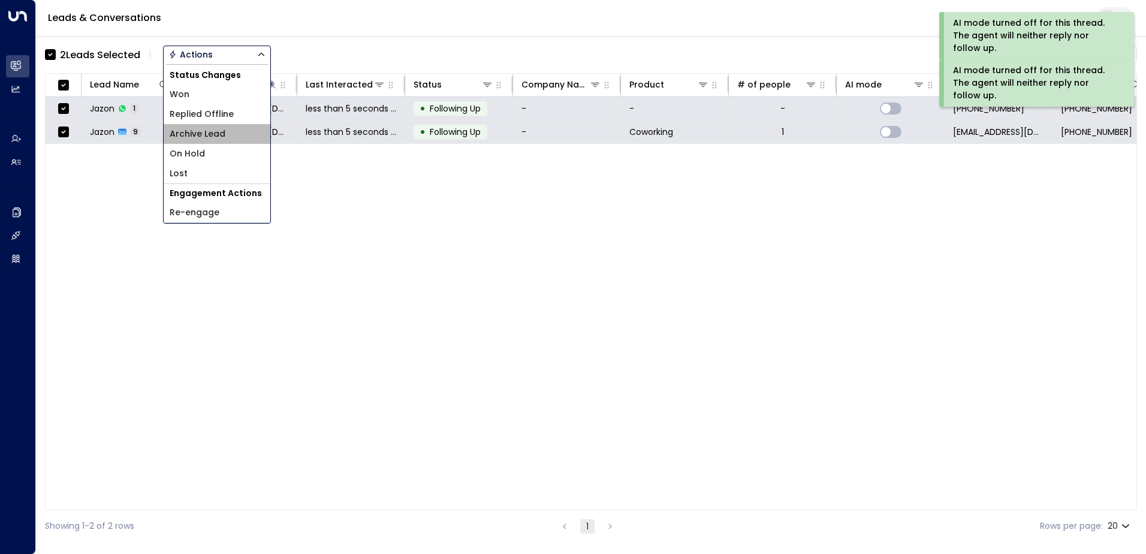
click at [207, 136] on span "Archive Lead" at bounding box center [198, 134] width 56 height 13
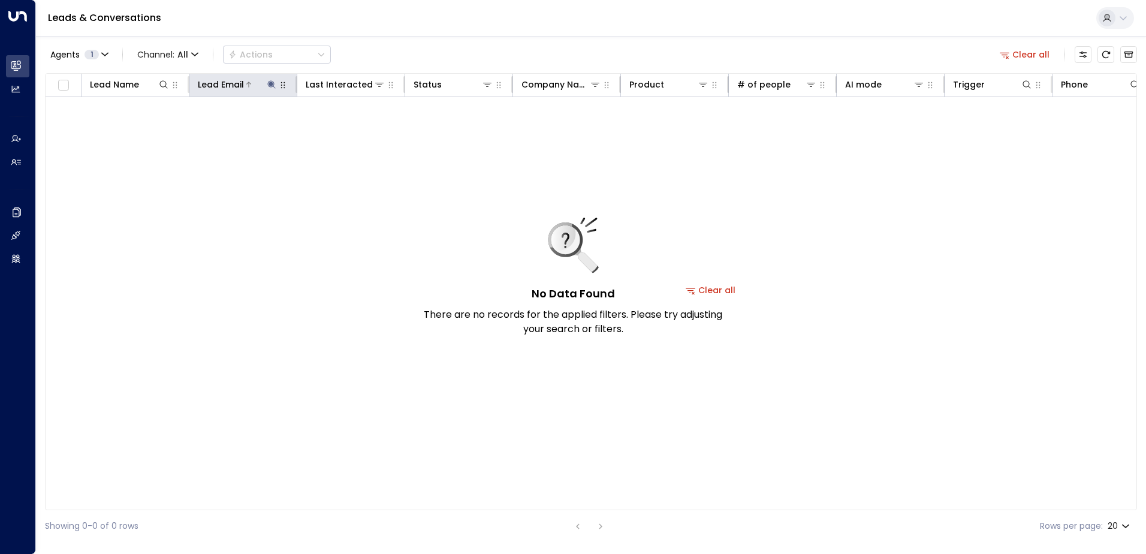
click at [270, 81] on icon at bounding box center [271, 84] width 8 height 8
click at [343, 125] on icon "button" at bounding box center [347, 128] width 10 height 10
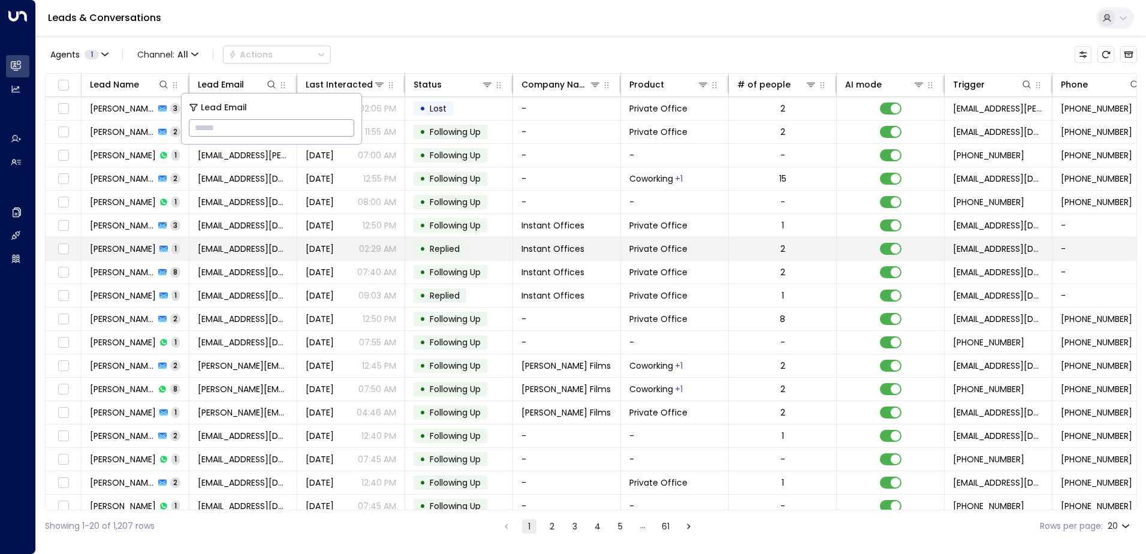
type input "**********"
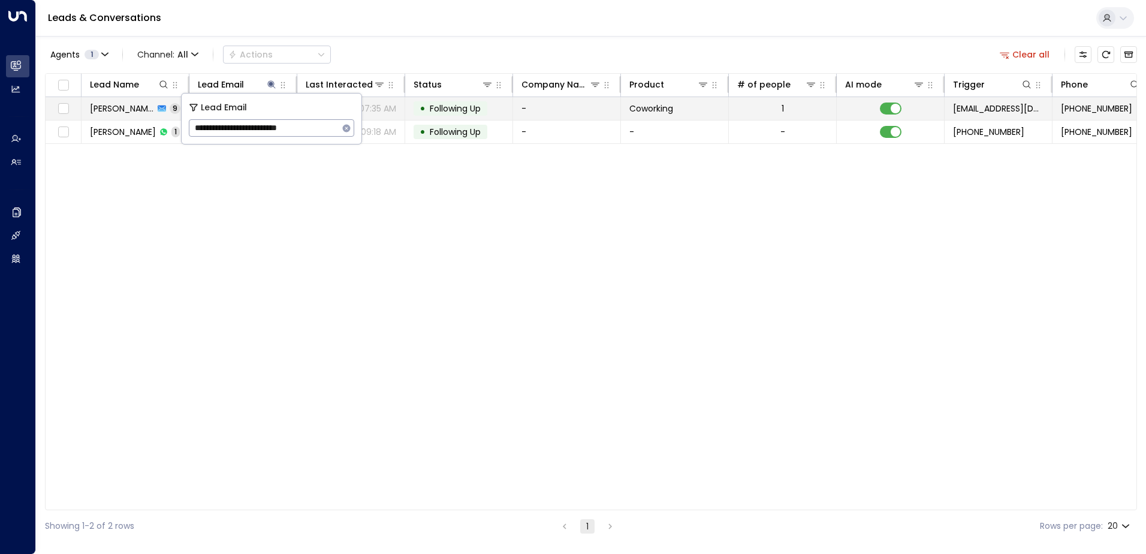
click at [452, 113] on span "Following Up" at bounding box center [455, 108] width 51 height 12
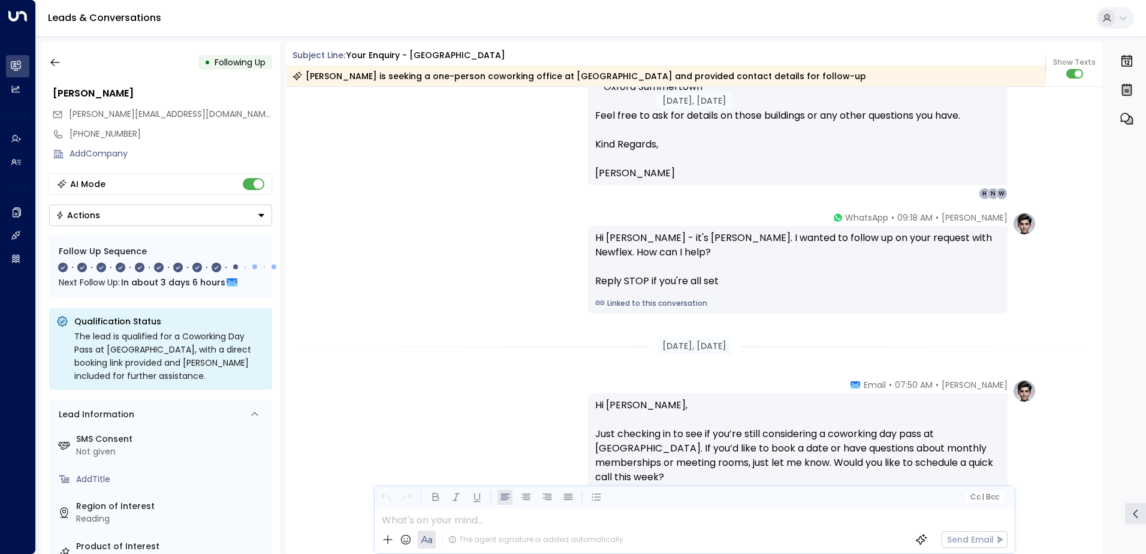
scroll to position [292, 0]
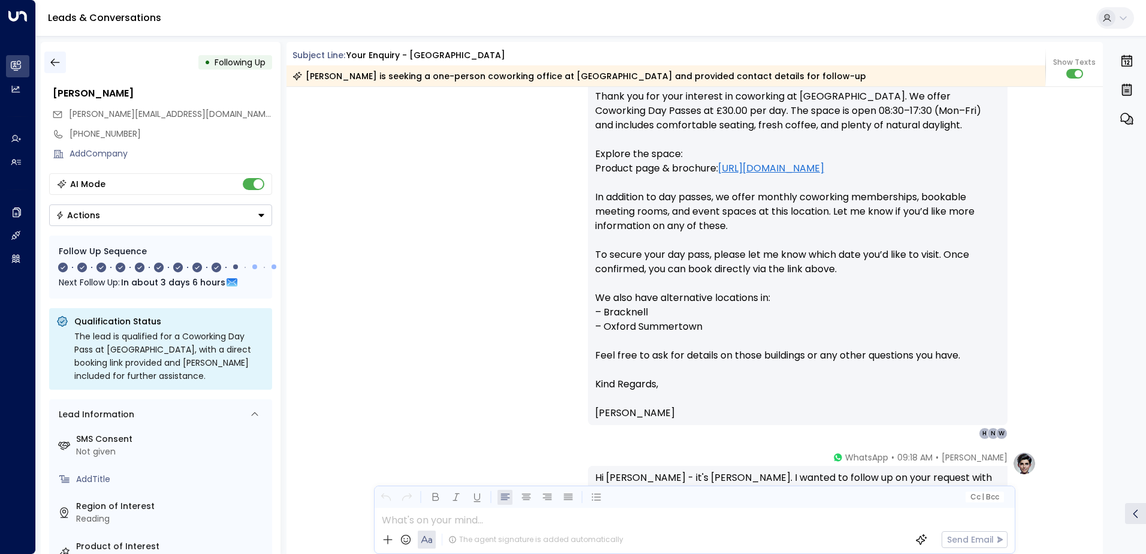
click at [59, 63] on icon "button" at bounding box center [55, 62] width 12 height 12
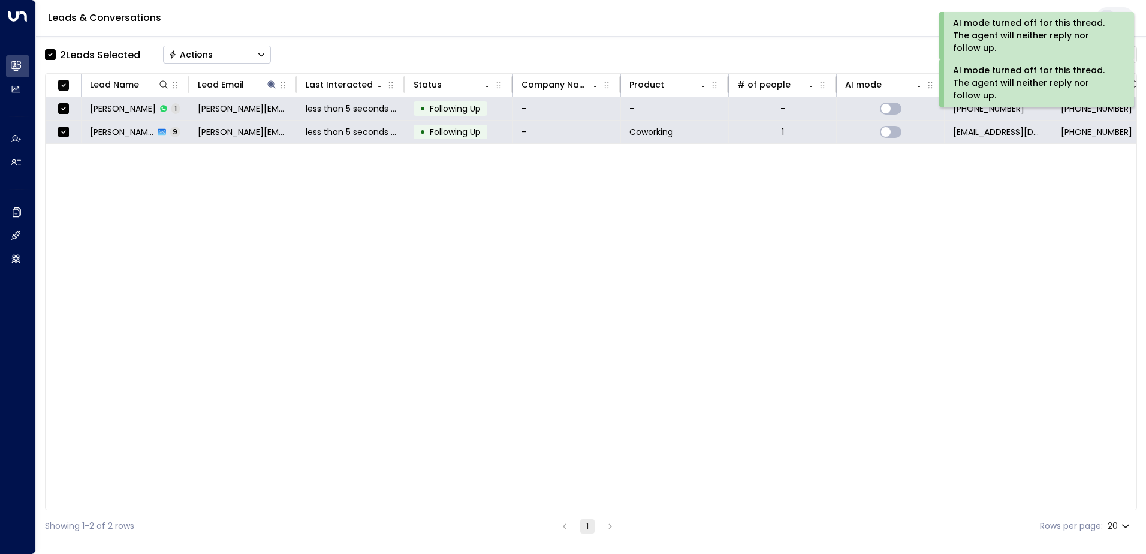
click at [201, 47] on button "Actions" at bounding box center [217, 55] width 108 height 18
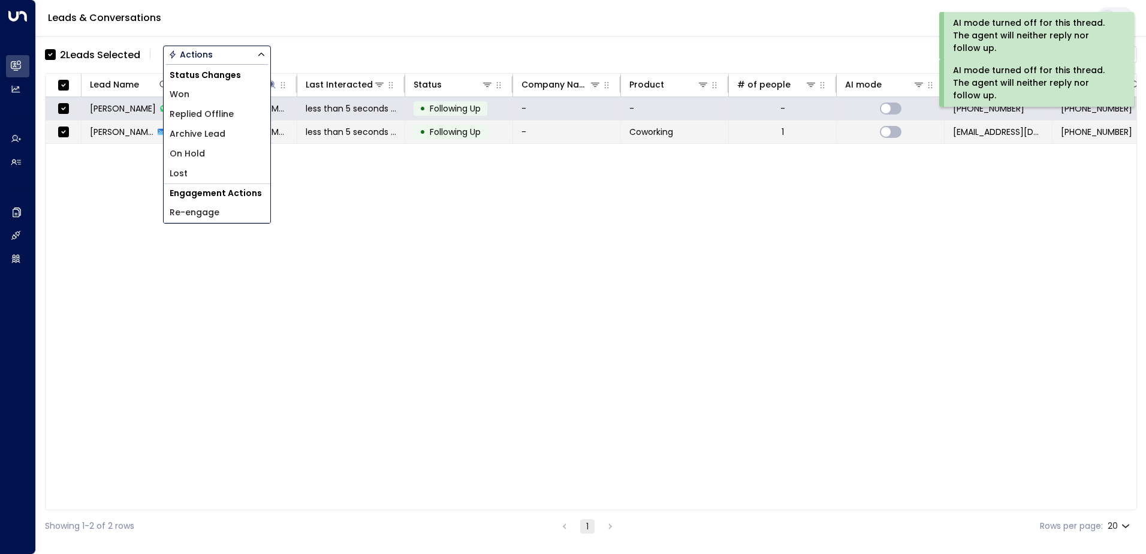
click at [212, 132] on span "Archive Lead" at bounding box center [198, 134] width 56 height 13
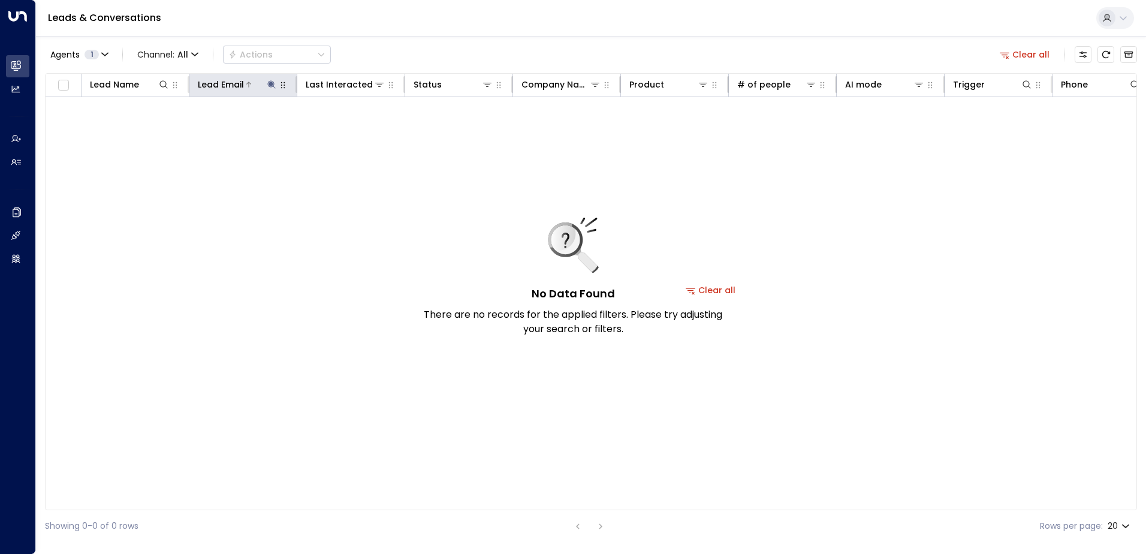
click at [271, 87] on icon at bounding box center [271, 84] width 8 height 8
click at [351, 132] on button "button" at bounding box center [347, 128] width 16 height 16
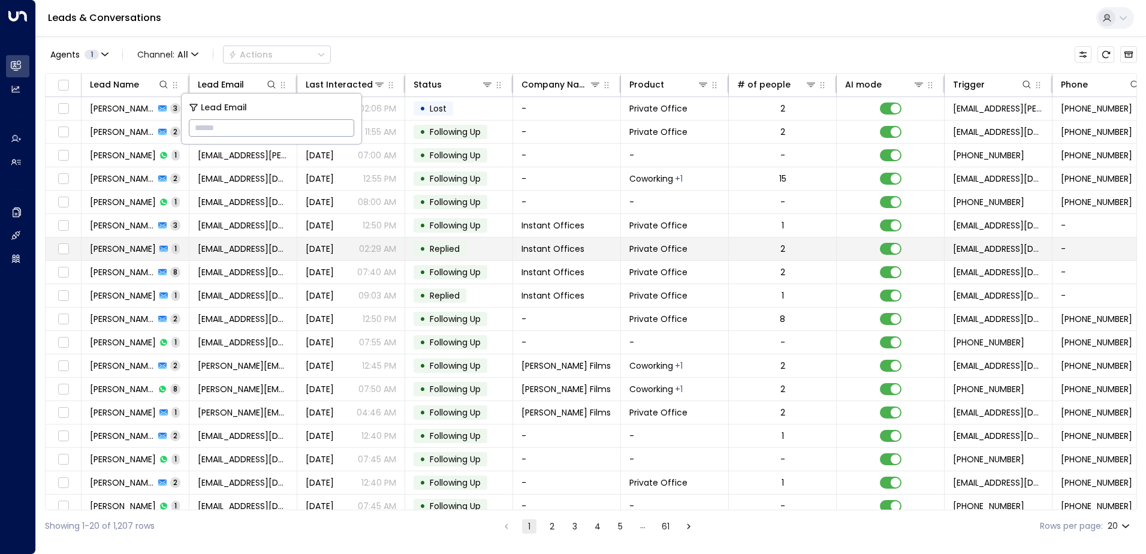
type input "**********"
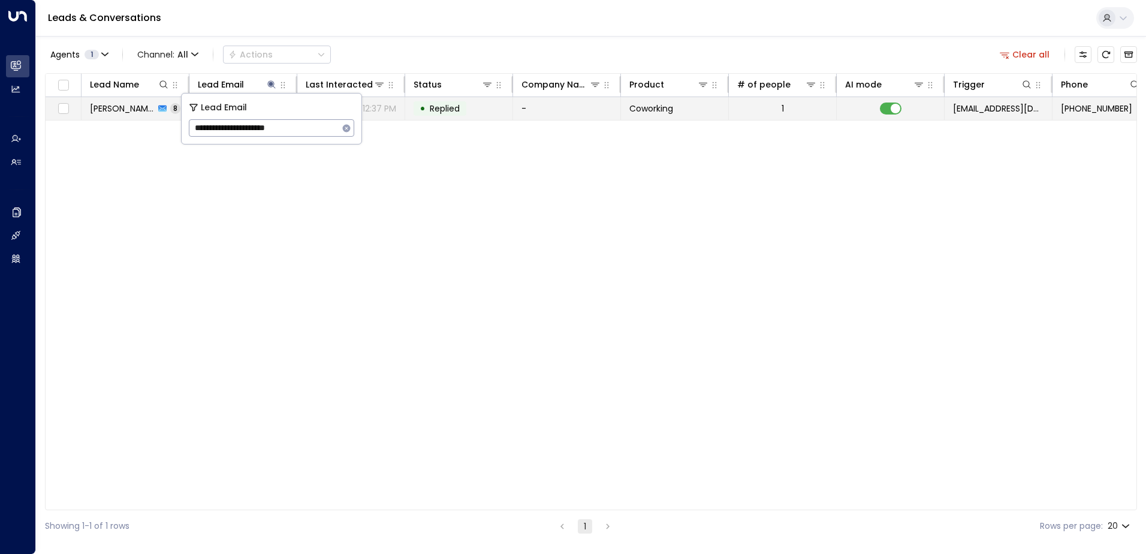
click at [443, 109] on span "Replied" at bounding box center [445, 108] width 30 height 12
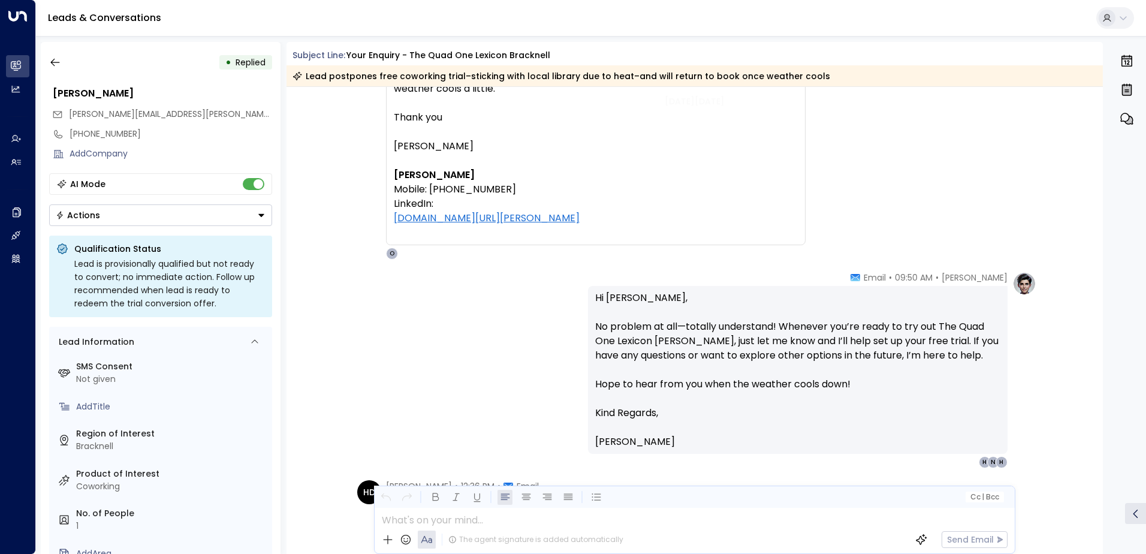
scroll to position [1304, 0]
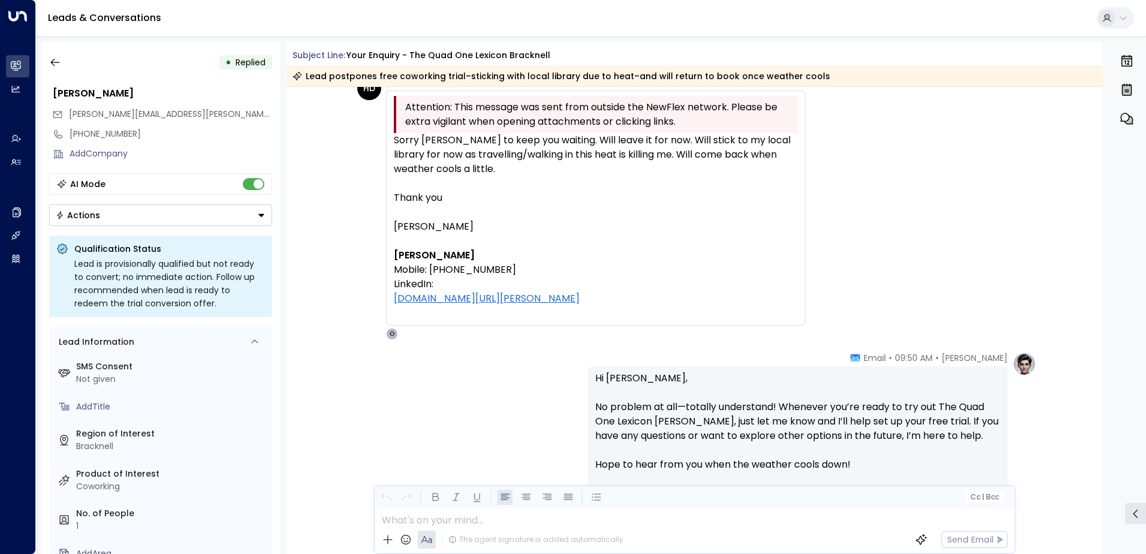
drag, startPoint x: 390, startPoint y: 140, endPoint x: 579, endPoint y: 305, distance: 251.0
click at [579, 305] on div "Attention: This message was sent from outside the NewFlex network. Please be ex…" at bounding box center [595, 207] width 419 height 235
drag, startPoint x: 579, startPoint y: 305, endPoint x: 542, endPoint y: 146, distance: 163.8
copy div "Sorry [PERSON_NAME] to keep you waiting. Will leave it for now. Will stick to m…"
click at [54, 62] on icon "button" at bounding box center [54, 63] width 9 height 8
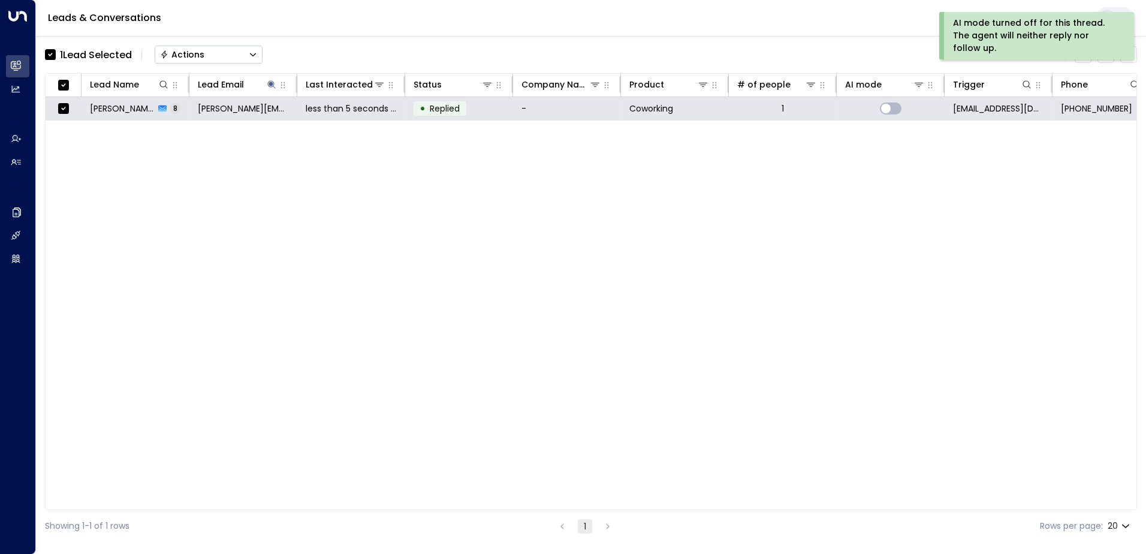
click at [215, 43] on div "1 Lead Selected Actions" at bounding box center [154, 55] width 218 height 24
click at [207, 55] on button "Actions" at bounding box center [209, 55] width 108 height 18
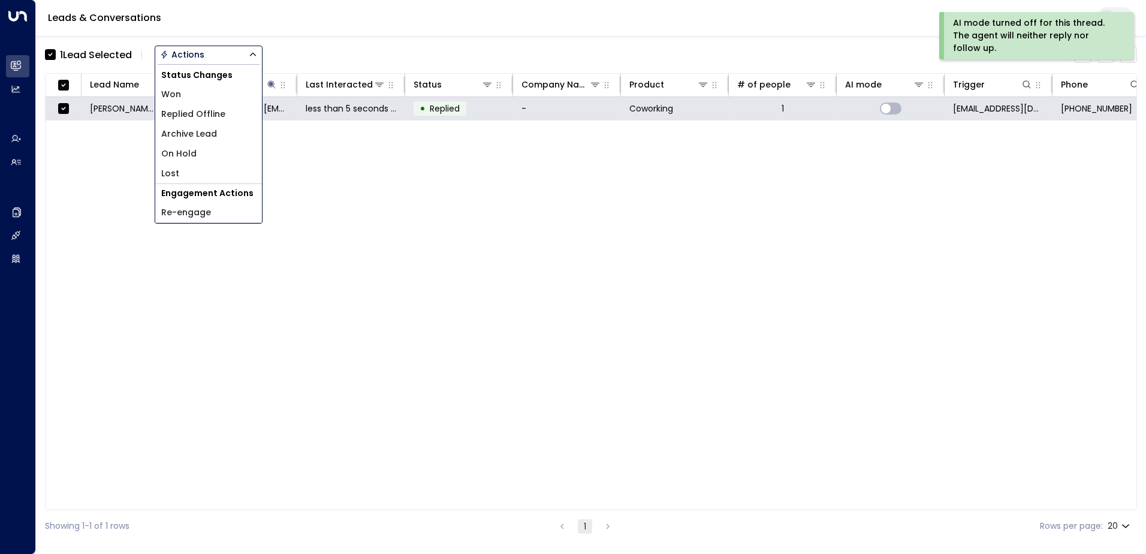
click at [218, 132] on li "Archive Lead" at bounding box center [208, 134] width 107 height 20
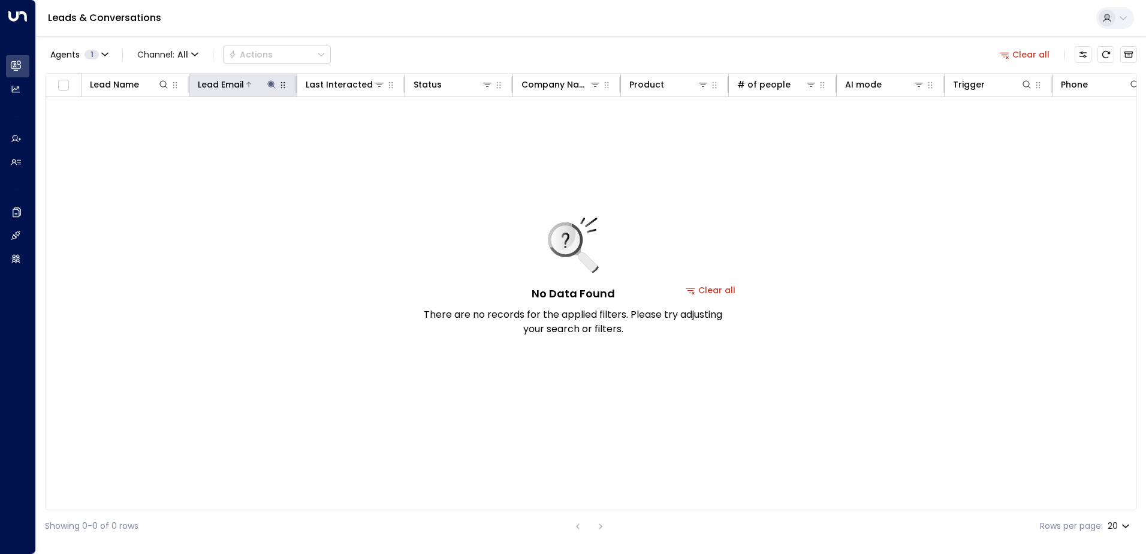
click at [268, 81] on icon at bounding box center [272, 85] width 10 height 10
click at [350, 126] on icon "button" at bounding box center [347, 128] width 10 height 10
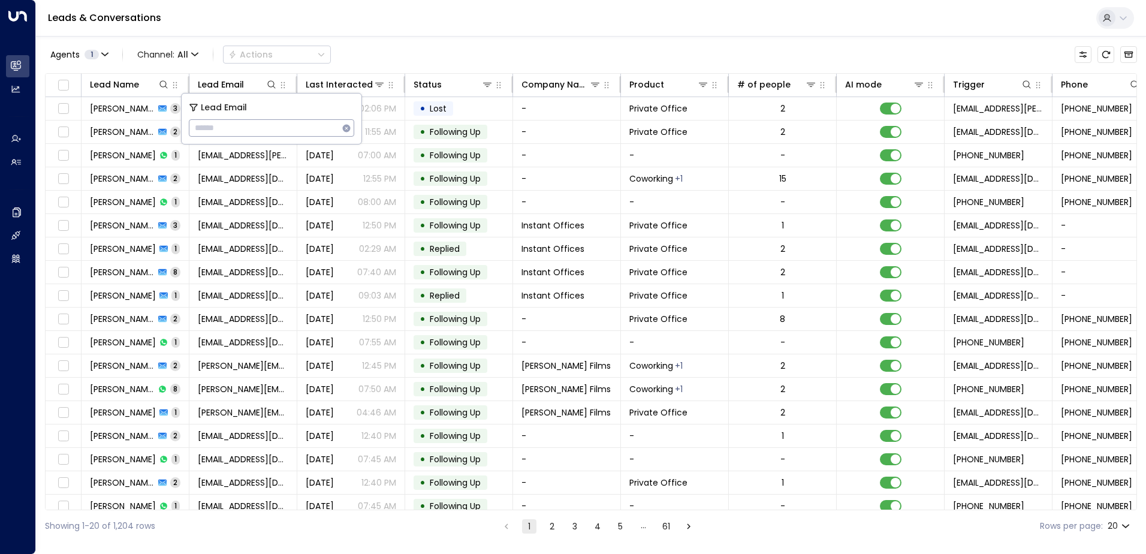
type input "**********"
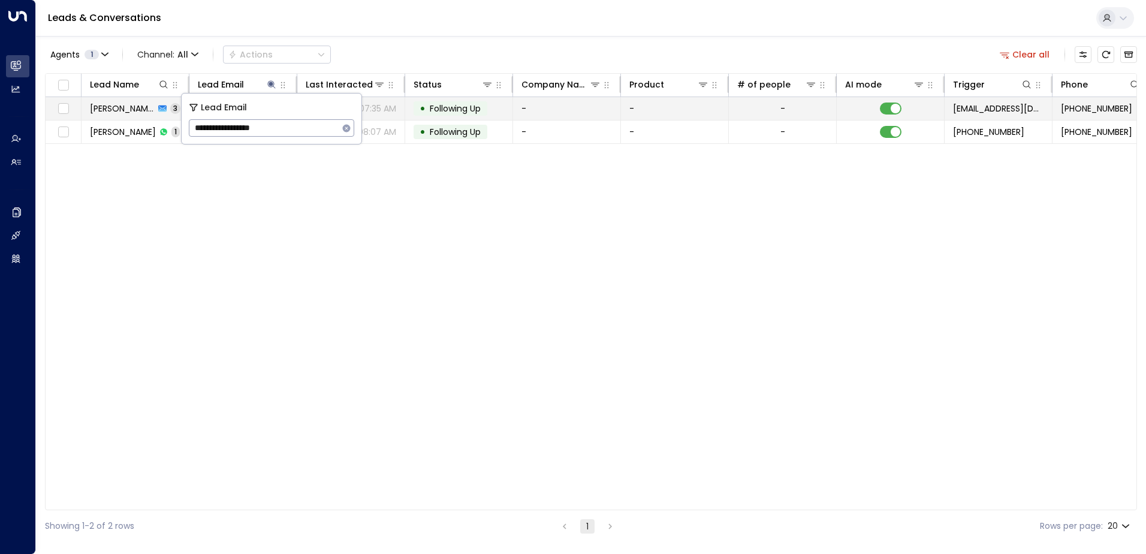
click at [449, 111] on span "Following Up" at bounding box center [455, 108] width 51 height 12
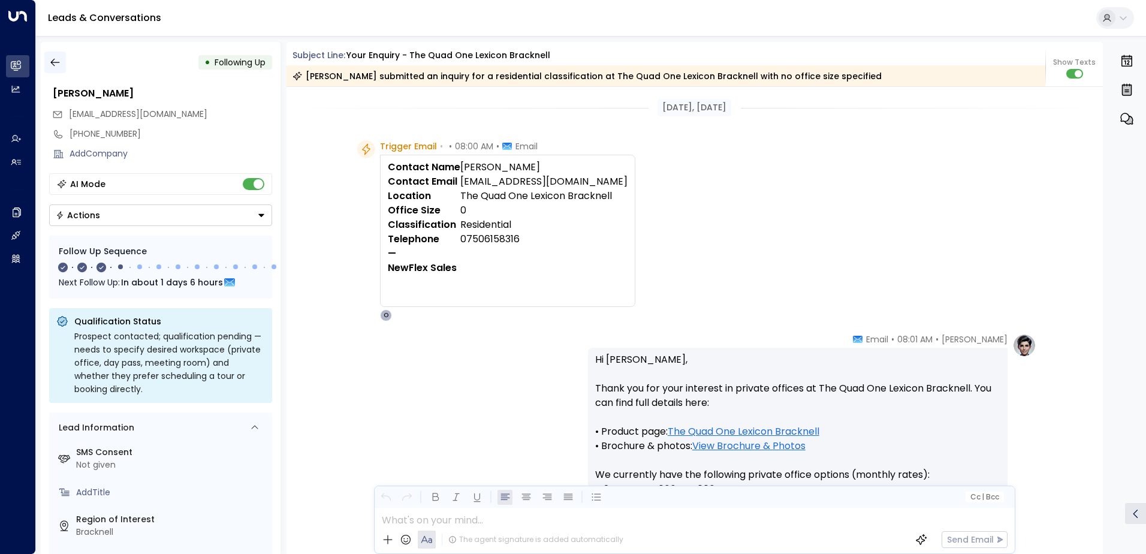
click at [48, 62] on button "button" at bounding box center [55, 63] width 22 height 22
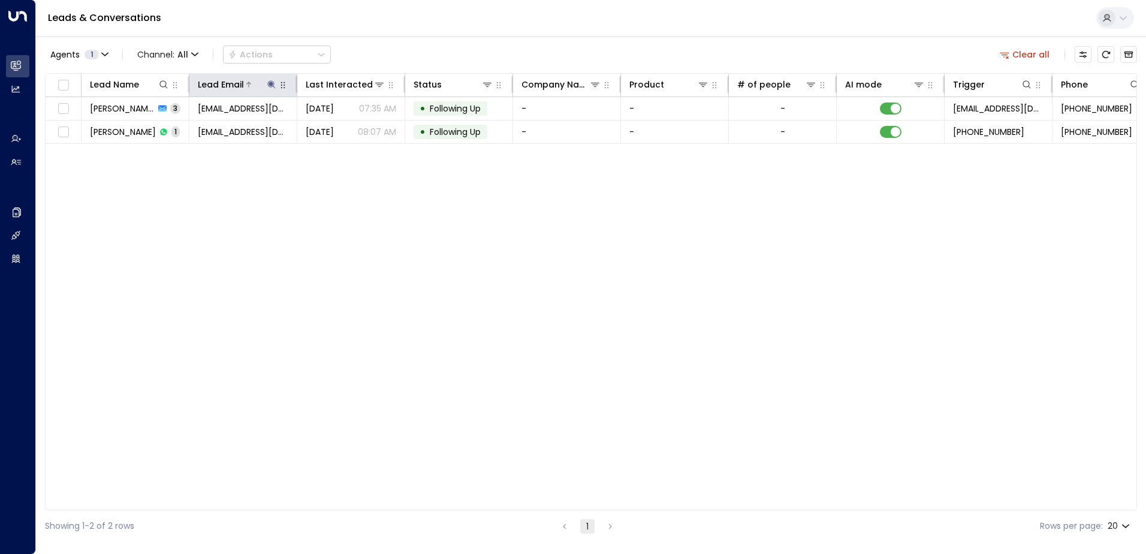
click at [271, 80] on icon at bounding box center [272, 85] width 10 height 10
click at [343, 129] on icon "button" at bounding box center [347, 128] width 8 height 8
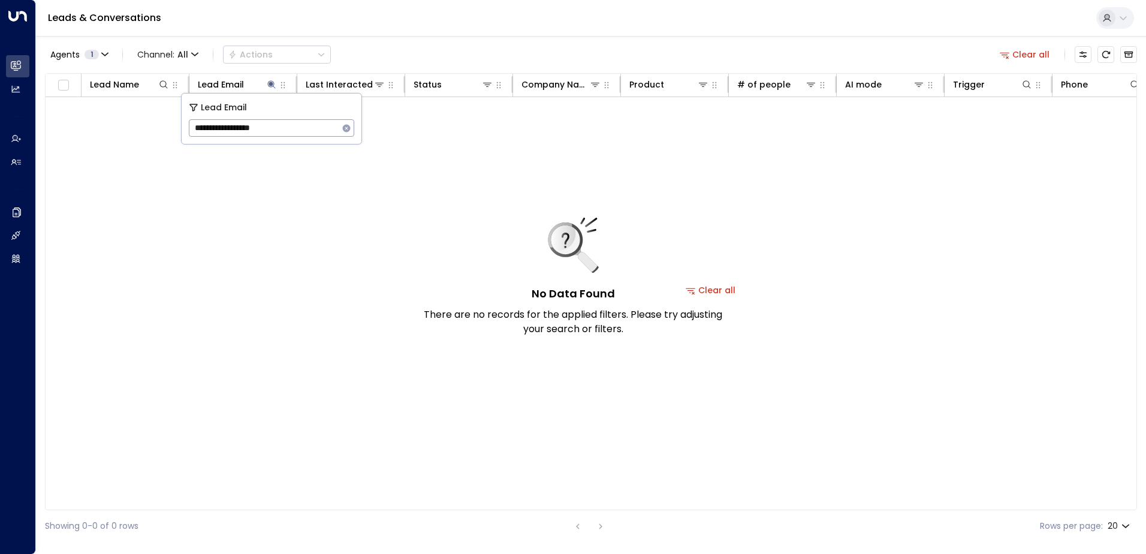
type input "**********"
